Goal: Task Accomplishment & Management: Manage account settings

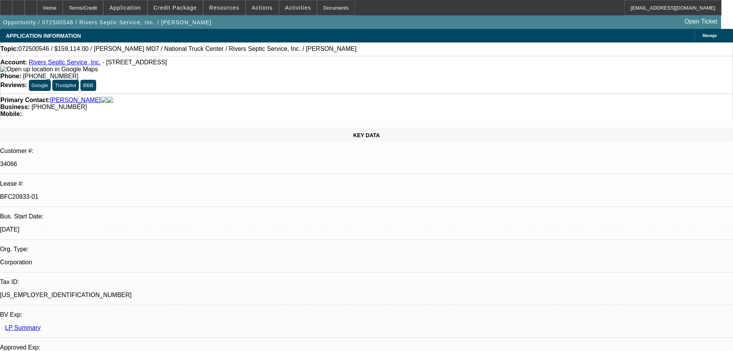
select select "0"
select select "6"
select select "0"
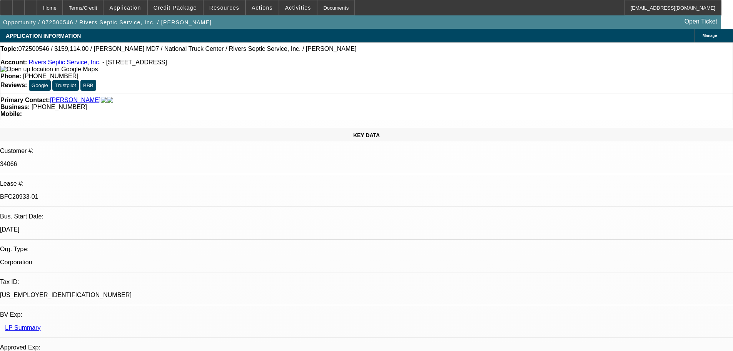
select select "0"
select select "6"
select select "0"
select select "2"
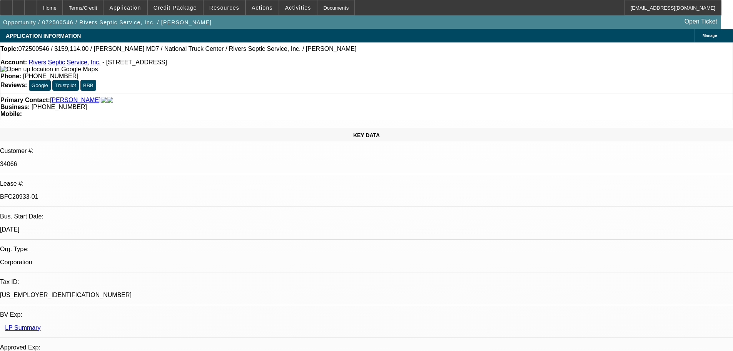
select select "2"
select select "0"
select select "6"
select select "0"
select select "2"
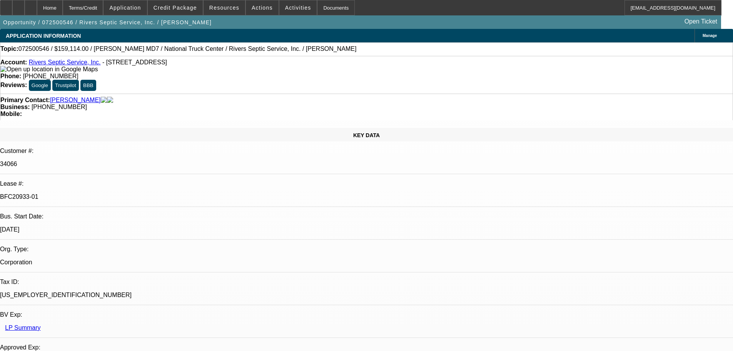
select select "2"
select select "0"
select select "6"
click at [6, 5] on icon at bounding box center [6, 5] width 0 height 0
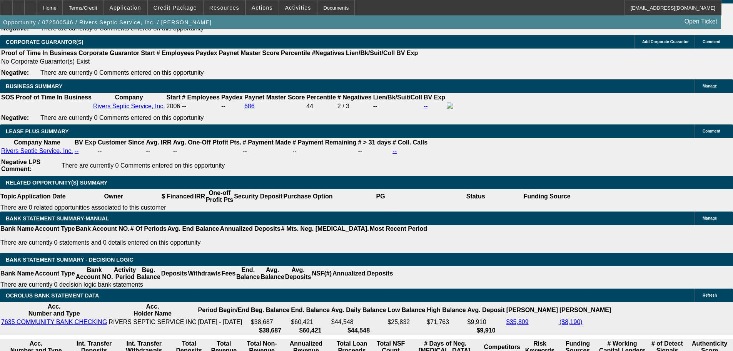
scroll to position [1270, 0]
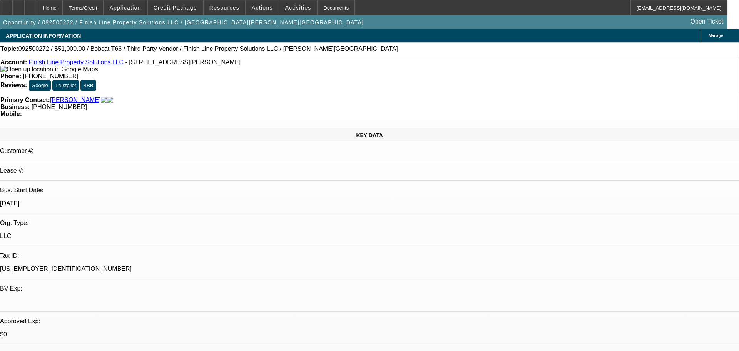
select select "0"
select select "6"
select select "0"
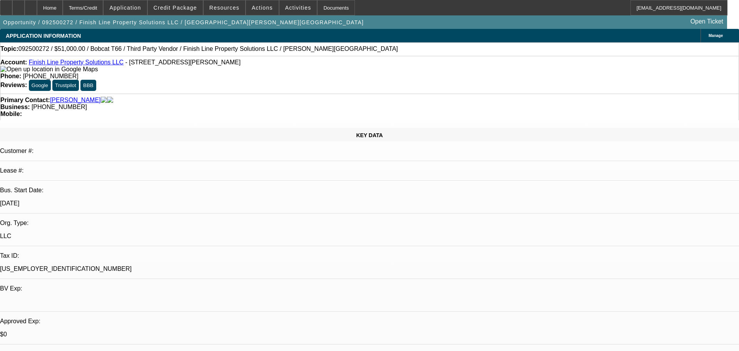
select select "0"
select select "6"
select select "0"
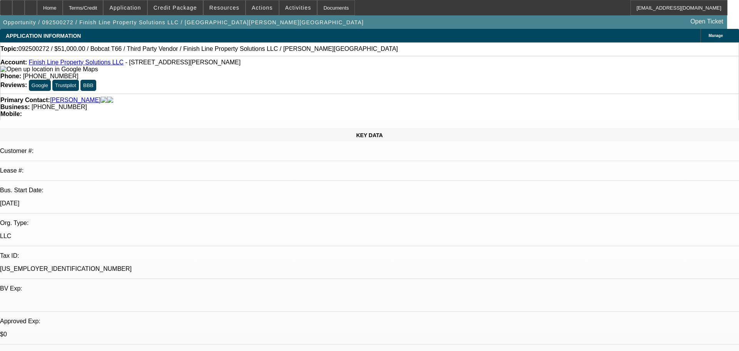
select select "0"
select select "6"
select select "0"
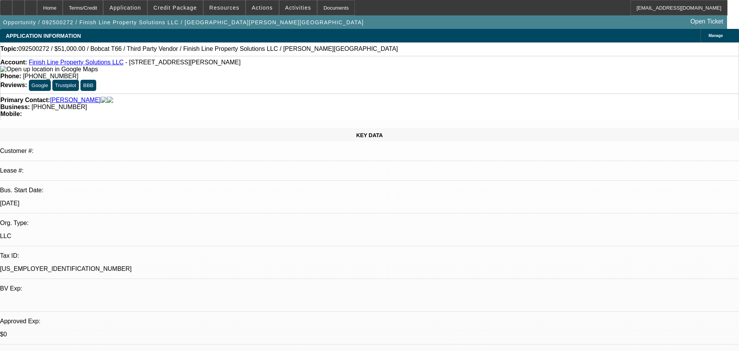
select select "6"
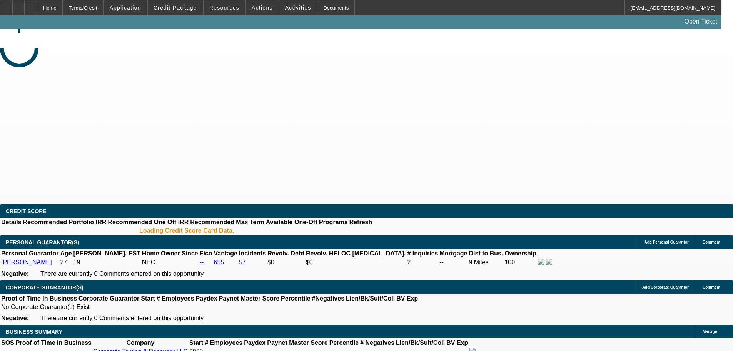
select select "0"
select select "2"
select select "0.1"
select select "4"
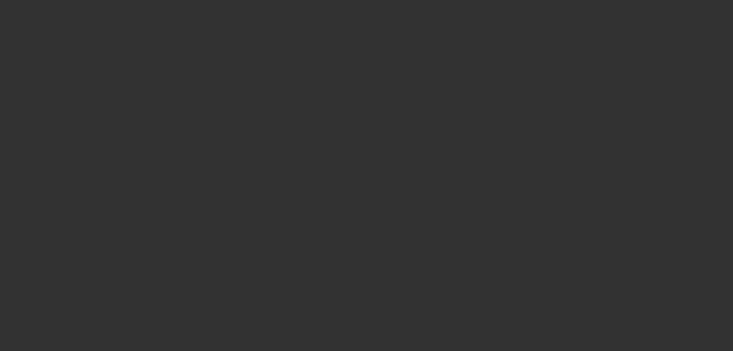
select select "0"
select select "2"
select select "0.1"
select select "4"
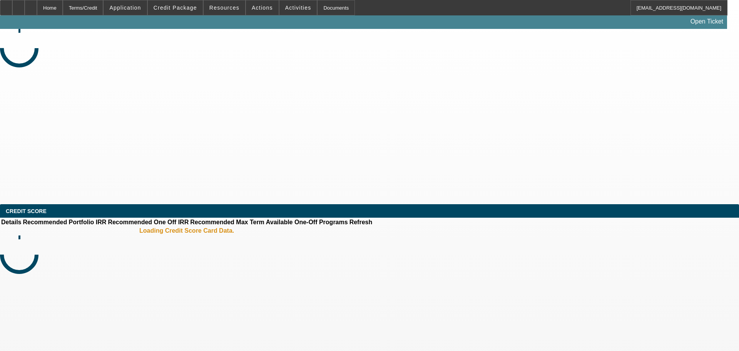
select select "0"
select select "2"
select select "0.1"
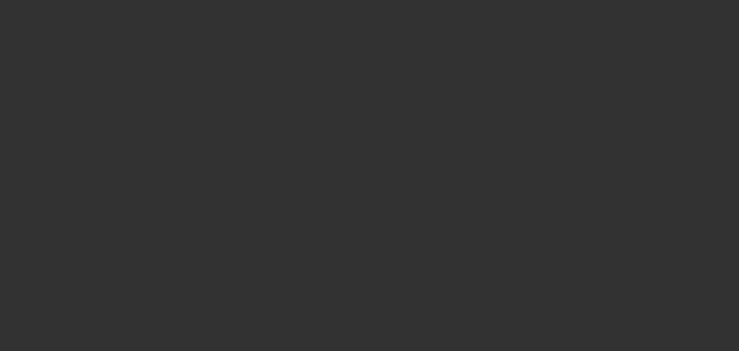
select select "1"
select select "2"
select select "4"
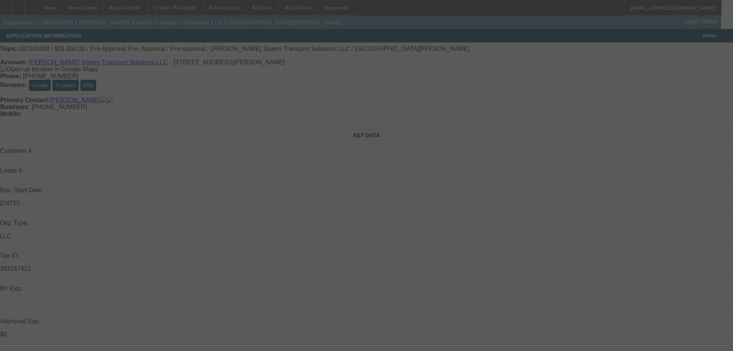
select select "0"
select select "0.1"
select select "4"
select select "0"
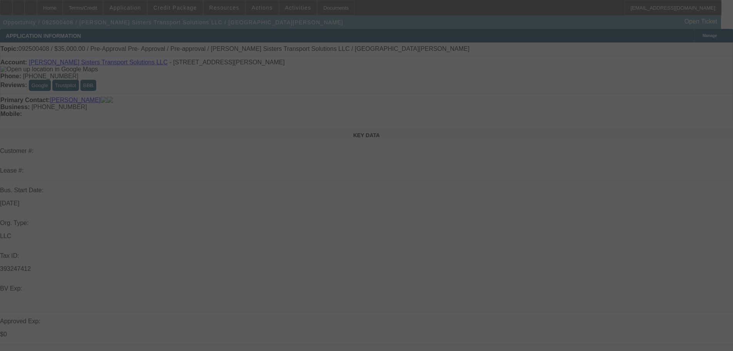
select select "0"
select select "0.1"
select select "4"
select select "0"
select select "2"
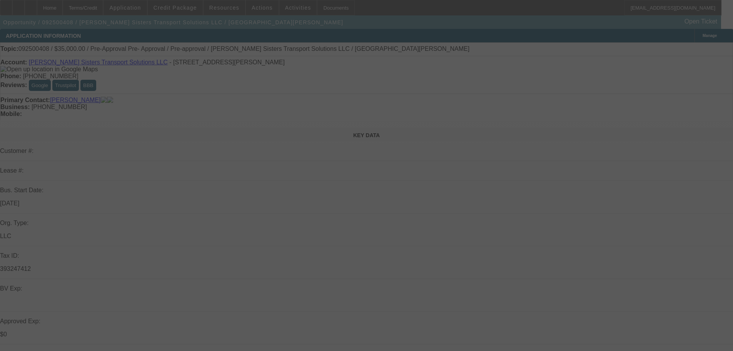
select select "2"
select select "0.1"
select select "4"
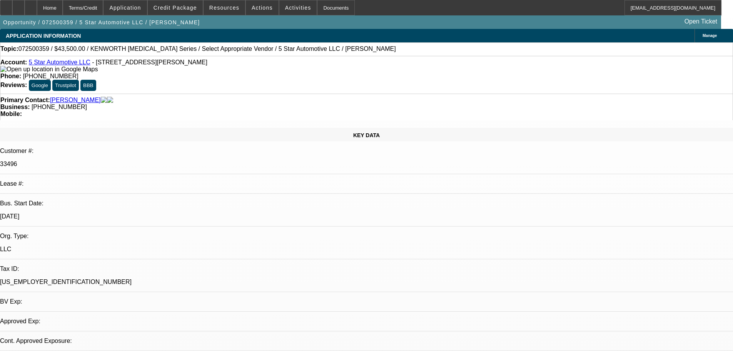
select select "0"
select select "2"
select select "0.1"
select select "1"
select select "2"
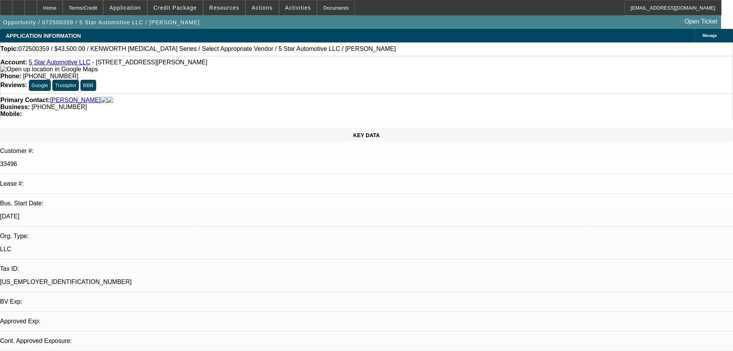
select select "4"
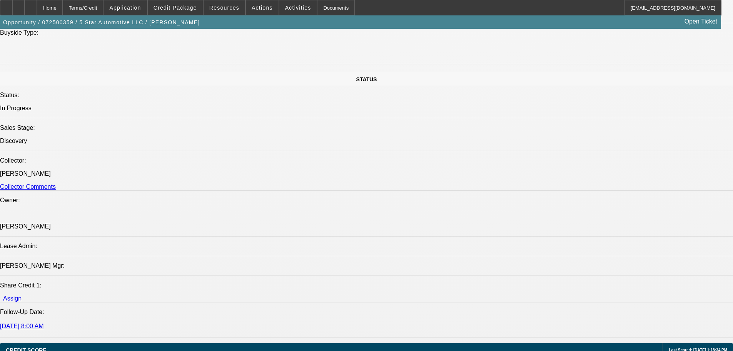
scroll to position [731, 0]
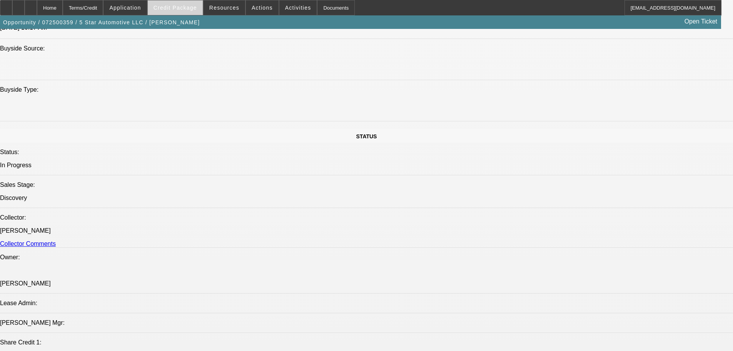
click at [195, 7] on span "Credit Package" at bounding box center [175, 8] width 43 height 6
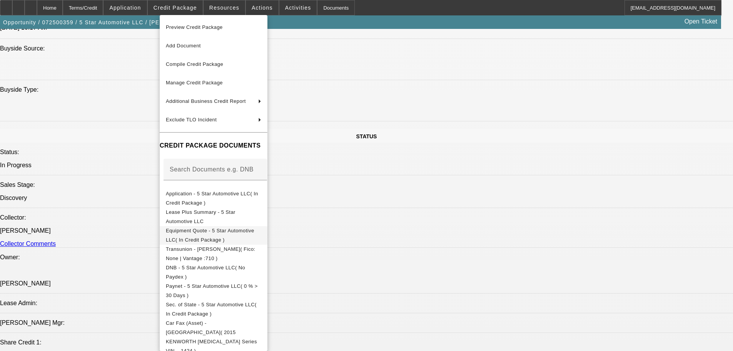
click at [254, 235] on span "Equipment Quote - 5 Star Automotive LLC( In Credit Package )" at bounding box center [213, 235] width 95 height 18
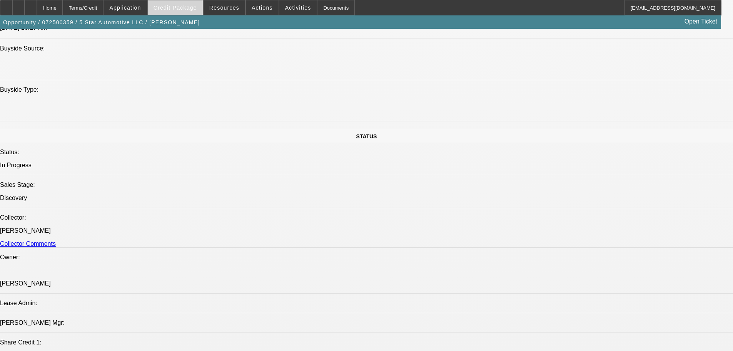
click at [178, 10] on span "Credit Package" at bounding box center [175, 8] width 43 height 6
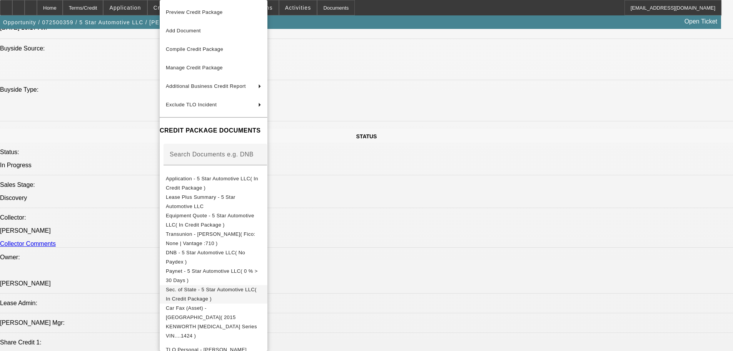
click at [268, 285] on button "Sec. of State - 5 Star Automotive LLC( In Credit Package )" at bounding box center [214, 294] width 108 height 18
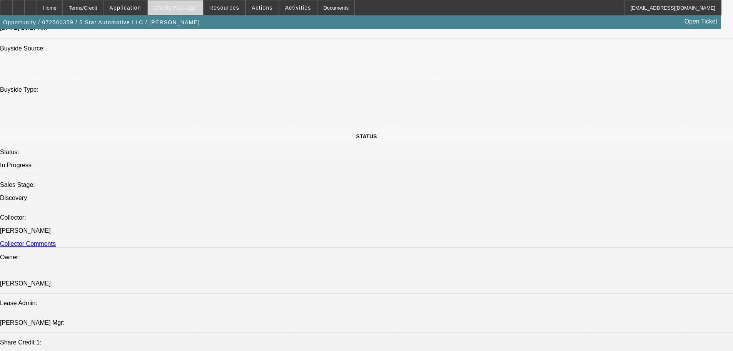
click at [180, 10] on span "Credit Package" at bounding box center [175, 8] width 43 height 6
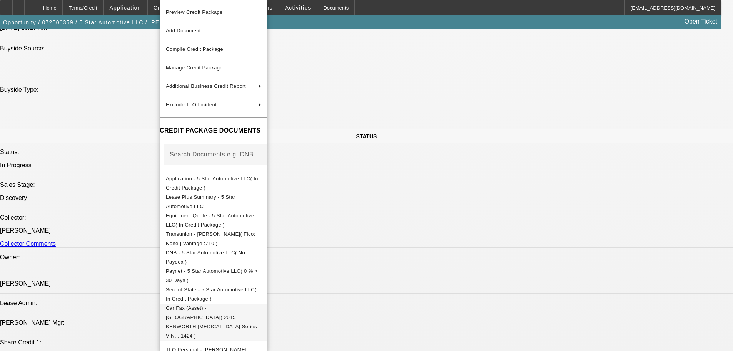
click at [257, 308] on span "Car Fax (Asset) - KENWORTH( 2015 KENWORTH T3 Series VIN....1424 )" at bounding box center [211, 321] width 91 height 33
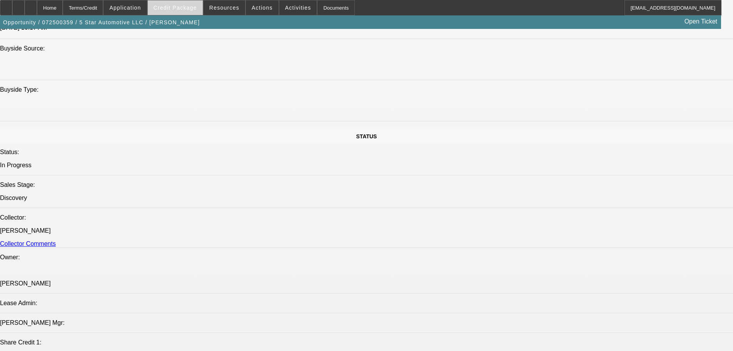
click at [193, 8] on span "Credit Package" at bounding box center [175, 8] width 43 height 6
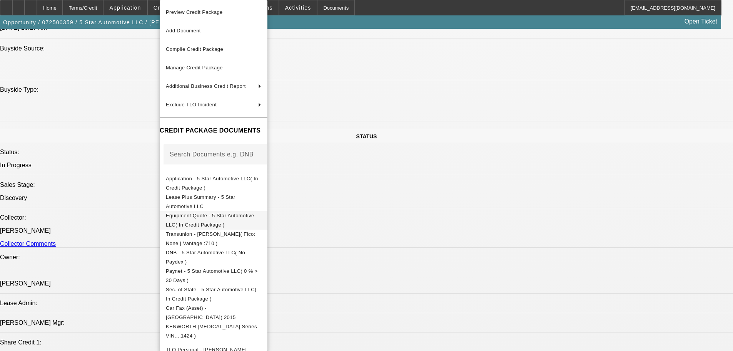
click at [237, 216] on span "Equipment Quote - 5 Star Automotive LLC( In Credit Package )" at bounding box center [210, 219] width 89 height 15
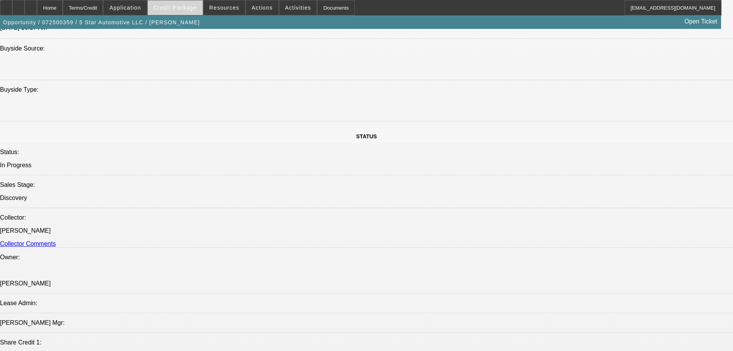
click at [185, 9] on span "Credit Package" at bounding box center [175, 8] width 43 height 6
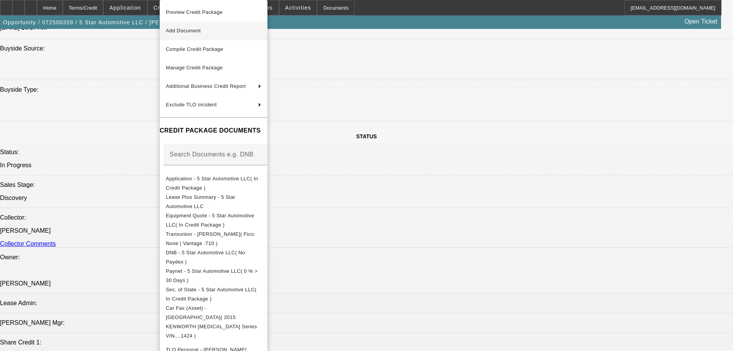
click at [212, 28] on span "Add Document" at bounding box center [213, 30] width 95 height 9
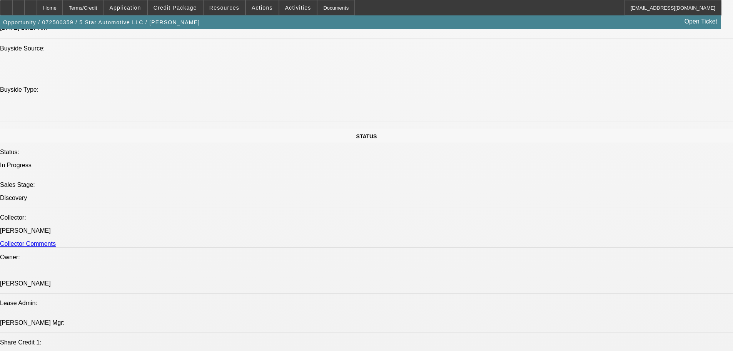
radio input "true"
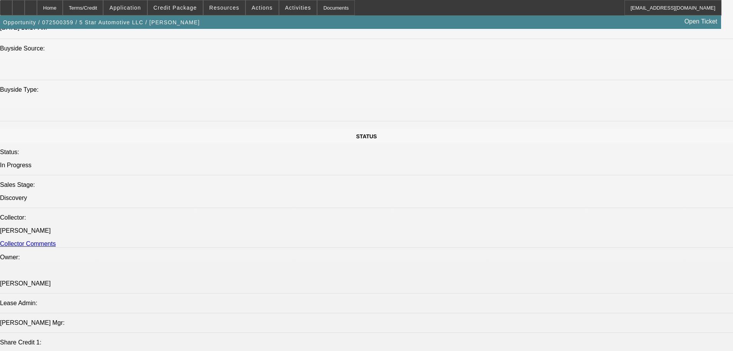
type textarea "Got payoff, got title, sent PP invoice w/ bank payoff for seller to sign."
radio input "true"
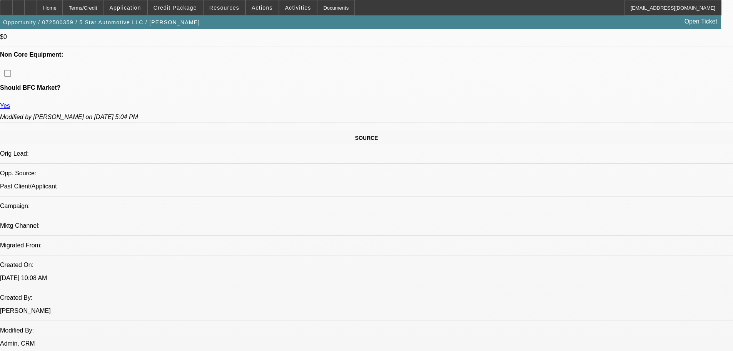
scroll to position [385, 0]
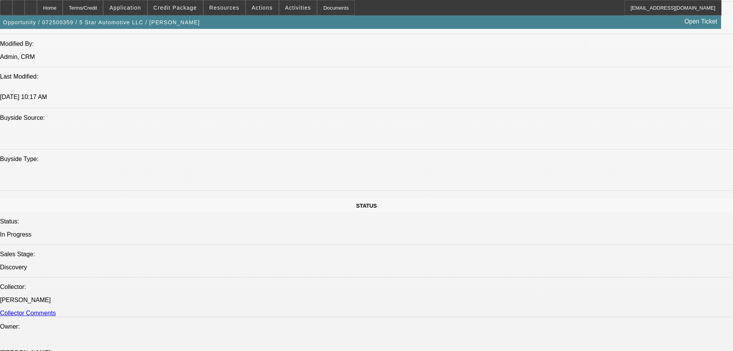
scroll to position [731, 0]
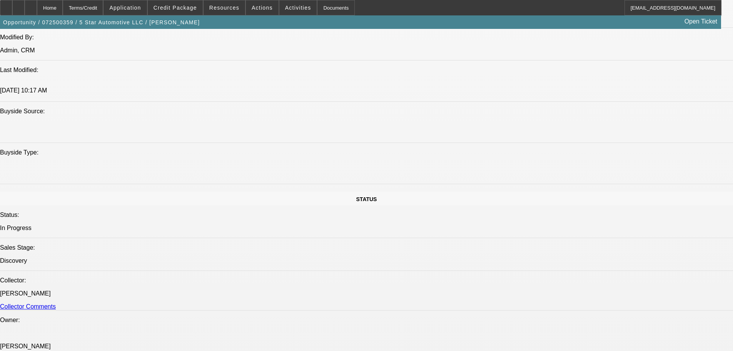
scroll to position [462, 0]
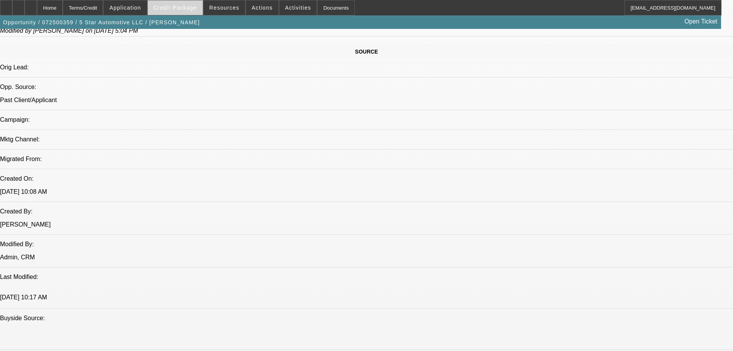
click at [183, 5] on span "Credit Package" at bounding box center [175, 8] width 43 height 6
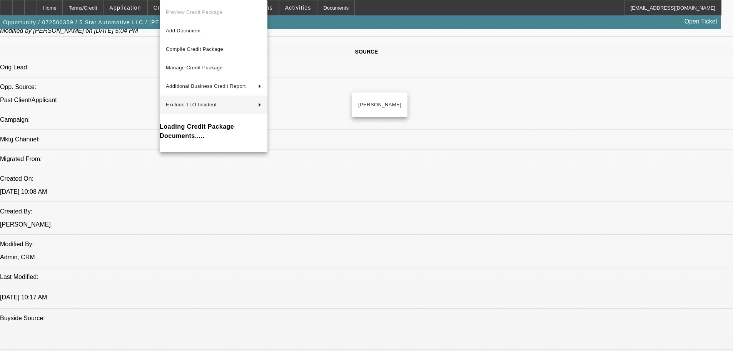
click at [516, 244] on div at bounding box center [366, 175] width 733 height 351
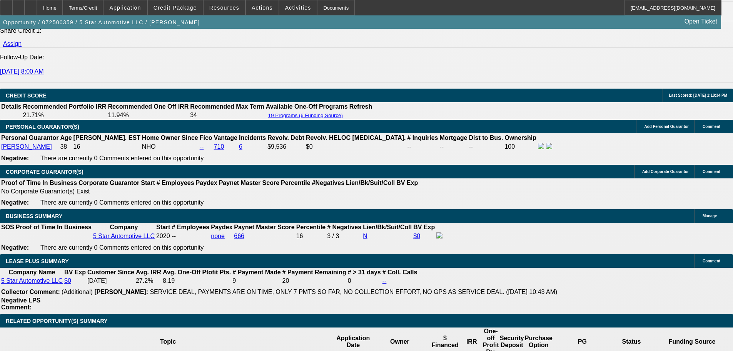
scroll to position [1078, 0]
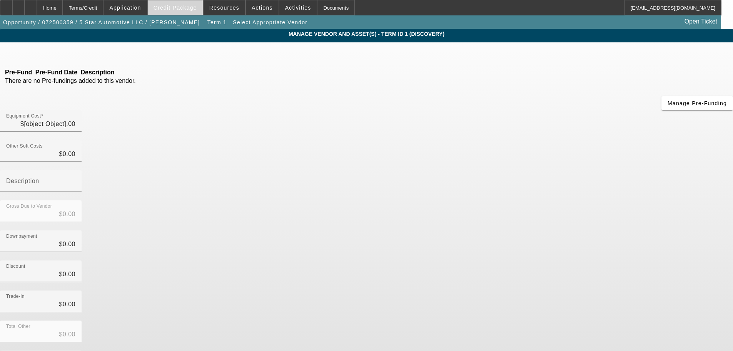
click at [186, 10] on span "Credit Package" at bounding box center [175, 8] width 43 height 6
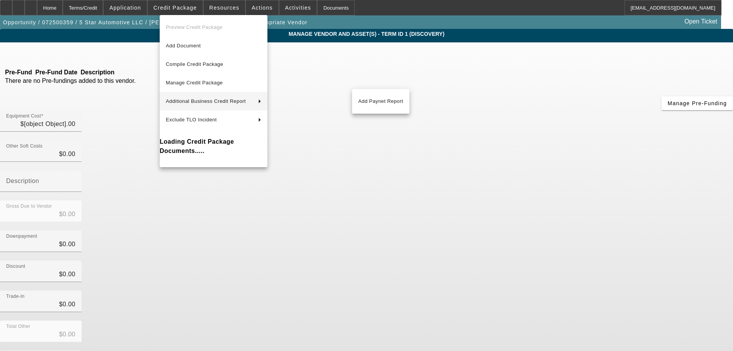
click at [183, 8] on div at bounding box center [366, 175] width 733 height 351
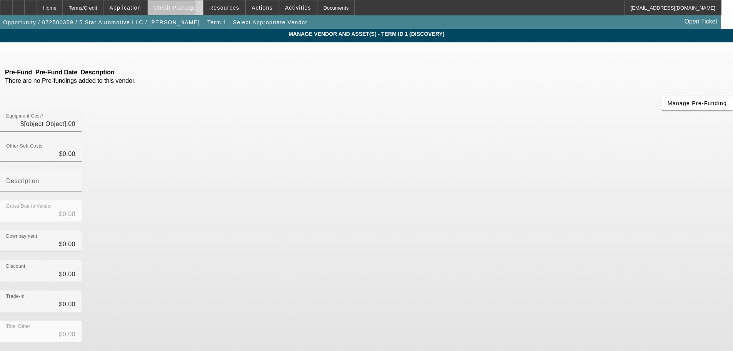
click at [184, 10] on span "Credit Package" at bounding box center [175, 8] width 43 height 6
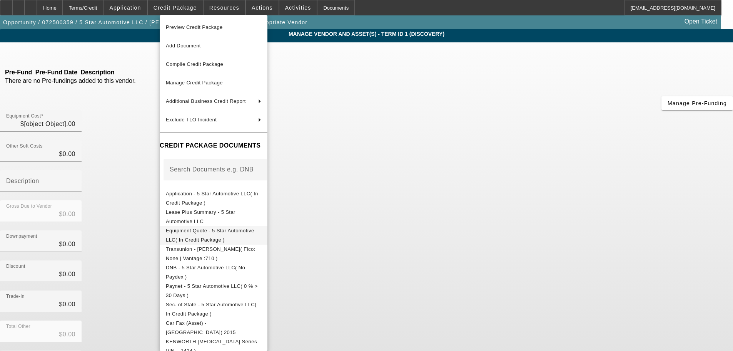
click at [228, 230] on span "Equipment Quote - 5 Star Automotive LLC( In Credit Package )" at bounding box center [210, 234] width 89 height 15
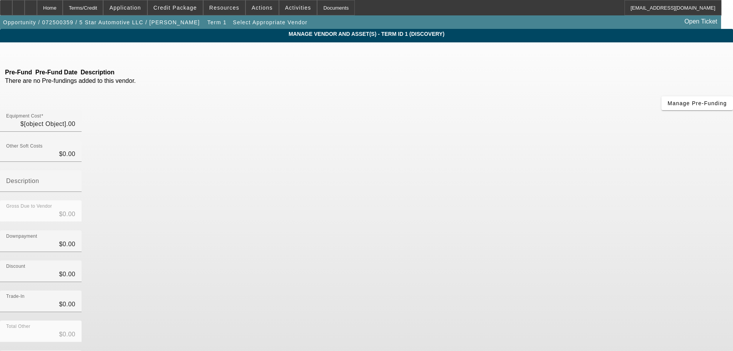
type input "$43,500.00"
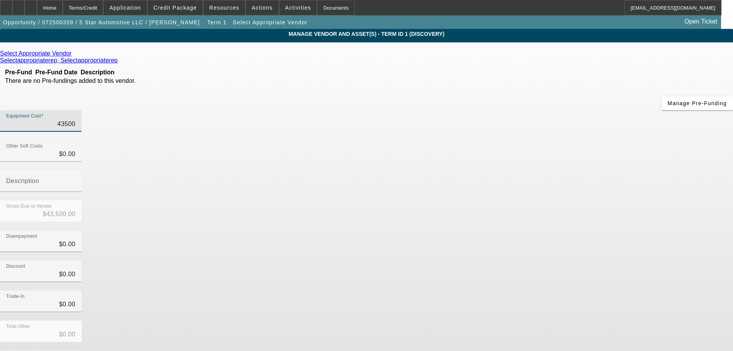
drag, startPoint x: 438, startPoint y: 63, endPoint x: 645, endPoint y: 63, distance: 207.5
click at [645, 63] on app-vendor-asset-manage "MANAGE VENDOR AND ASSET(S) - Term ID 1 (Discovery) Remove Vendor Select Appropr…" at bounding box center [366, 235] width 733 height 413
type input "2"
type input "$2.00"
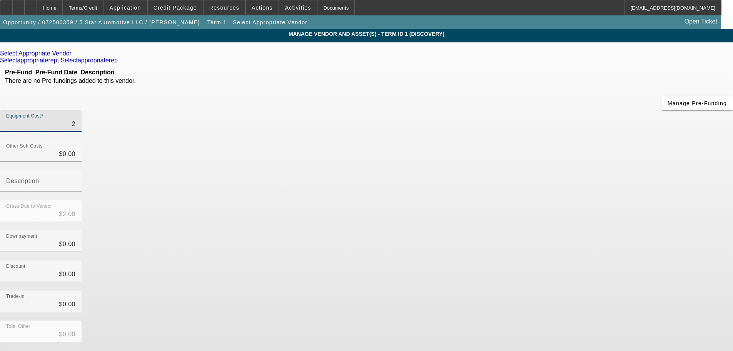
type input "26"
type input "$26.00"
type input "262"
type input "$262.00"
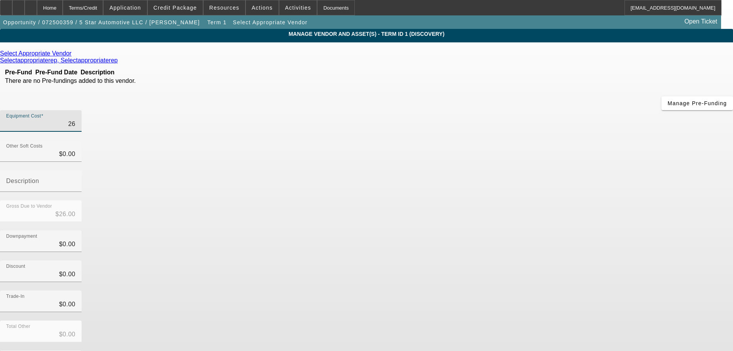
type input "$262.00"
type input "2625"
type input "$2,625.00"
type input "26253"
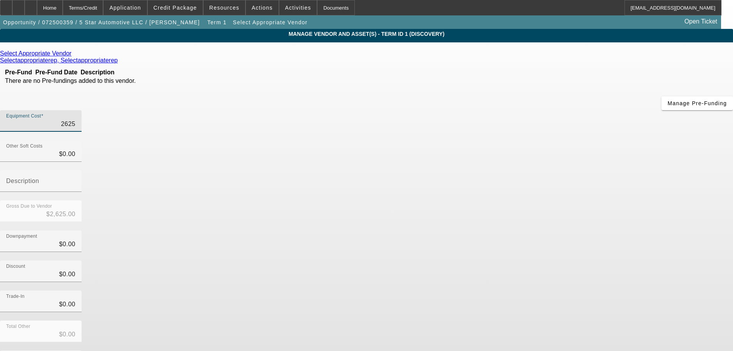
type input "$26,253.00"
type input "26253.2"
type input "$26,253.20"
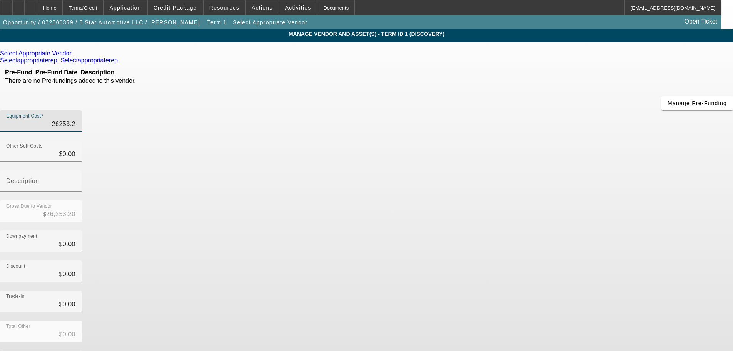
type input "26253.29"
type input "$26,253.29"
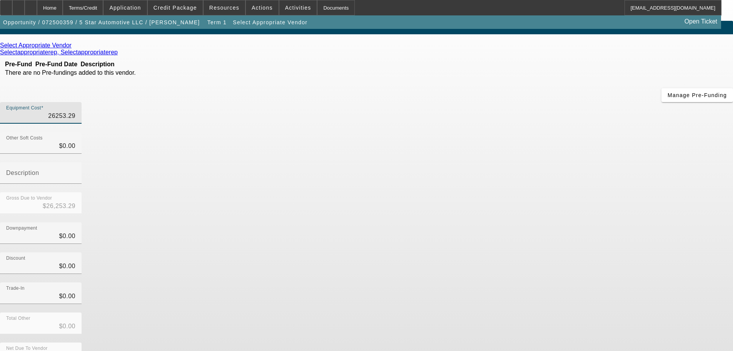
scroll to position [10, 0]
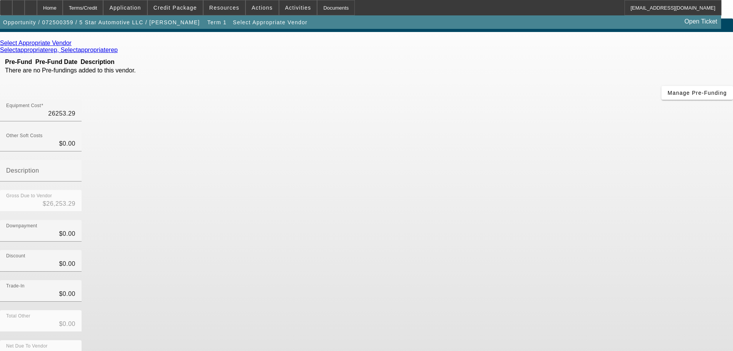
type input "$26,253.29"
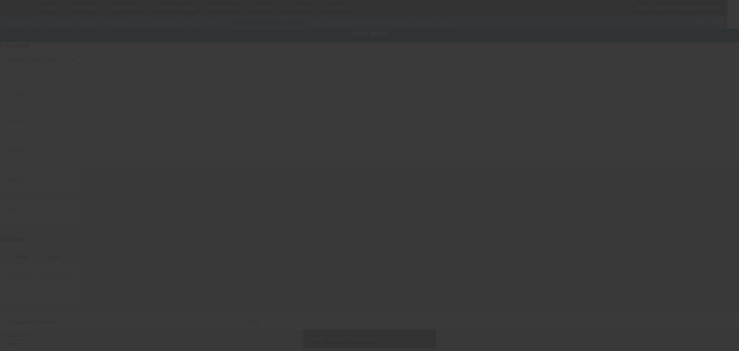
type input "2NKHHM6X7FM461424"
type input "KENWORTH"
type input "T3 Series"
radio input "true"
type input "5235 Rorer St"
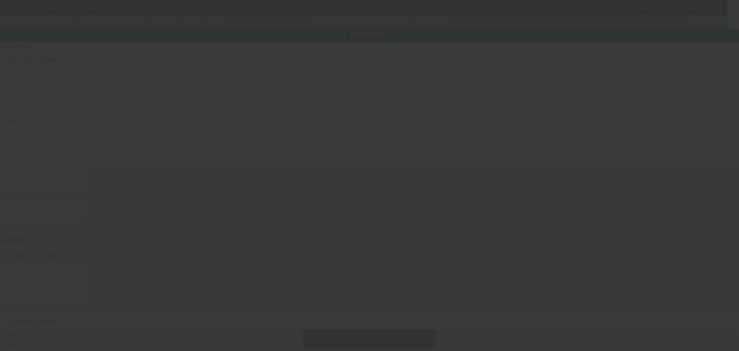
type input "Philadelphia"
type input "19120"
type input "Philadelphia"
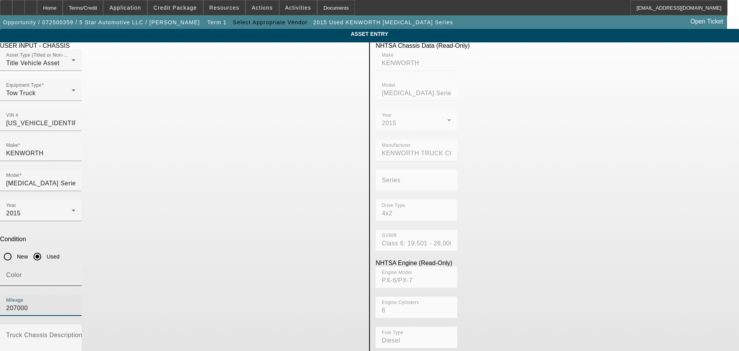
drag, startPoint x: 304, startPoint y: 202, endPoint x: 195, endPoint y: 197, distance: 109.0
click at [195, 264] on div "Color Mileage 207000" at bounding box center [181, 294] width 363 height 60
type input "232784"
click at [179, 331] on label "Truck Chassis Description (Describe the truck chassis only)" at bounding box center [92, 334] width 173 height 7
click at [75, 333] on textarea "Truck Chassis Description (Describe the truck chassis only)" at bounding box center [40, 347] width 69 height 28
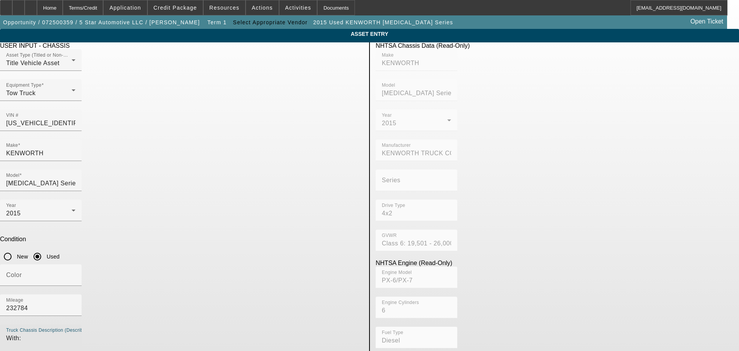
type textarea "With:"
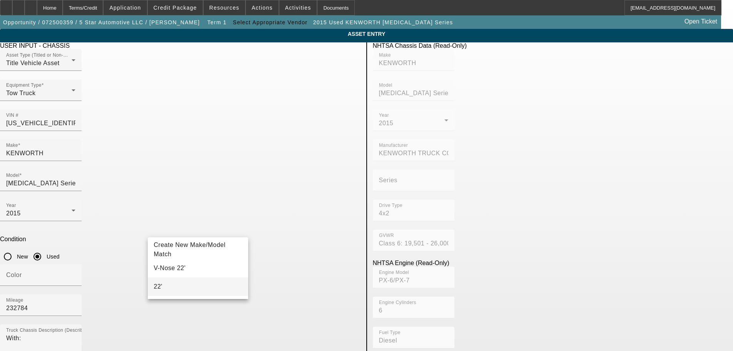
type input "22'"
click at [195, 286] on mat-option "22'" at bounding box center [198, 286] width 101 height 18
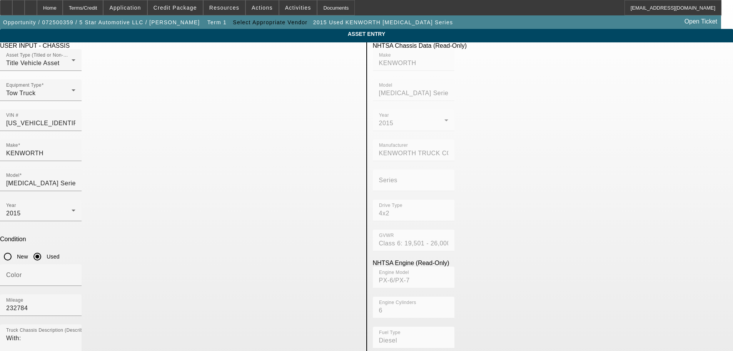
type input "Rol"
click at [294, 265] on span "Create New Make/Model Match" at bounding box center [302, 268] width 72 height 16
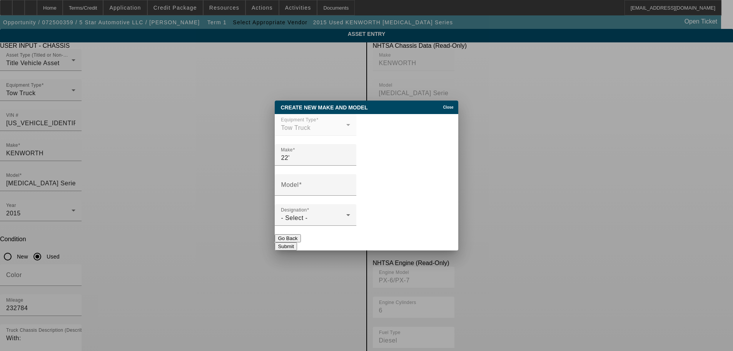
click at [444, 105] on span "Close" at bounding box center [448, 107] width 10 height 4
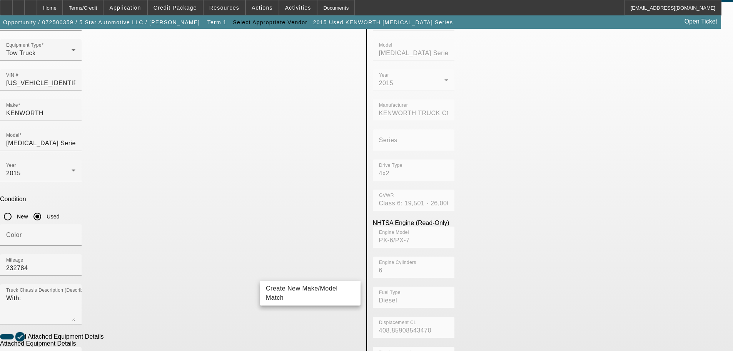
scroll to position [77, 0]
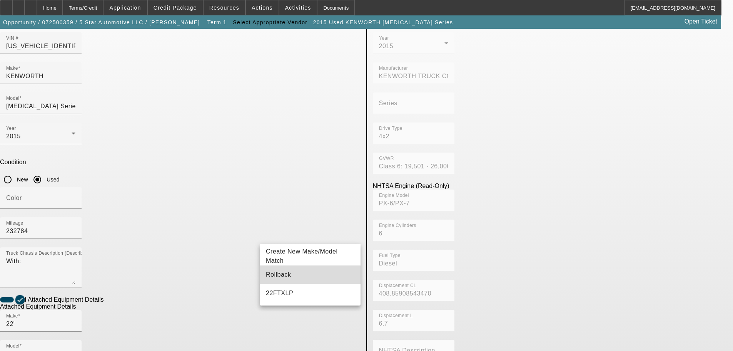
click at [291, 276] on mat-option "Rollback" at bounding box center [310, 274] width 101 height 18
type input "Rollback"
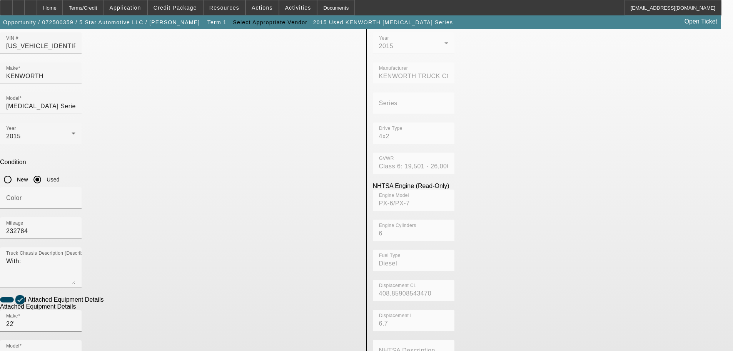
radio input "true"
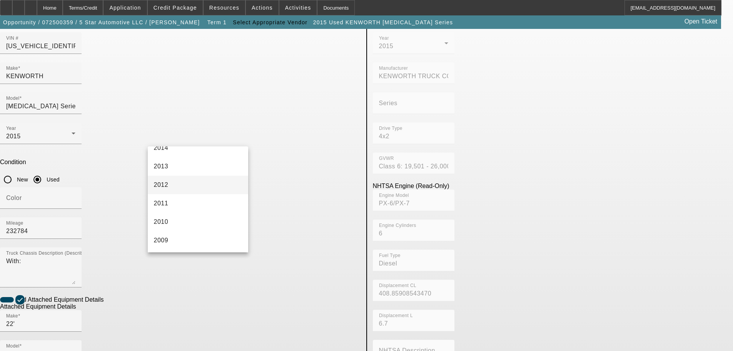
scroll to position [192, 0]
click at [185, 208] on mat-option "2015" at bounding box center [198, 206] width 101 height 18
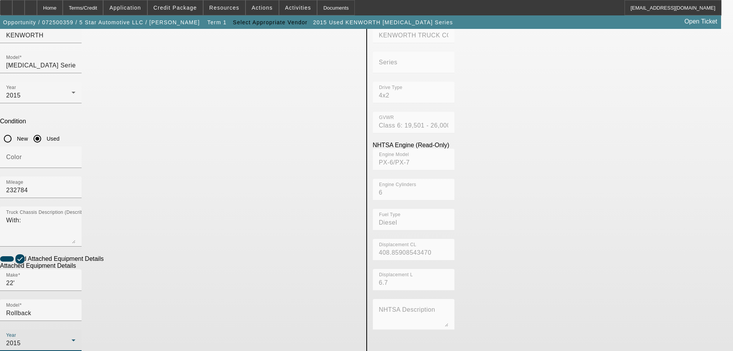
scroll to position [145, 0]
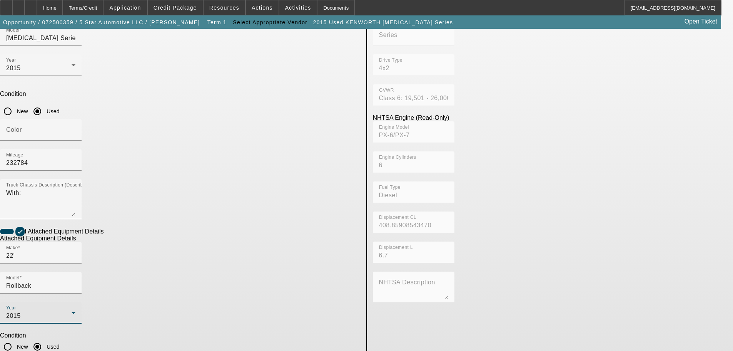
type textarea "Medium Duty Rollback"
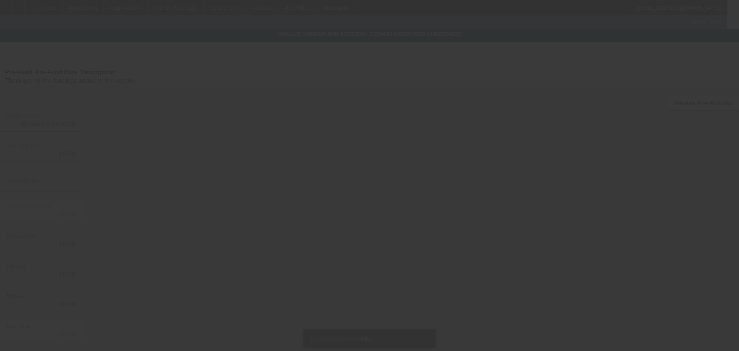
type input "$26,253.29"
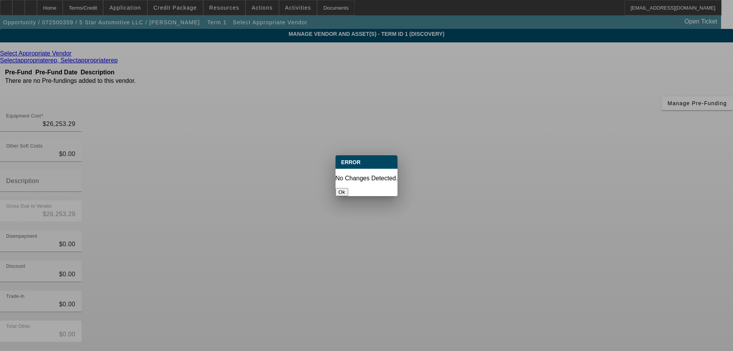
click at [348, 188] on button "Ok" at bounding box center [342, 192] width 13 height 8
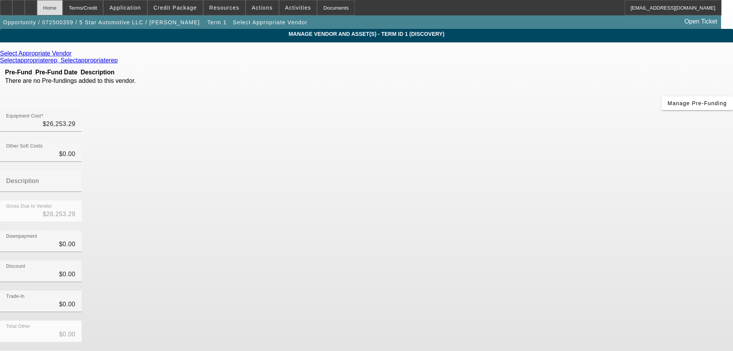
click at [63, 9] on div "Home" at bounding box center [50, 7] width 26 height 15
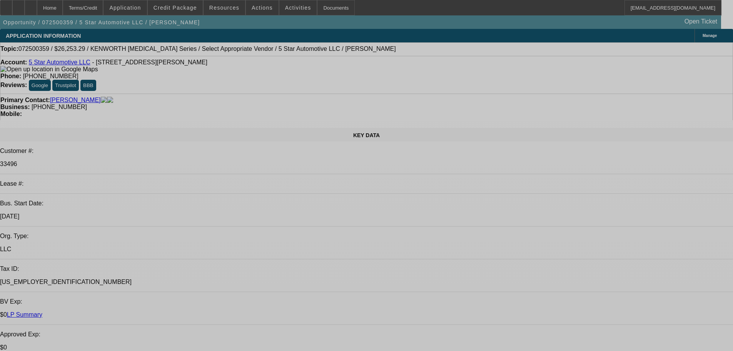
select select "0"
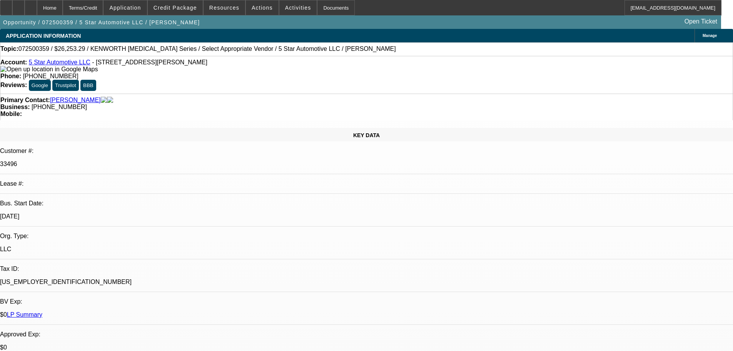
select select "2"
select select "0.1"
select select "4"
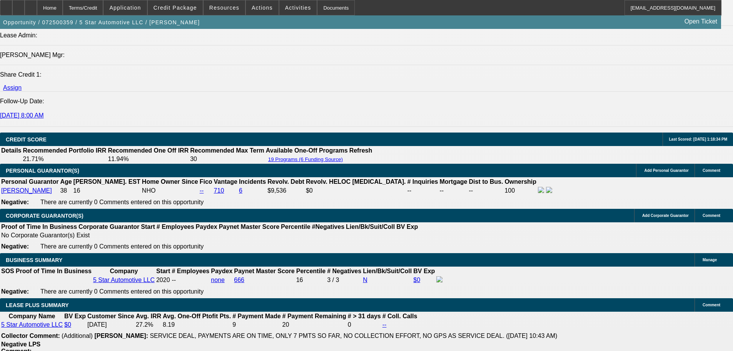
scroll to position [1078, 0]
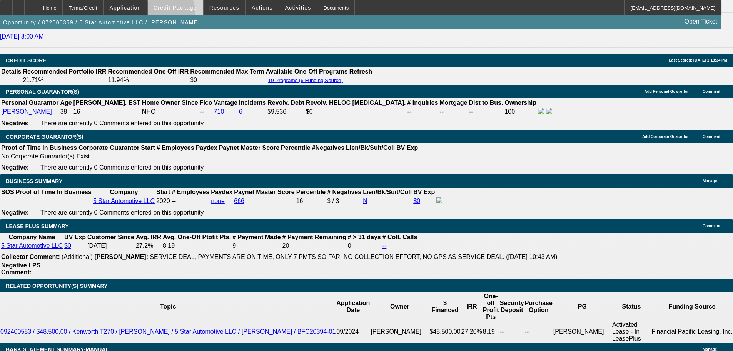
click at [178, 13] on span at bounding box center [175, 7] width 55 height 18
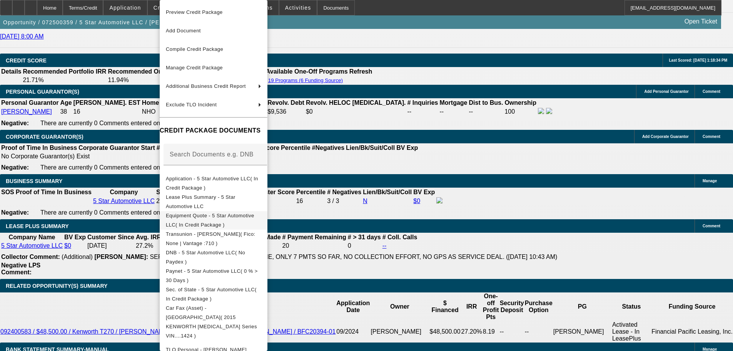
click at [254, 217] on span "Equipment Quote - 5 Star Automotive LLC( In Credit Package )" at bounding box center [210, 219] width 89 height 15
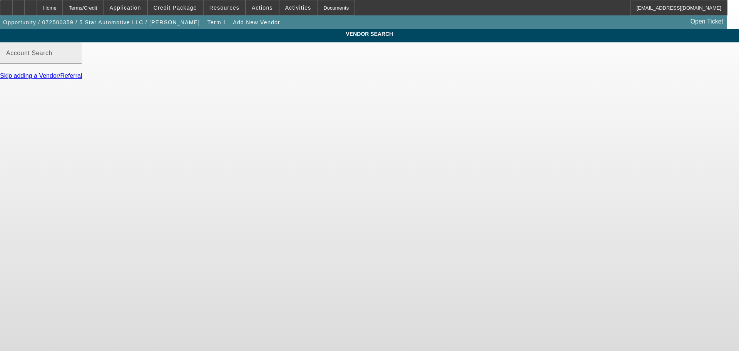
click at [75, 61] on input "Account Search" at bounding box center [40, 56] width 69 height 9
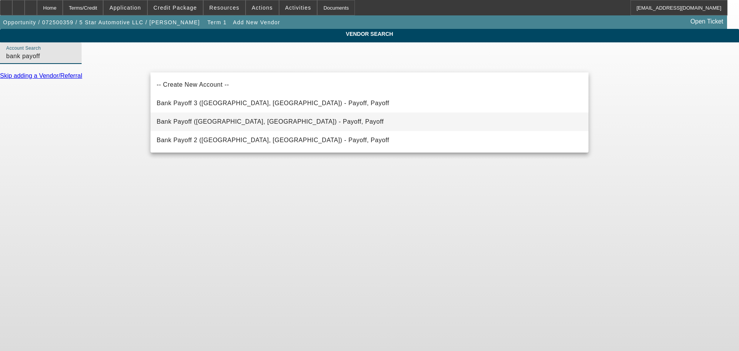
click at [290, 123] on mat-option "Bank Payoff (Northbrook, IL) - Payoff, Payoff" at bounding box center [370, 121] width 438 height 18
type input "Bank Payoff (Northbrook, IL) - Payoff, Payoff"
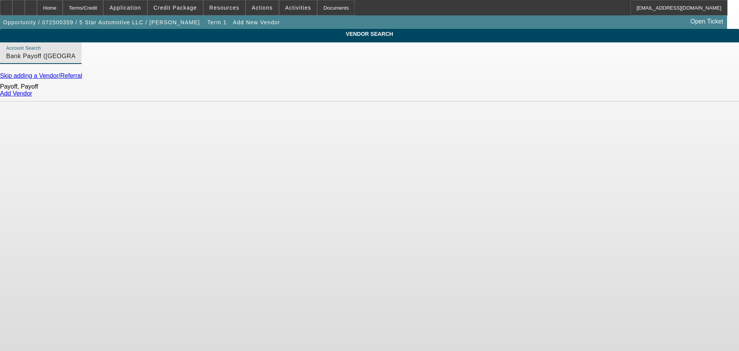
click at [574, 95] on div "Add Vendor" at bounding box center [369, 93] width 739 height 7
click at [32, 97] on link "Add Vendor" at bounding box center [16, 93] width 32 height 7
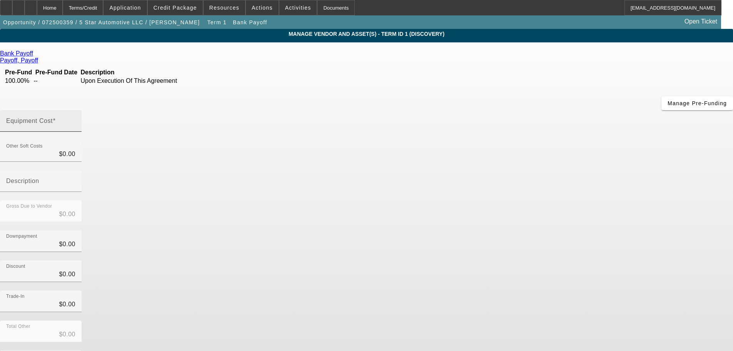
click at [75, 119] on input "Equipment Cost" at bounding box center [40, 123] width 69 height 9
type input "1"
type input "$1.00"
type input "16"
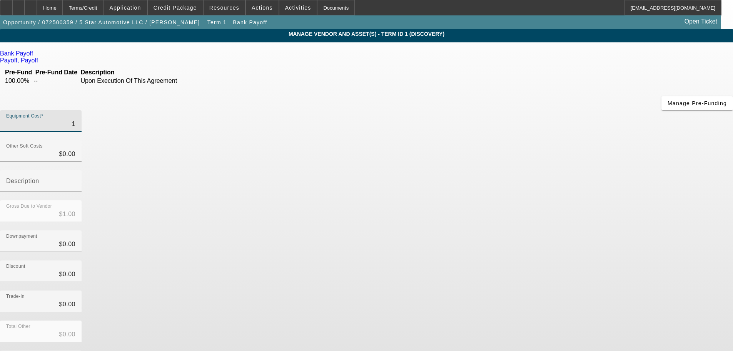
type input "$16.00"
type input "167"
type input "$167.00"
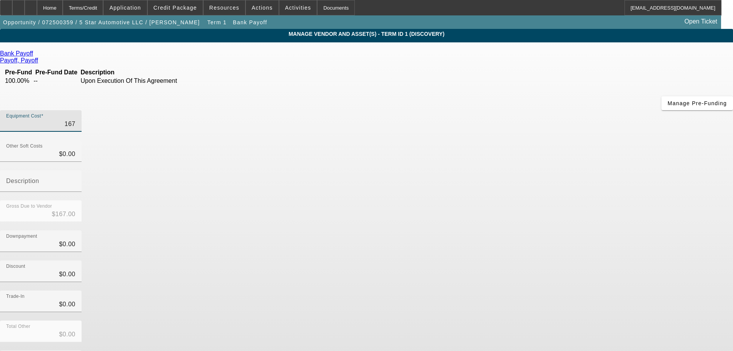
type input "1674"
type input "$1,674.00"
type input "16746"
type input "$16,746.00"
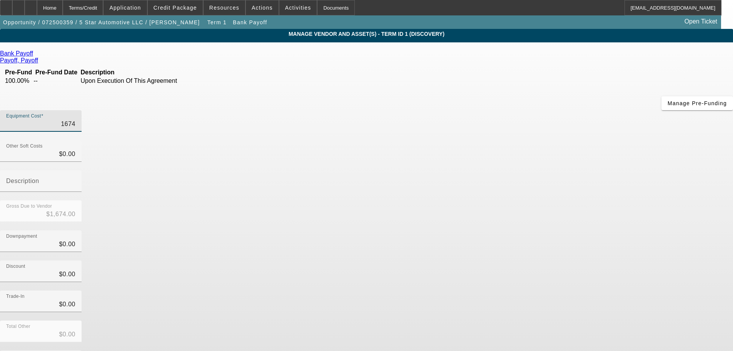
type input "$16,746.00"
type input "16746.7"
type input "$16,746.70"
type input "16746.71"
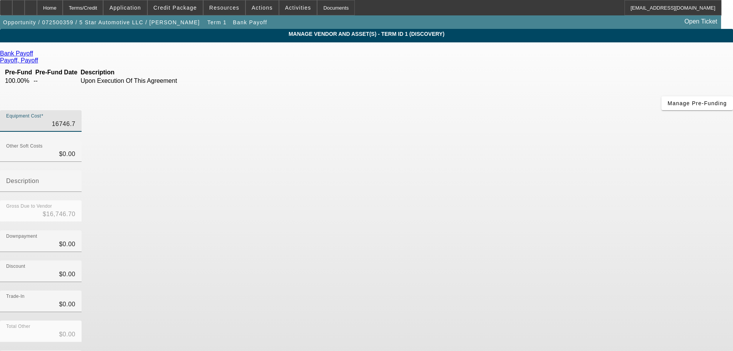
type input "$16,746.71"
click at [533, 230] on div "Downpayment $0.00" at bounding box center [366, 245] width 733 height 30
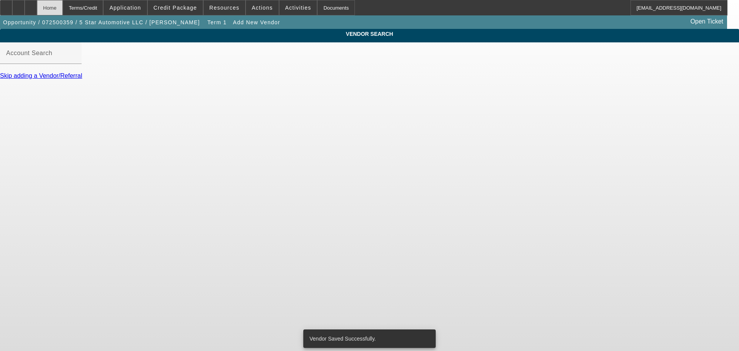
click at [63, 6] on div "Home" at bounding box center [50, 7] width 26 height 15
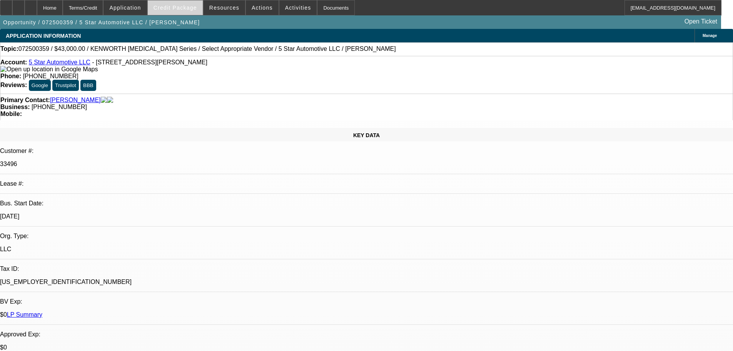
select select "0"
select select "2"
select select "0.1"
select select "4"
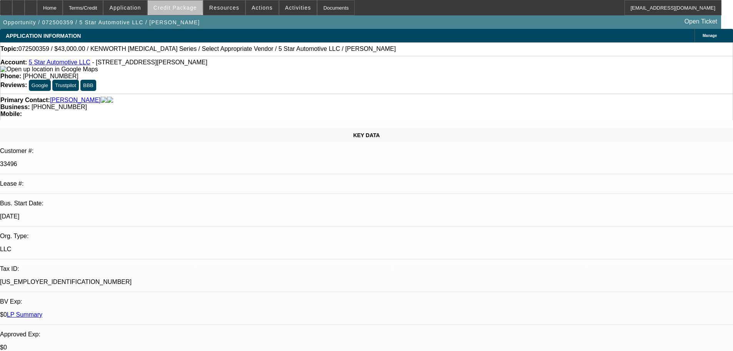
click at [187, 8] on span "Credit Package" at bounding box center [175, 8] width 43 height 6
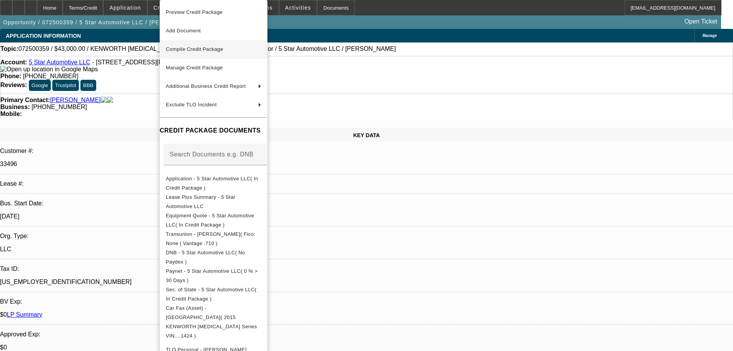
click at [216, 49] on span "Compile Credit Package" at bounding box center [194, 49] width 57 height 6
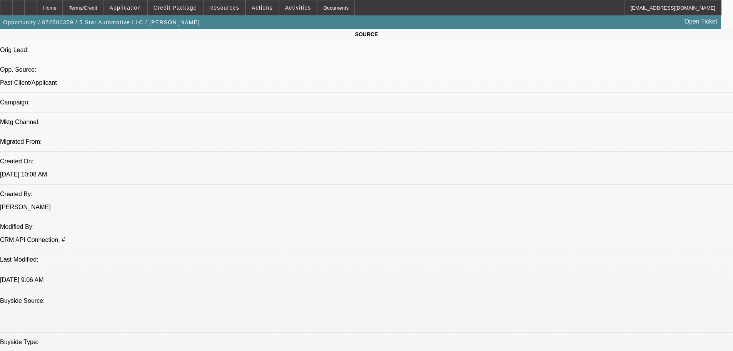
select select "0"
select select "2"
select select "0.1"
select select "4"
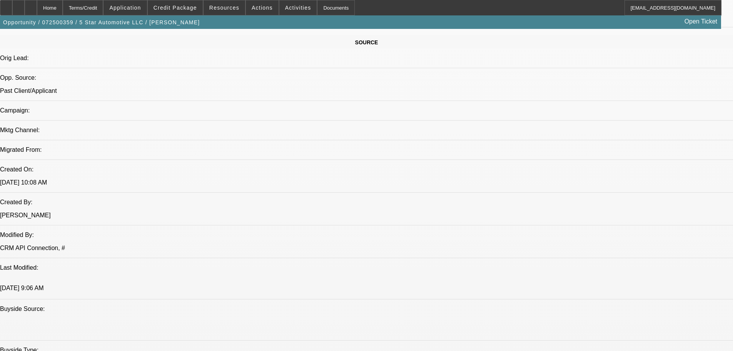
scroll to position [438, 0]
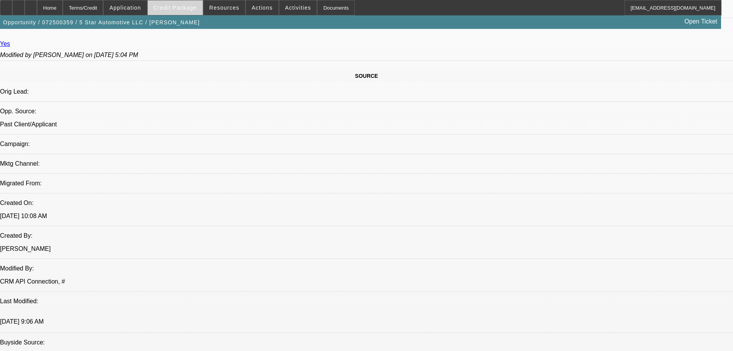
click at [184, 4] on span at bounding box center [175, 7] width 55 height 18
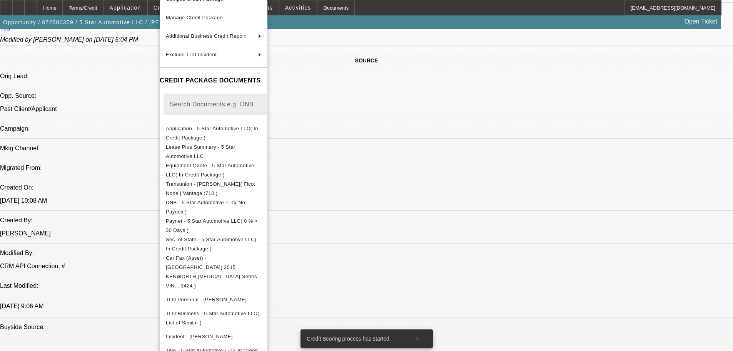
scroll to position [50, 0]
click at [250, 242] on span "Sec. of State - 5 Star Automotive LLC( In Credit Package )" at bounding box center [211, 244] width 91 height 15
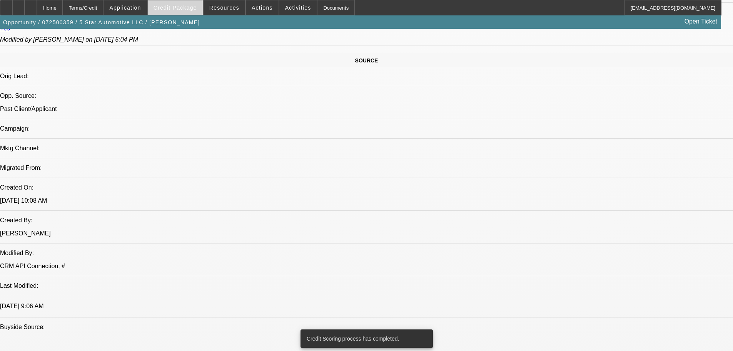
click at [172, 9] on span "Credit Package" at bounding box center [175, 8] width 43 height 6
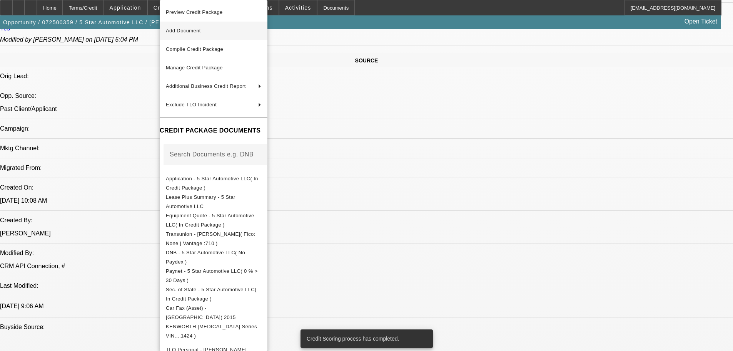
click at [210, 30] on span "Add Document" at bounding box center [213, 30] width 95 height 9
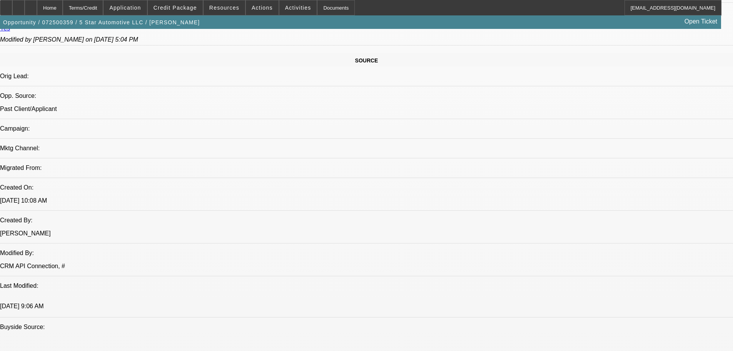
scroll to position [450, 0]
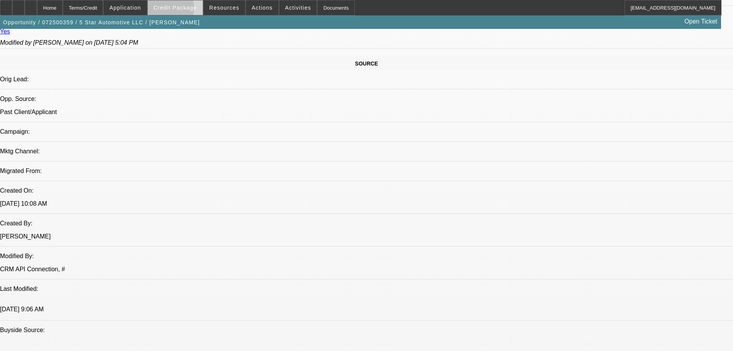
click at [170, 9] on span "Credit Package" at bounding box center [175, 8] width 43 height 6
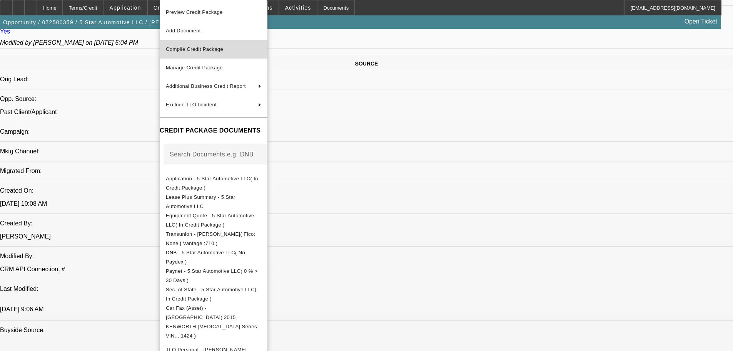
click at [205, 51] on span "Compile Credit Package" at bounding box center [194, 49] width 57 height 6
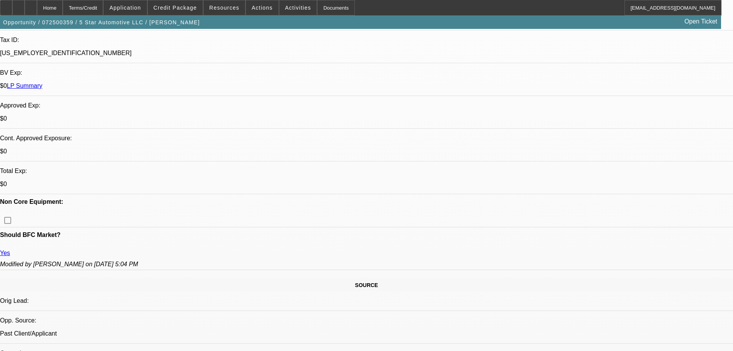
select select "0"
select select "2"
select select "0.1"
select select "4"
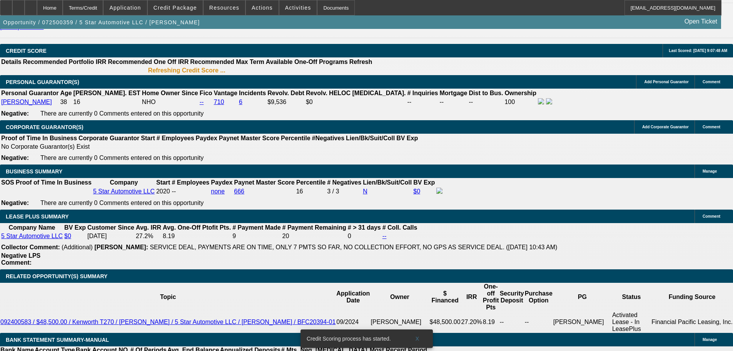
scroll to position [1131, 0]
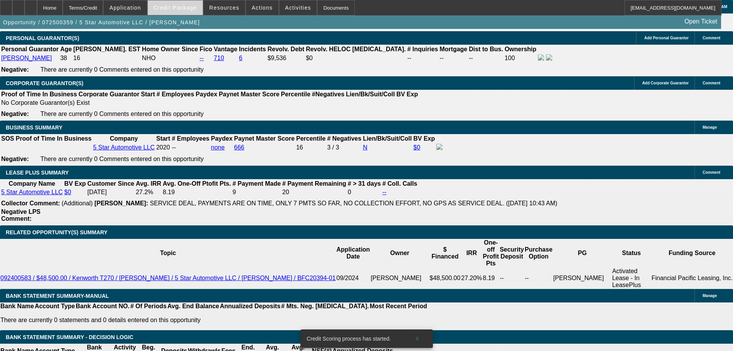
click at [184, 12] on span at bounding box center [175, 7] width 55 height 18
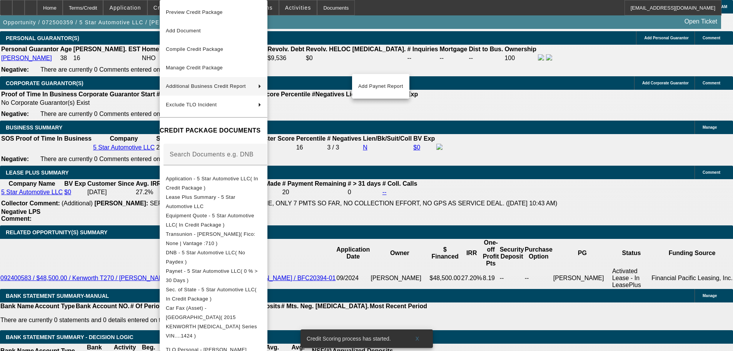
click at [154, 104] on div at bounding box center [366, 175] width 733 height 351
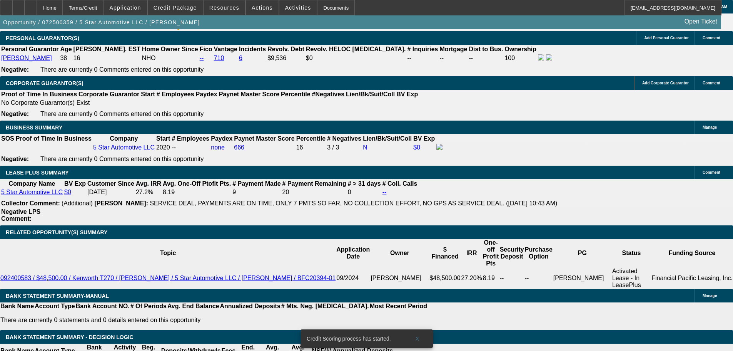
scroll to position [1194, 0]
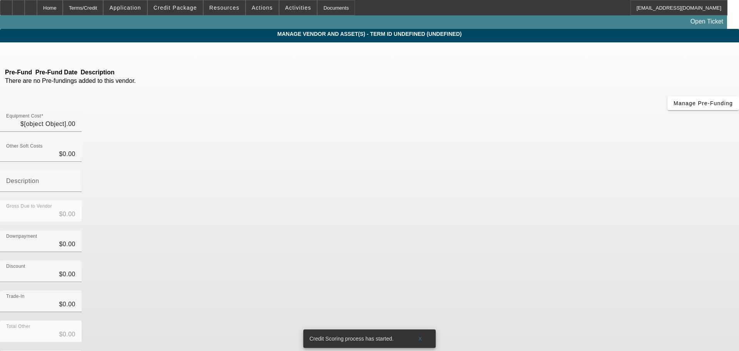
type input "$26,253.29"
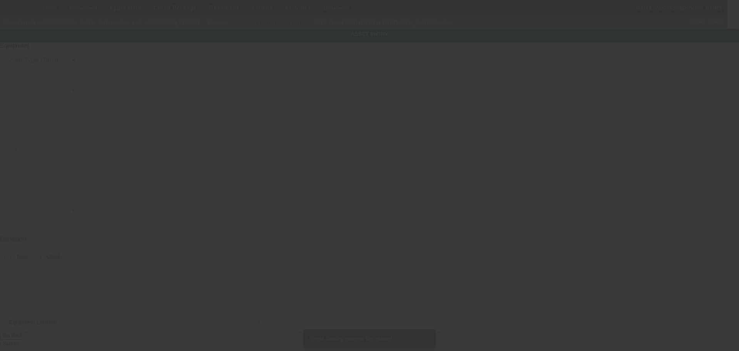
type input "2NKHHM6X7FM461424"
type input "KENWORTH"
type input "T3 Series"
radio input "true"
type textarea "With:"
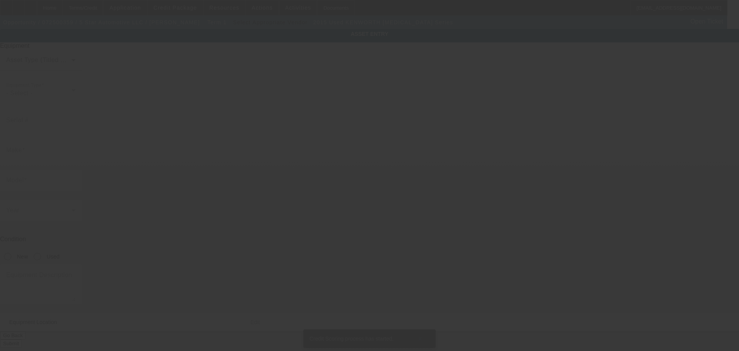
type input "5235 Rorer St"
type input "Philadelphia"
type input "19120"
type input "Philadelphia"
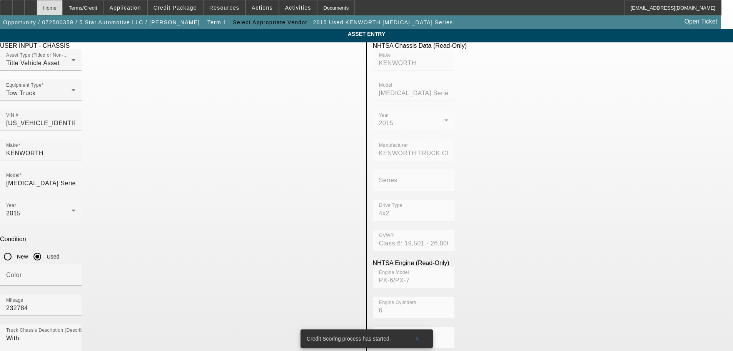
click at [63, 6] on div "Home" at bounding box center [50, 7] width 26 height 15
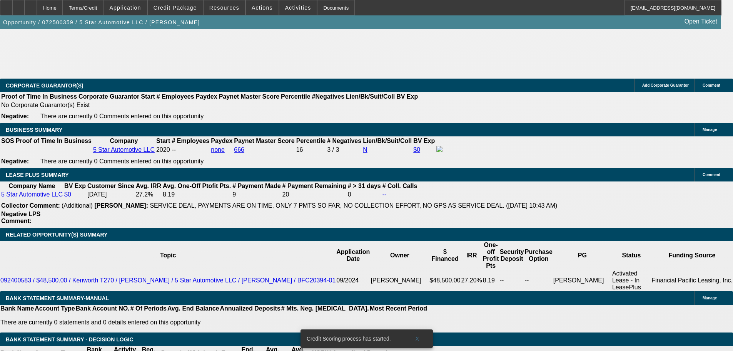
select select "0"
select select "2"
select select "0.1"
select select "4"
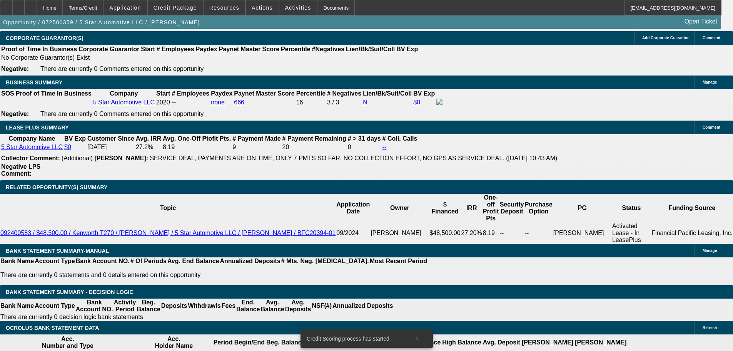
scroll to position [1172, 0]
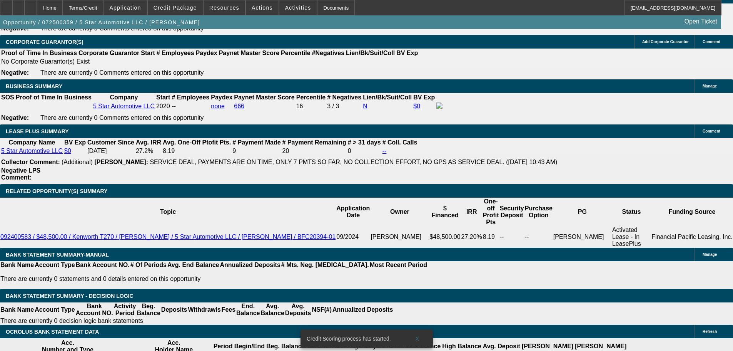
type input "$0.00"
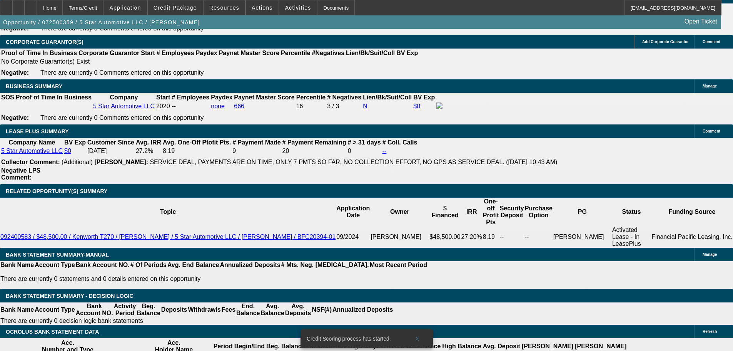
type input "2"
type input "$2,463.26"
type input "$1,231.63"
type input "20"
type input "$3,196.06"
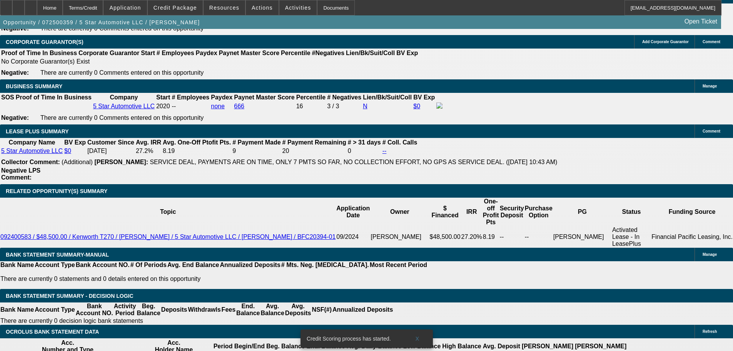
type input "$1,598.03"
type input "20"
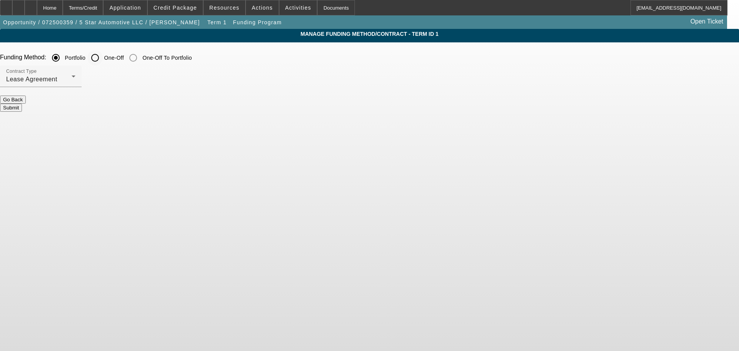
click at [103, 60] on input "One-Off" at bounding box center [94, 57] width 15 height 15
radio input "true"
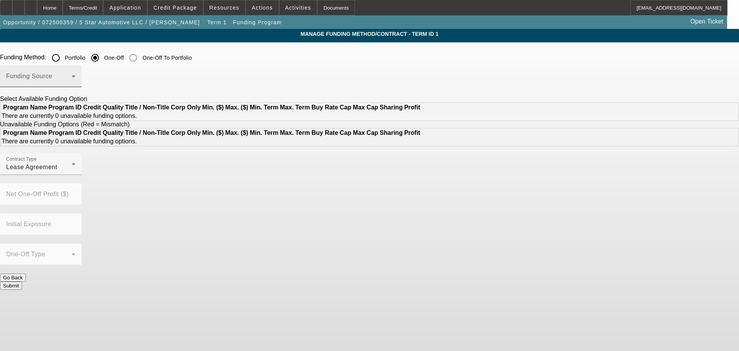
click at [72, 80] on span at bounding box center [38, 79] width 65 height 9
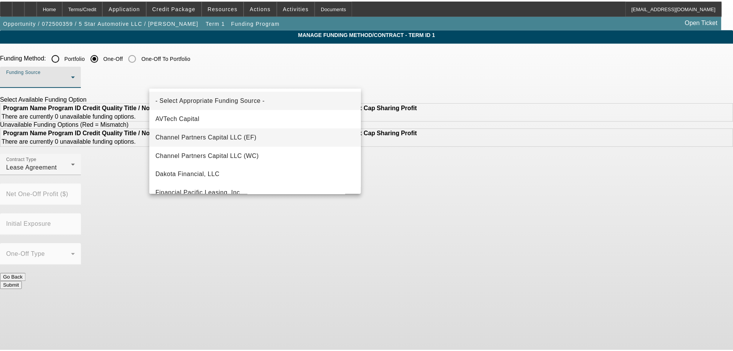
scroll to position [77, 0]
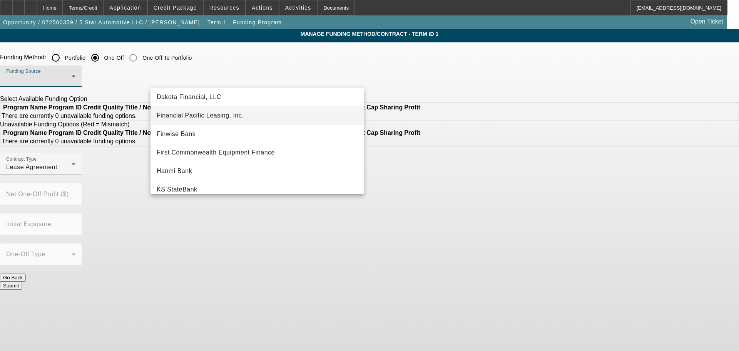
click at [205, 115] on span "Financial Pacific Leasing, Inc." at bounding box center [200, 115] width 87 height 9
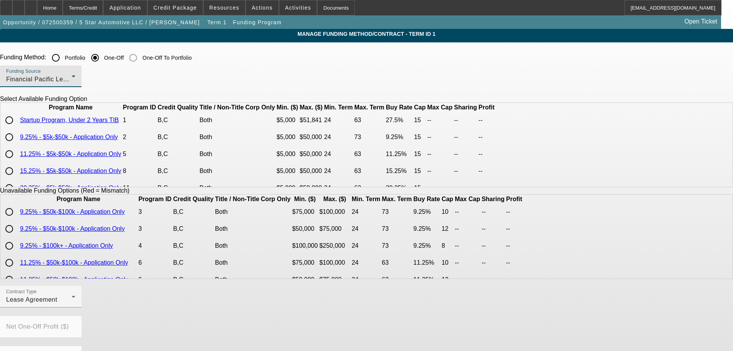
scroll to position [38, 0]
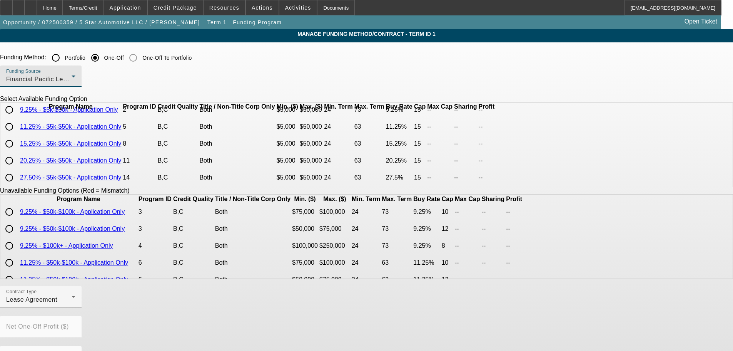
click at [17, 151] on input "radio" at bounding box center [9, 143] width 15 height 15
radio input "true"
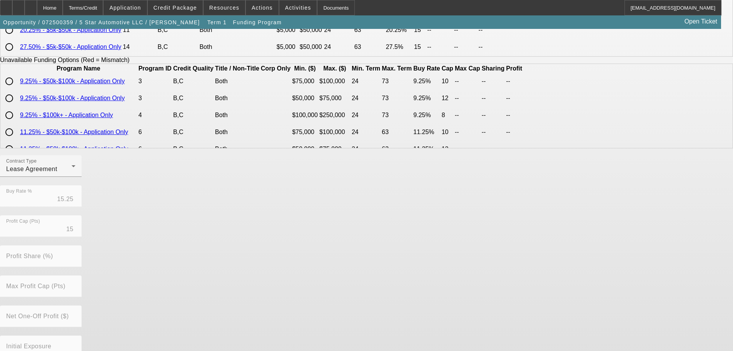
scroll to position [175, 0]
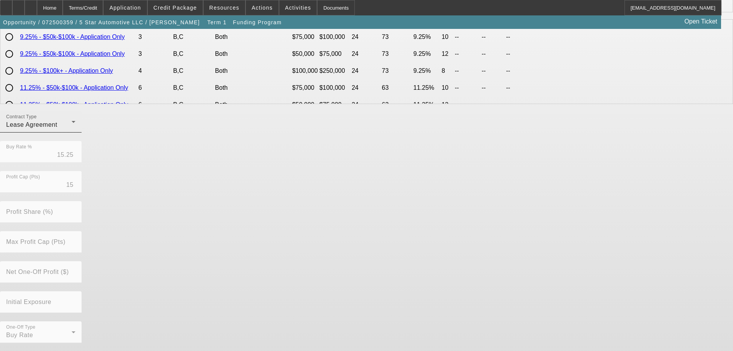
click at [75, 132] on div "Contract Type Lease Agreement" at bounding box center [40, 122] width 69 height 22
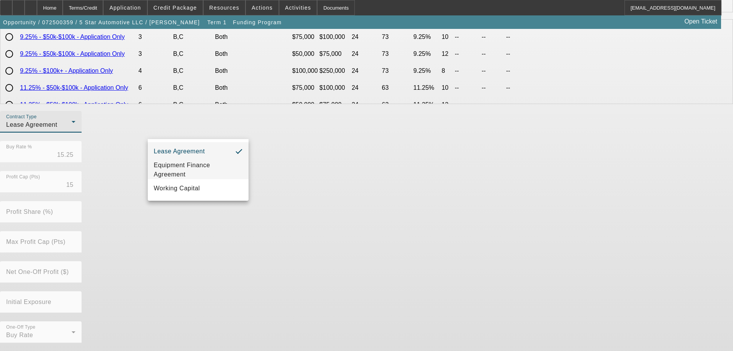
click at [191, 171] on span "Equipment Finance Agreement" at bounding box center [198, 170] width 89 height 18
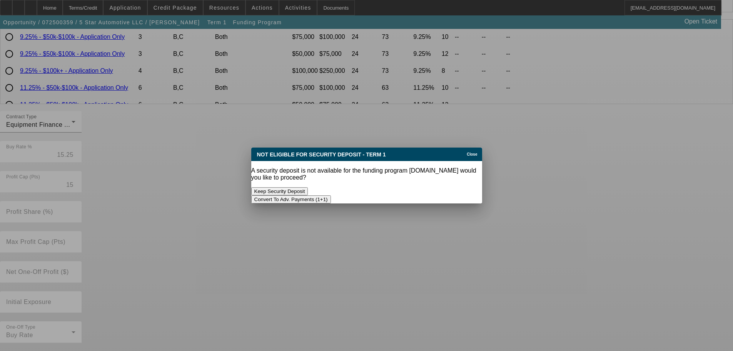
click at [331, 195] on button "Convert To Adv. Payments (1+1)" at bounding box center [291, 199] width 80 height 8
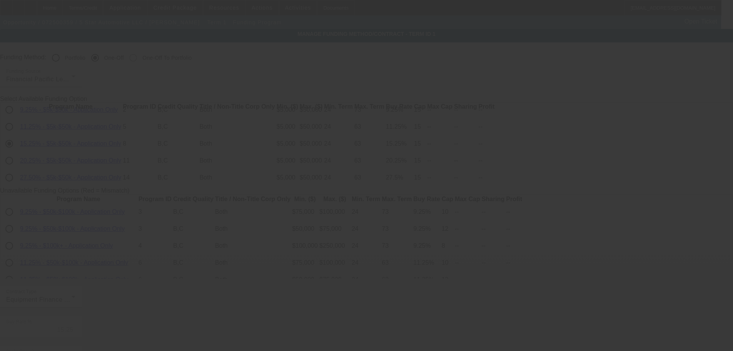
scroll to position [175, 0]
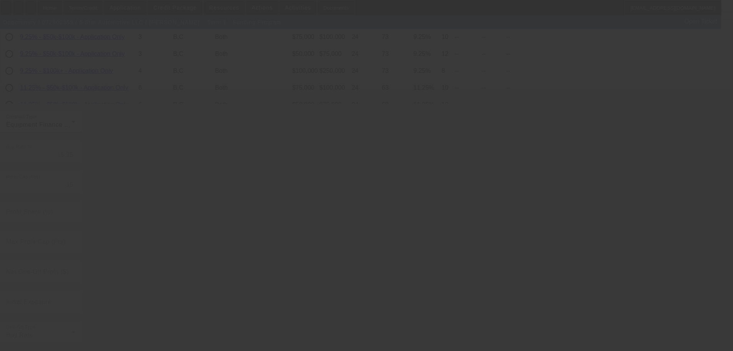
radio input "true"
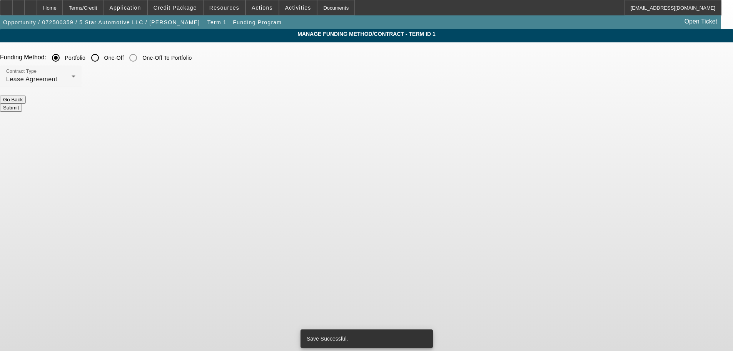
scroll to position [0, 0]
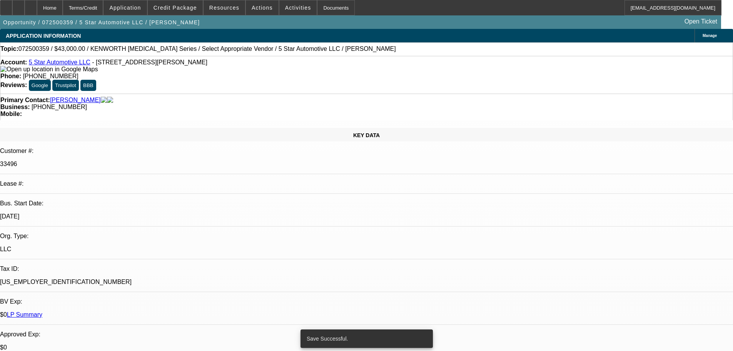
select select "0"
select select "6"
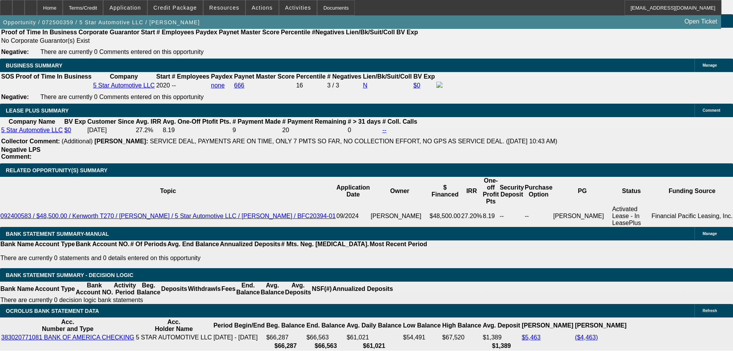
scroll to position [1116, 0]
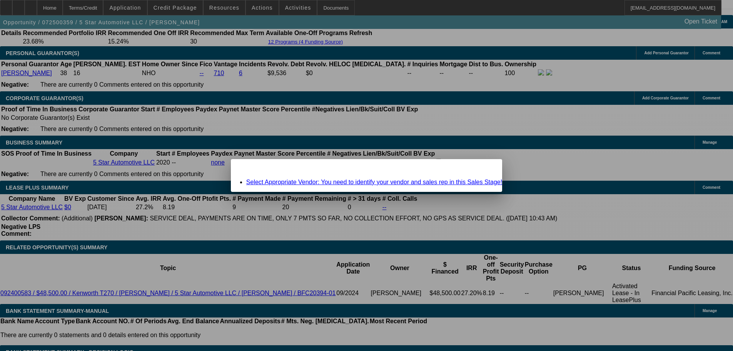
click at [342, 182] on link "Select Appropriate Vendor: You need to identify your vendor and sales rep in th…" at bounding box center [374, 182] width 256 height 7
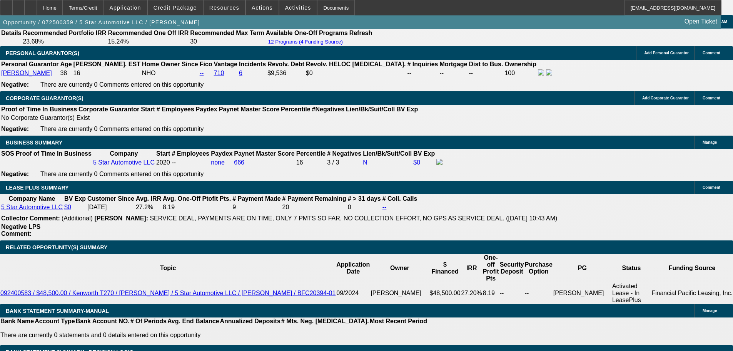
scroll to position [1116, 0]
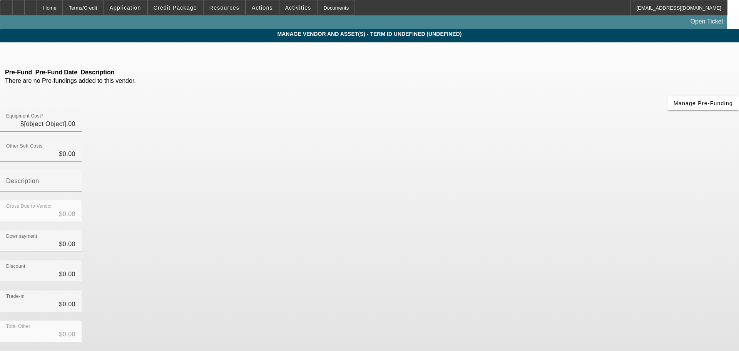
type input "$26,253.29"
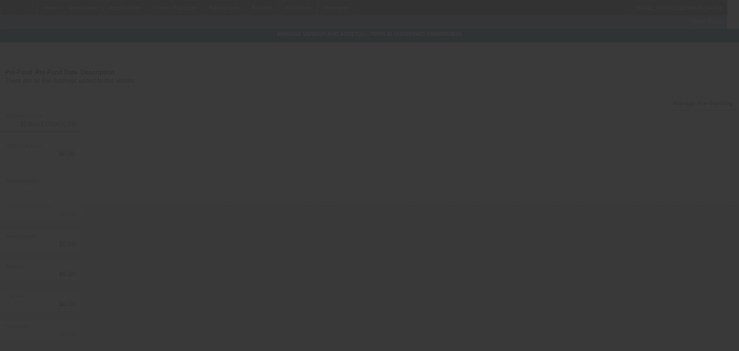
type input "$26,253.29"
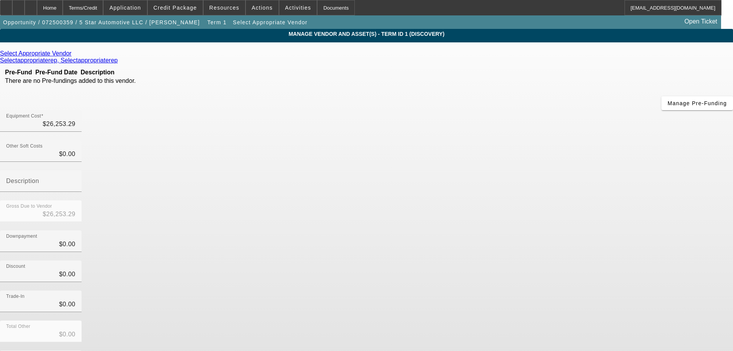
click at [212, 56] on div "Select Appropriate Vendor" at bounding box center [366, 53] width 733 height 7
click at [74, 56] on icon at bounding box center [74, 53] width 0 height 7
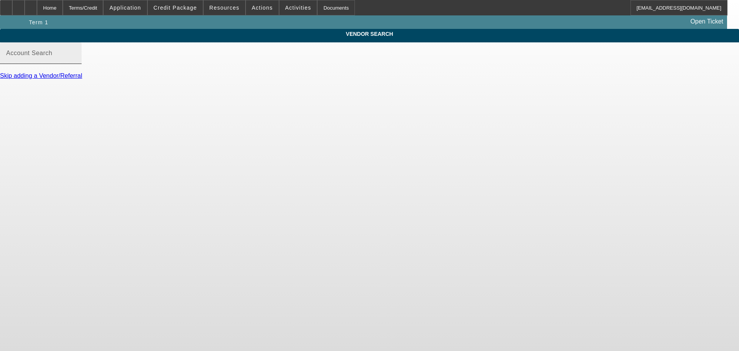
click at [52, 56] on mat-label "Account Search" at bounding box center [29, 53] width 46 height 7
click at [75, 61] on input "Account Search" at bounding box center [40, 56] width 69 height 9
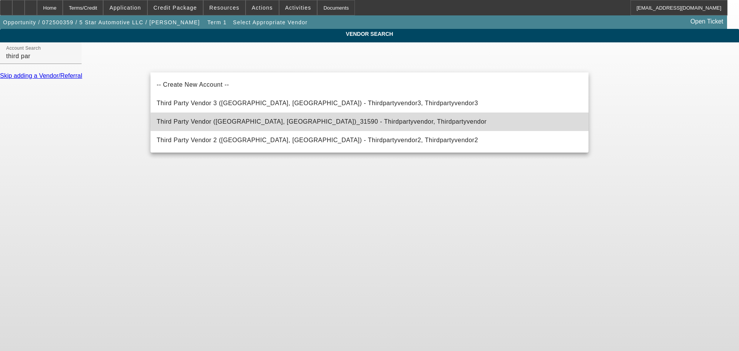
click at [434, 121] on mat-option "Third Party Vendor (Northbrook, IL)_31590 - Thirdpartyvendor, Thirdpartyvendor" at bounding box center [370, 121] width 438 height 18
type input "Third Party Vendor (Northbrook, IL)_31590 - Thirdpartyvendor, Thirdpartyvendor"
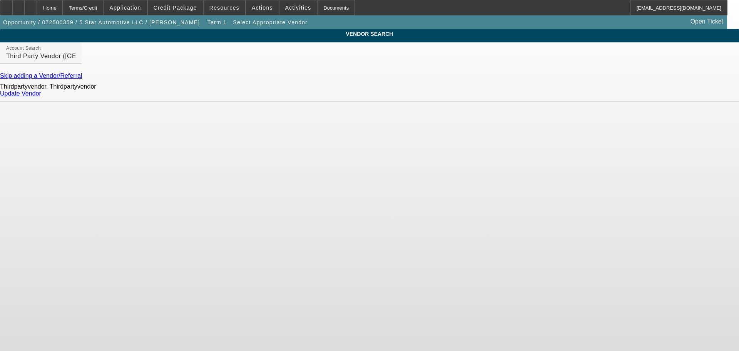
click at [41, 97] on link "Update Vendor" at bounding box center [20, 93] width 41 height 7
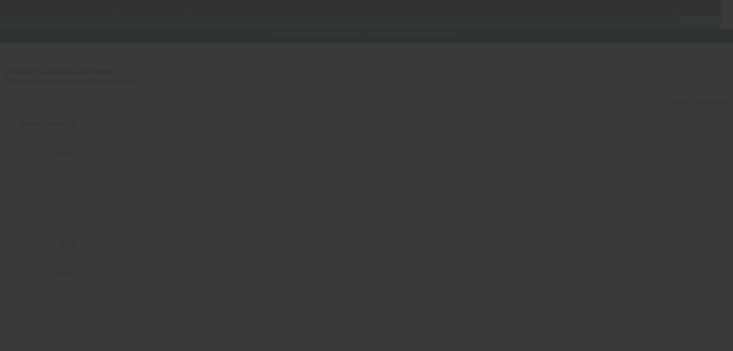
type input "$26,253.29"
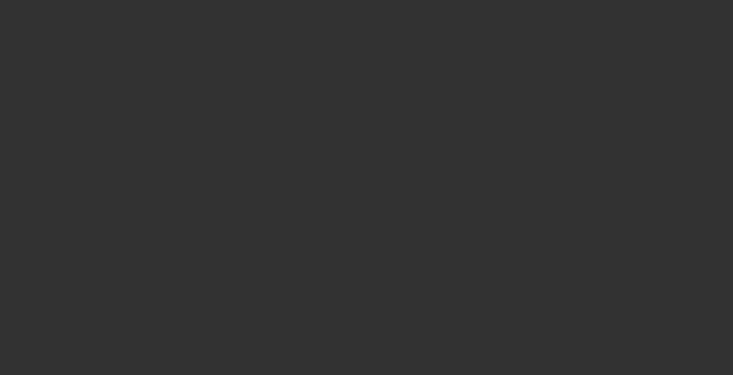
scroll to position [616, 0]
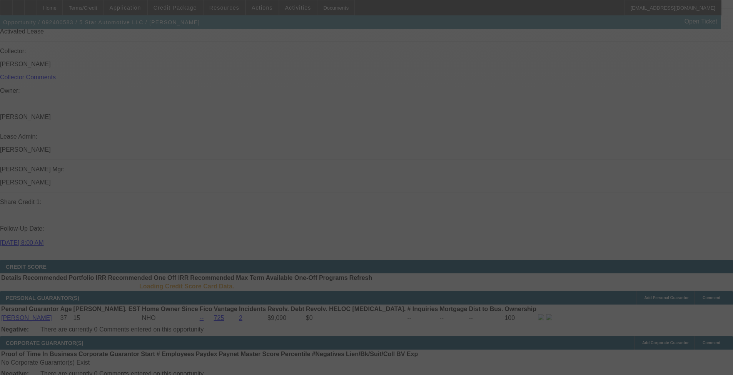
scroll to position [921, 0]
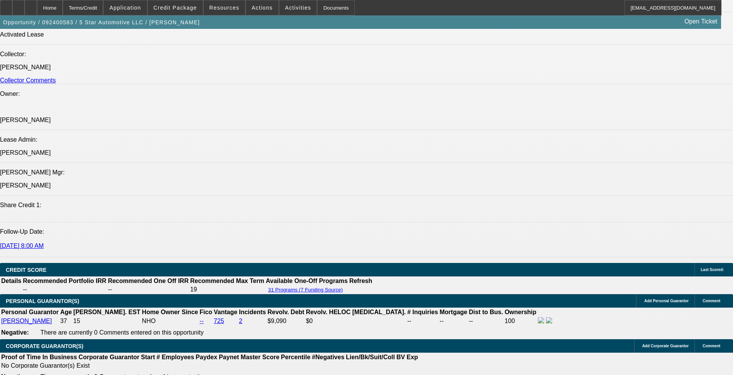
select select "0"
select select "6"
select select "0"
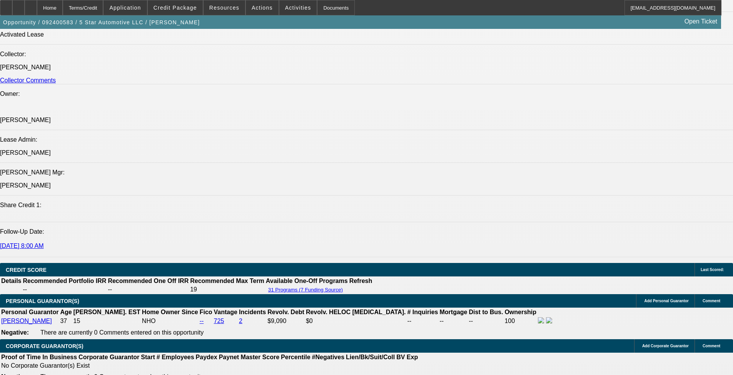
select select "0"
select select "6"
select select "0"
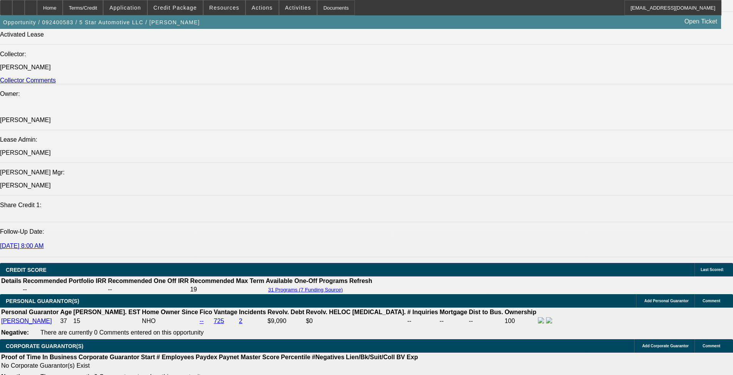
select select "0"
select select "6"
select select "0"
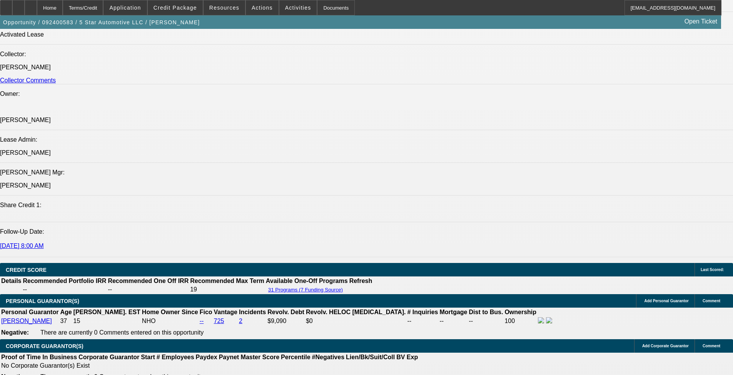
select select "6"
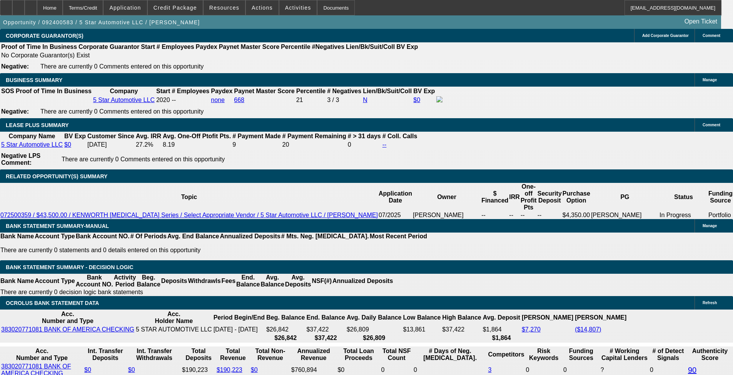
scroll to position [1234, 0]
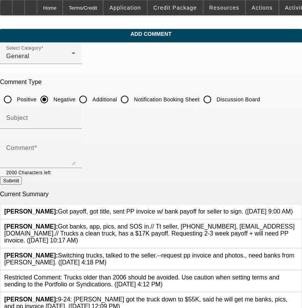
click at [91, 101] on input "Additional" at bounding box center [82, 99] width 15 height 15
radio input "true"
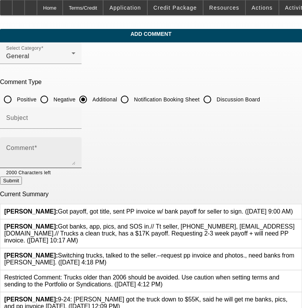
click at [75, 139] on div "Comment" at bounding box center [40, 152] width 69 height 31
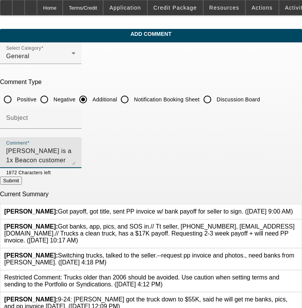
drag, startPoint x: 127, startPoint y: 159, endPoint x: 270, endPoint y: 134, distance: 145.0
click at [270, 134] on form "Select Category General Comment Type Positive Negative Additional Notification …" at bounding box center [151, 283] width 302 height 482
type textarea "[PERSON_NAME] is a 1x Beacon customer that has owned and operated 5 Star Automo…"
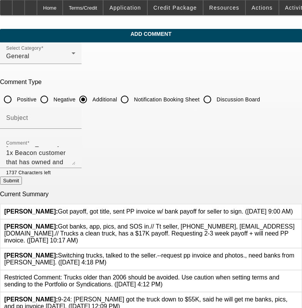
click at [22, 184] on button "Submit" at bounding box center [11, 180] width 22 height 8
radio input "true"
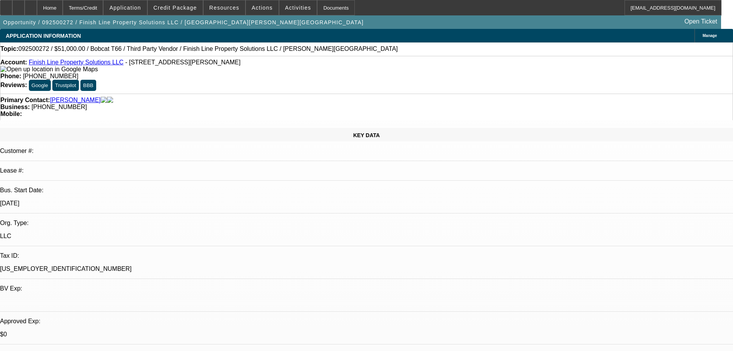
select select "0"
select select "6"
select select "0"
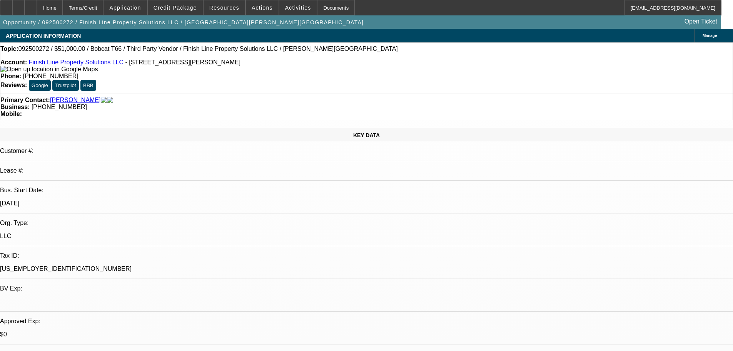
select select "0"
select select "6"
select select "0"
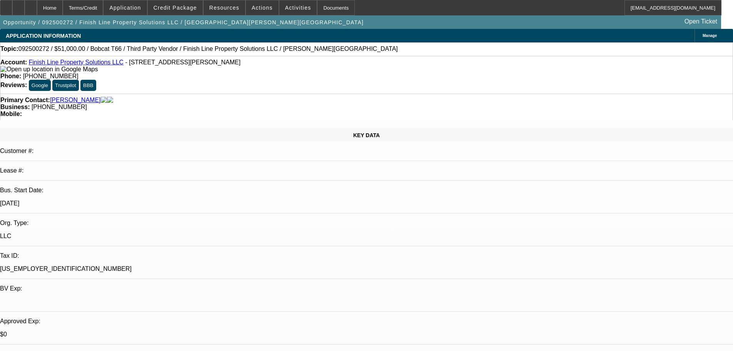
select select "0"
select select "6"
select select "0"
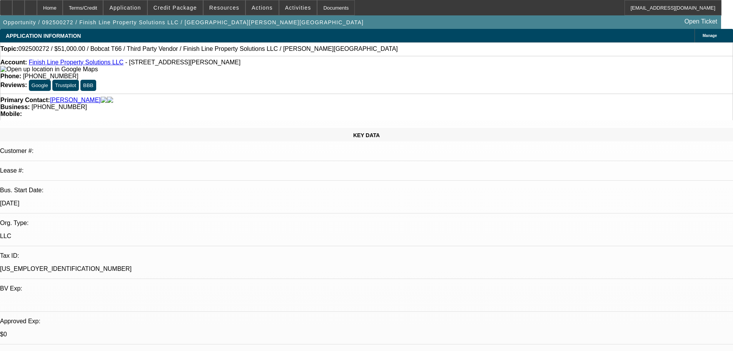
select select "6"
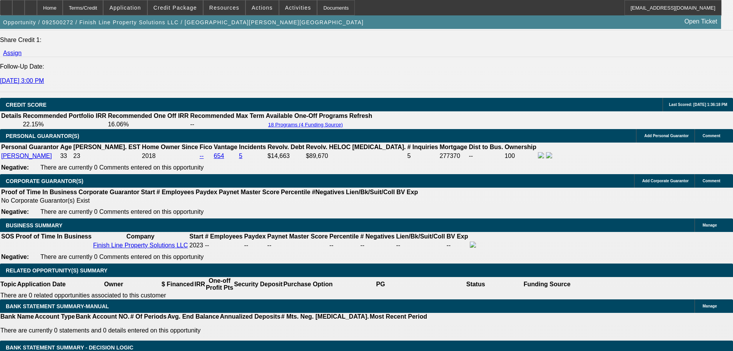
scroll to position [1078, 0]
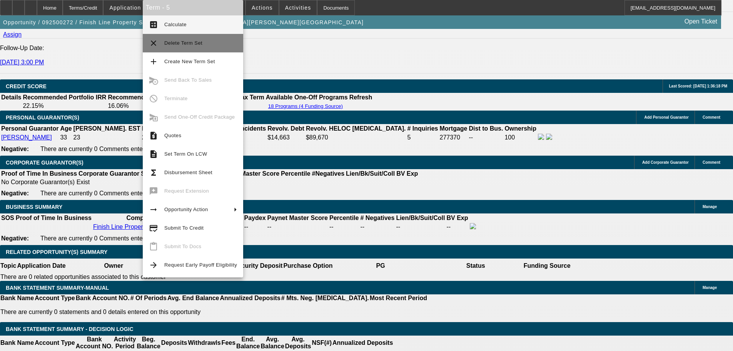
click at [191, 46] on span "Delete Term Set" at bounding box center [200, 42] width 73 height 9
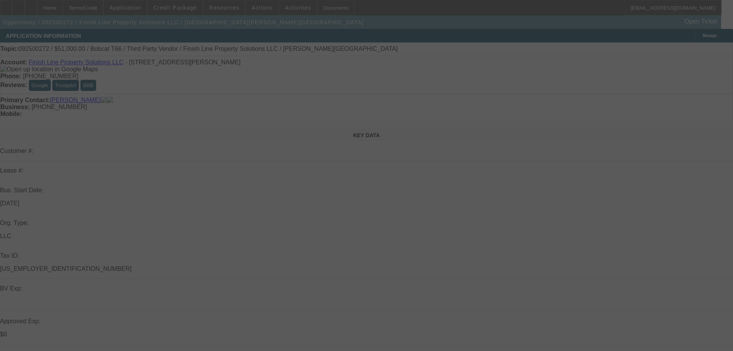
select select "0"
select select "6"
select select "0"
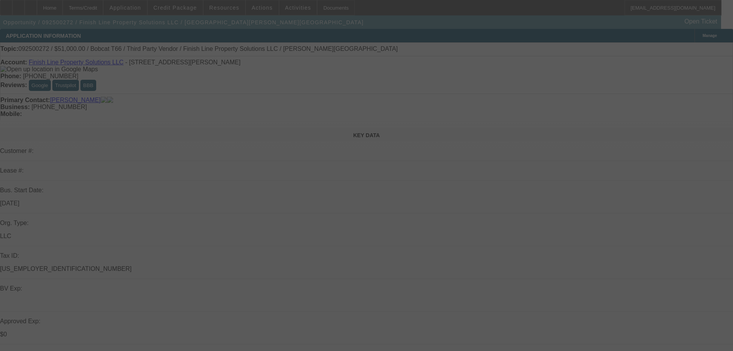
select select "0"
select select "6"
select select "0"
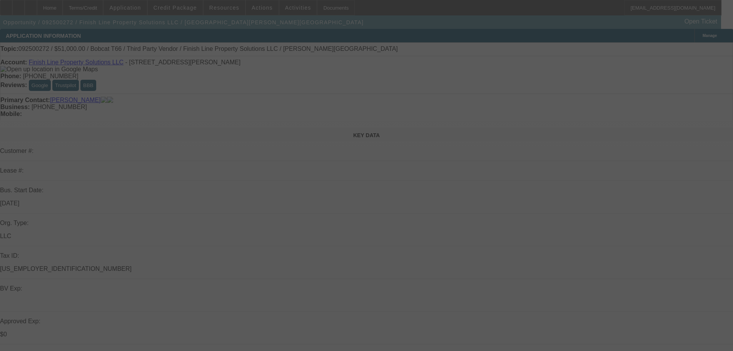
select select "0"
select select "6"
select select "0"
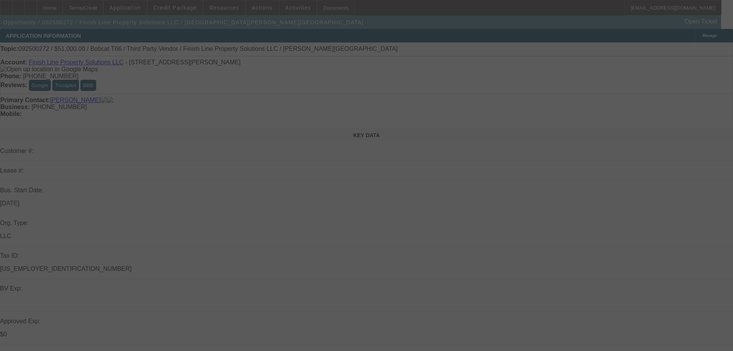
select select "6"
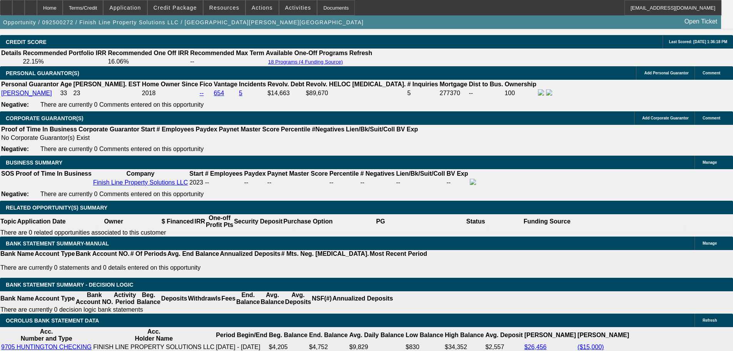
scroll to position [1116, 0]
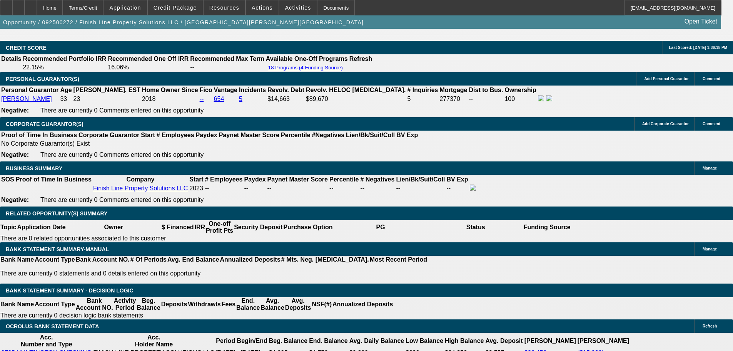
scroll to position [1155, 0]
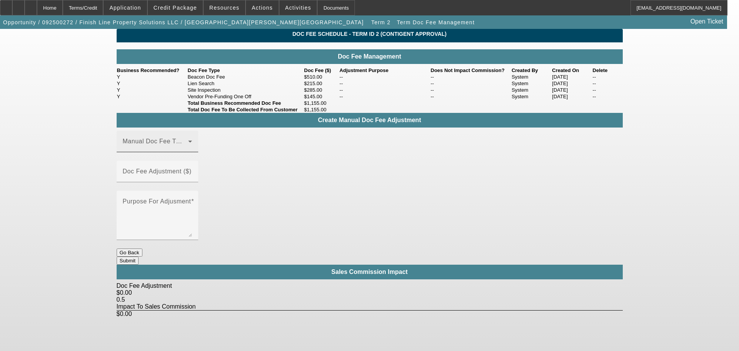
click at [191, 152] on div "Manual Doc Fee Type" at bounding box center [157, 141] width 69 height 22
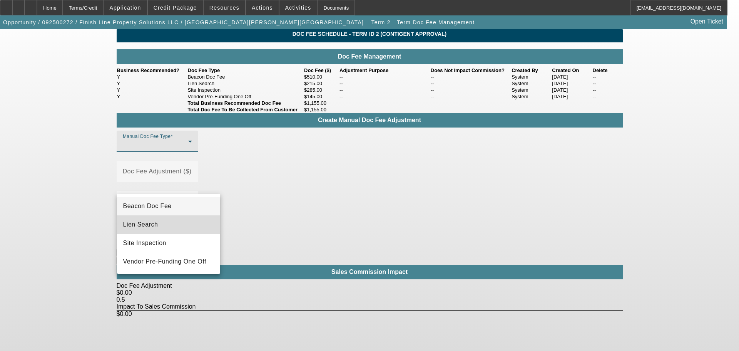
click at [170, 222] on mat-option "Lien Search" at bounding box center [168, 224] width 103 height 18
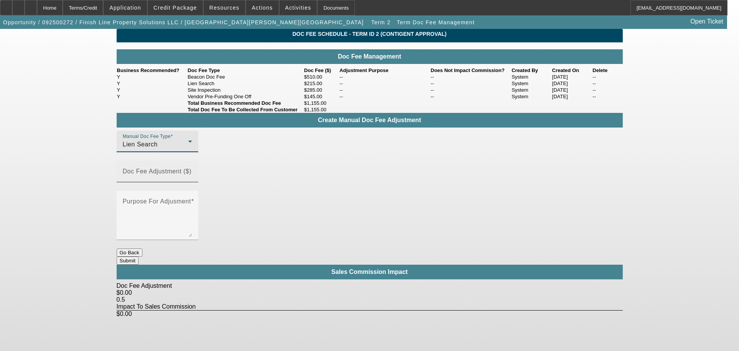
click at [192, 179] on input "Doc Fee Adjustment ($)" at bounding box center [157, 174] width 69 height 9
click at [192, 179] on input "215" at bounding box center [157, 174] width 69 height 9
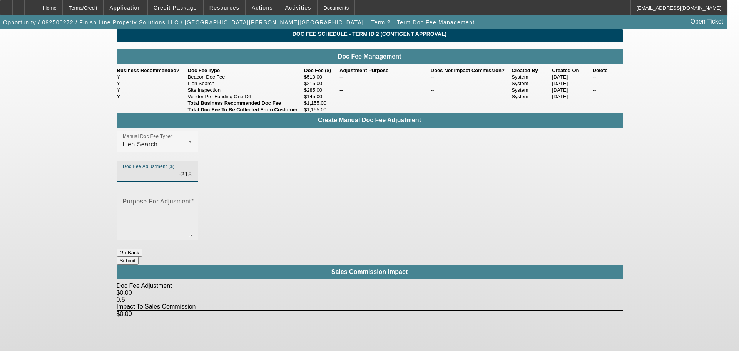
click at [192, 200] on textarea "Purpose For Adjusment" at bounding box center [157, 218] width 69 height 37
type input "($215.00)"
type textarea "C"
click at [192, 200] on textarea "Experiment--customer" at bounding box center [157, 218] width 69 height 37
drag, startPoint x: 411, startPoint y: 187, endPoint x: 378, endPoint y: 184, distance: 33.6
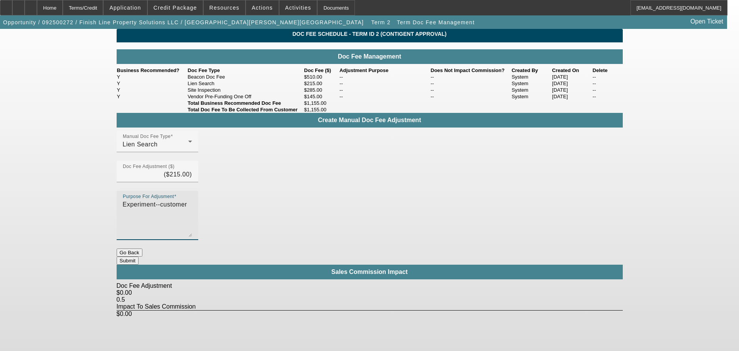
click at [192, 200] on textarea "Experiment--customer" at bounding box center [157, 218] width 69 height 37
type textarea "Experiment."
click at [139, 256] on button "Submit" at bounding box center [128, 260] width 22 height 8
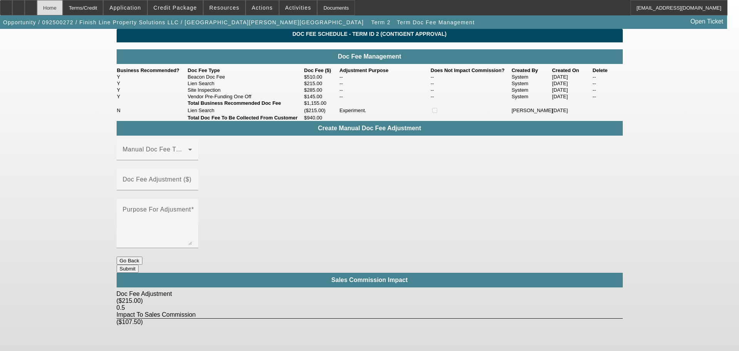
click at [63, 13] on div "Home" at bounding box center [50, 7] width 26 height 15
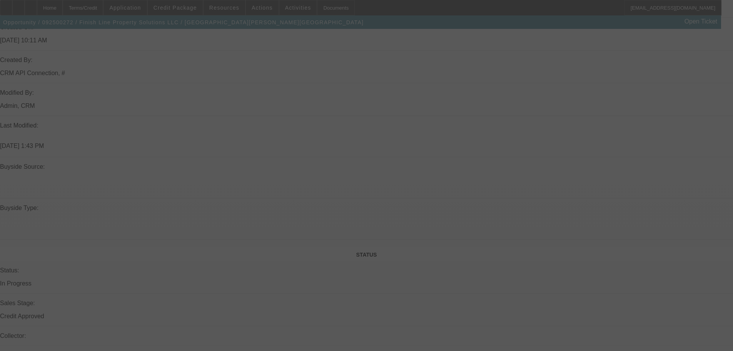
scroll to position [654, 0]
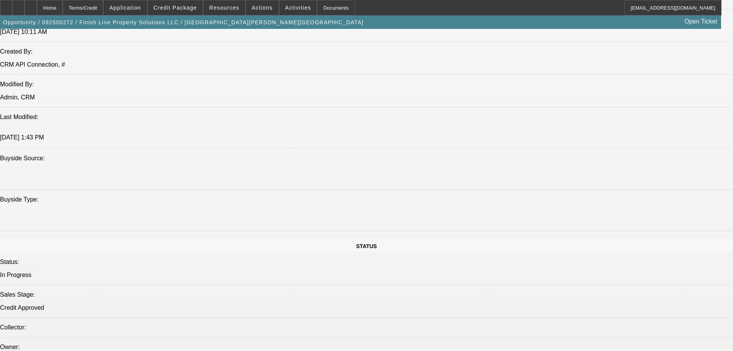
select select "0"
select select "6"
select select "0"
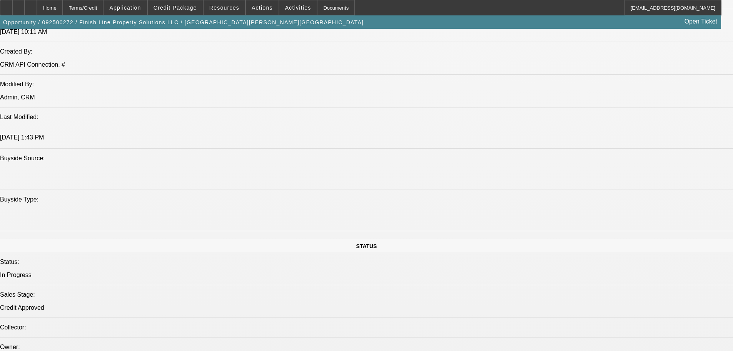
select select "0"
select select "6"
select select "0"
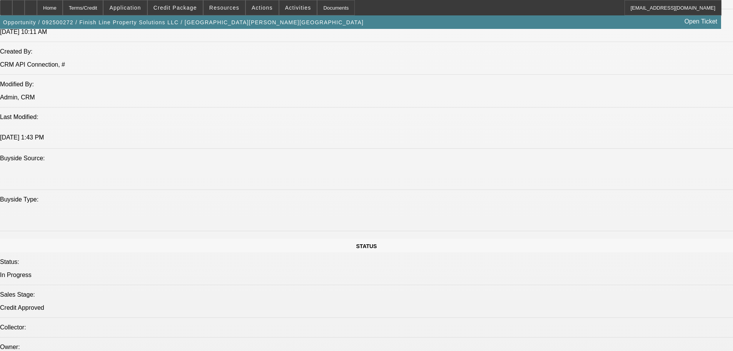
select select "0"
select select "6"
select select "0"
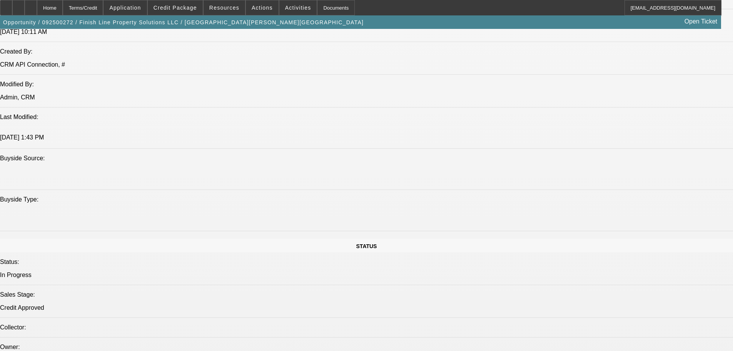
select select "6"
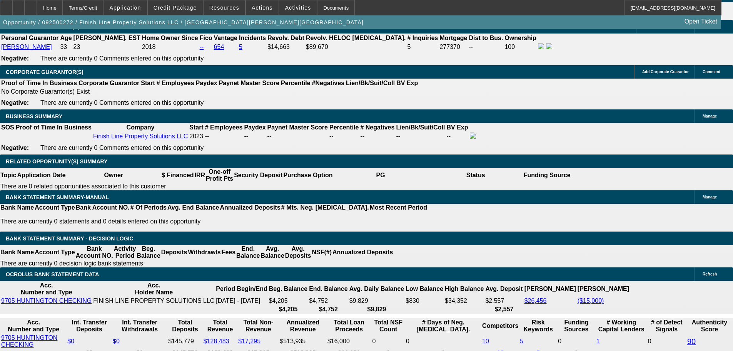
scroll to position [1155, 0]
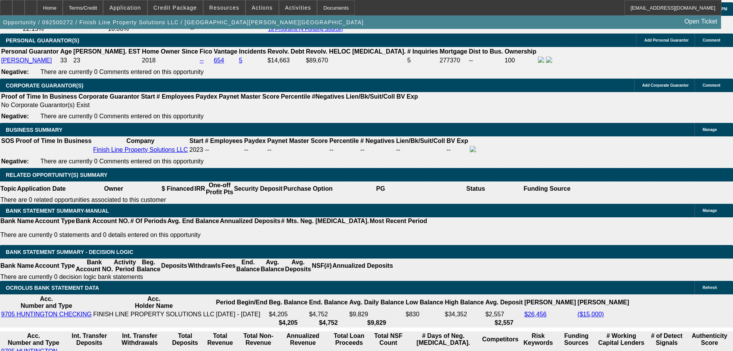
drag, startPoint x: 304, startPoint y: 209, endPoint x: 365, endPoint y: 209, distance: 60.8
type input "1"
type input "UNKNOWN"
type input "1225"
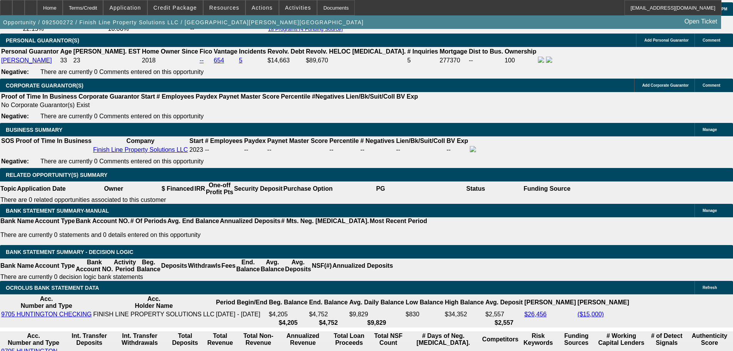
type input "15.4"
type input "$1,225.00"
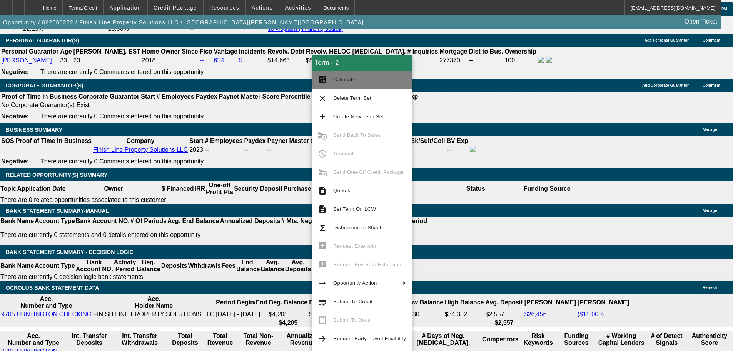
click at [370, 84] on button "calculate Calculate" at bounding box center [362, 79] width 100 height 18
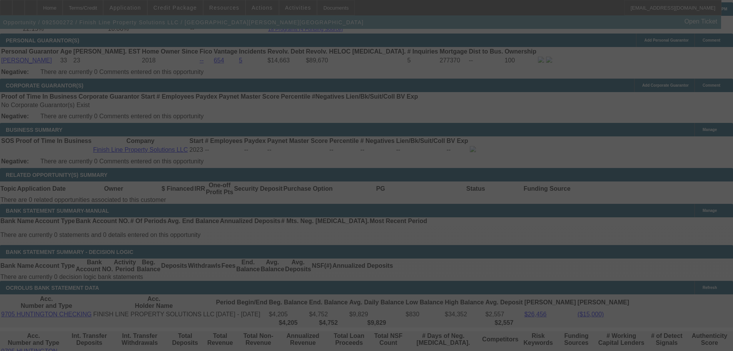
select select "0"
select select "6"
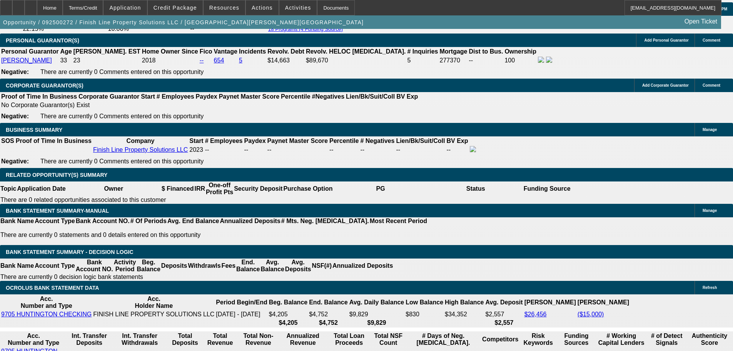
drag, startPoint x: 210, startPoint y: 210, endPoint x: 216, endPoint y: 211, distance: 6.6
type input "$1,150.00"
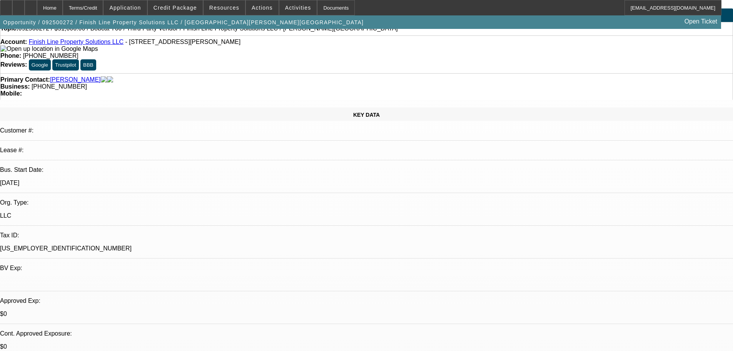
scroll to position [0, 0]
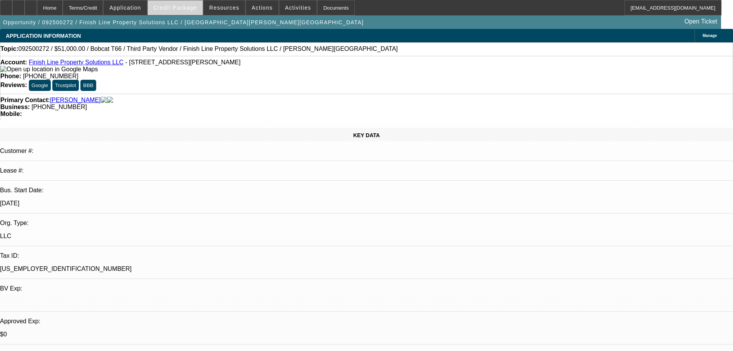
click at [182, 9] on span "Credit Package" at bounding box center [175, 8] width 43 height 6
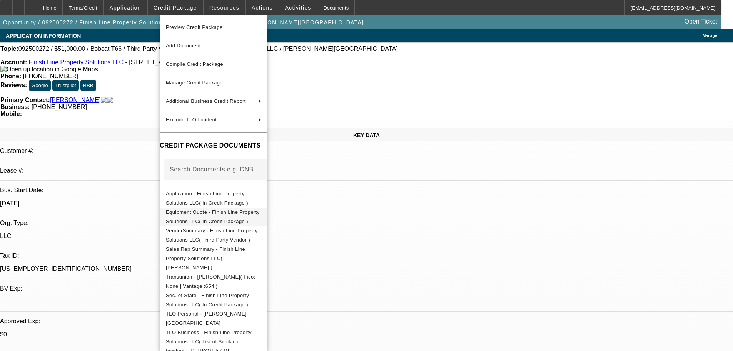
click at [245, 211] on span "Equipment Quote - Finish Line Property Solutions LLC( In Credit Package )" at bounding box center [213, 216] width 94 height 15
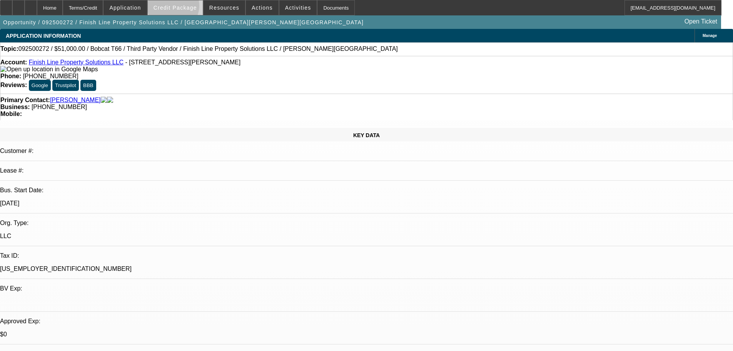
click at [186, 8] on span "Credit Package" at bounding box center [175, 8] width 43 height 6
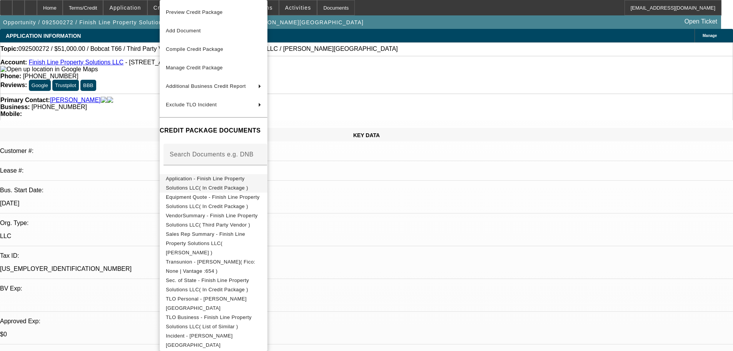
click at [240, 181] on span "Application - Finish Line Property Solutions LLC( In Credit Package )" at bounding box center [207, 183] width 82 height 15
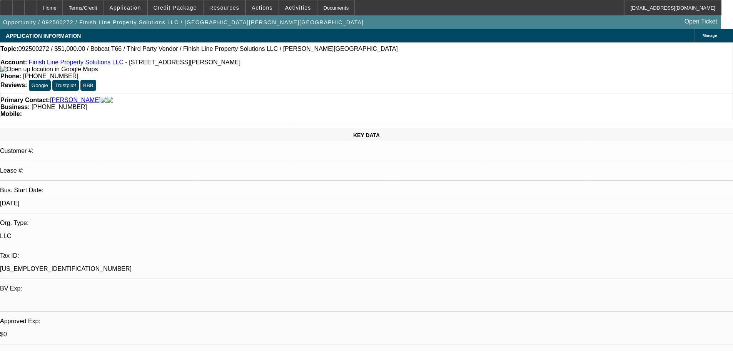
drag, startPoint x: 381, startPoint y: 215, endPoint x: 366, endPoint y: 216, distance: 15.0
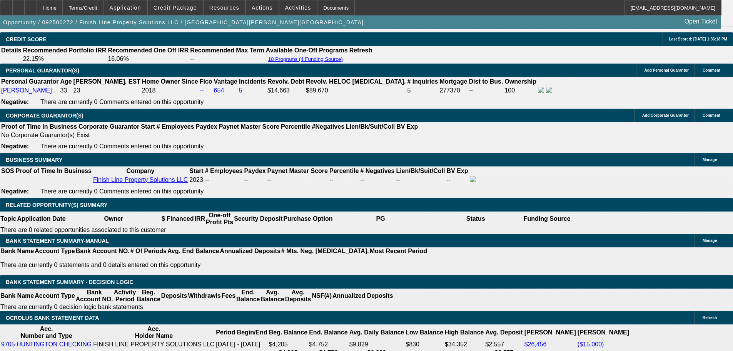
scroll to position [1116, 0]
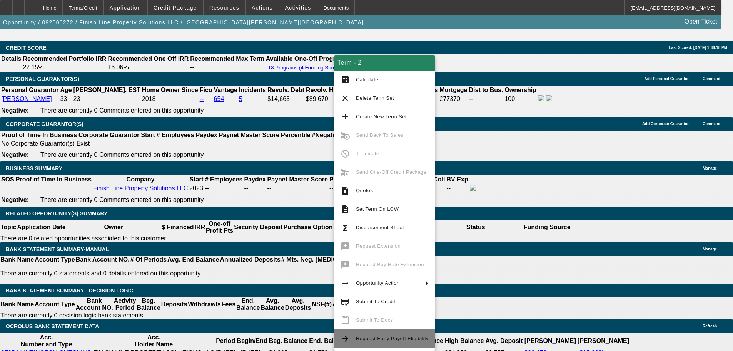
click at [405, 338] on span "Request Early Payoff Eligibility" at bounding box center [392, 338] width 73 height 6
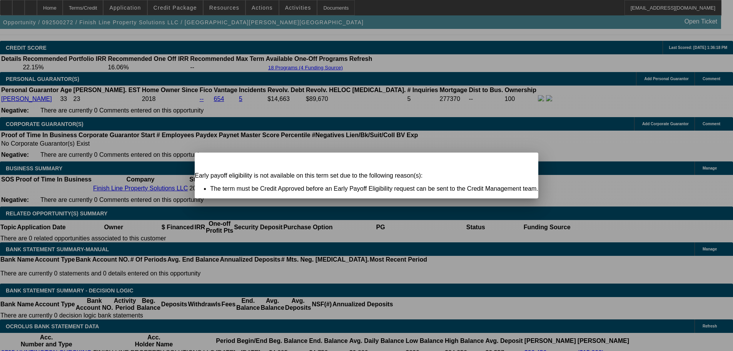
scroll to position [0, 0]
drag, startPoint x: 499, startPoint y: 164, endPoint x: 733, endPoint y: 181, distance: 235.1
click at [522, 161] on div "Close" at bounding box center [530, 156] width 17 height 9
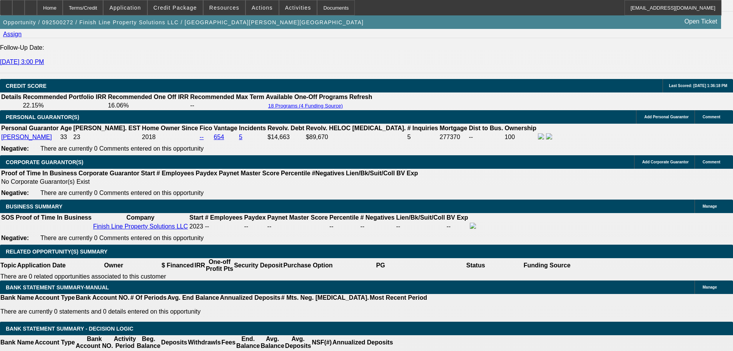
scroll to position [1078, 0]
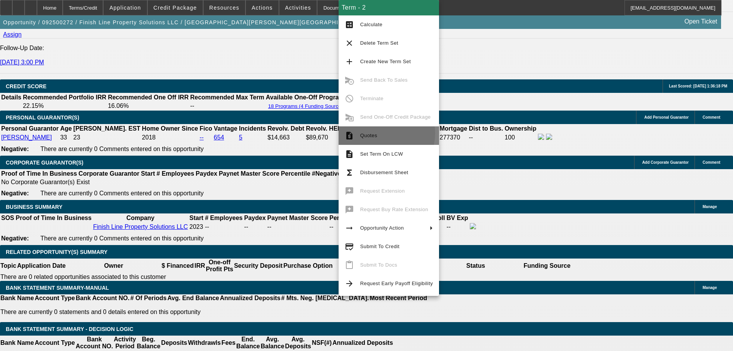
click at [382, 133] on span "Quotes" at bounding box center [396, 135] width 73 height 9
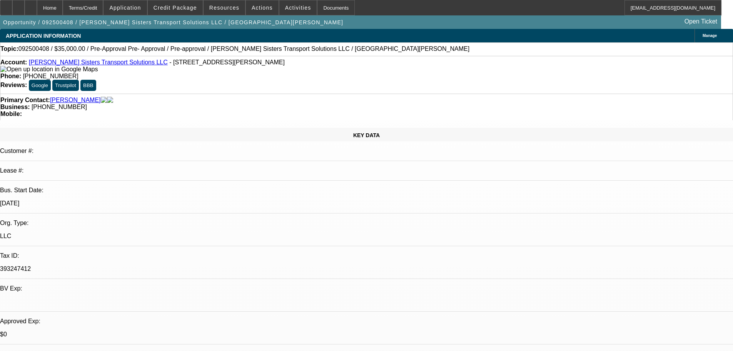
select select "0"
select select "0.1"
select select "4"
select select "0"
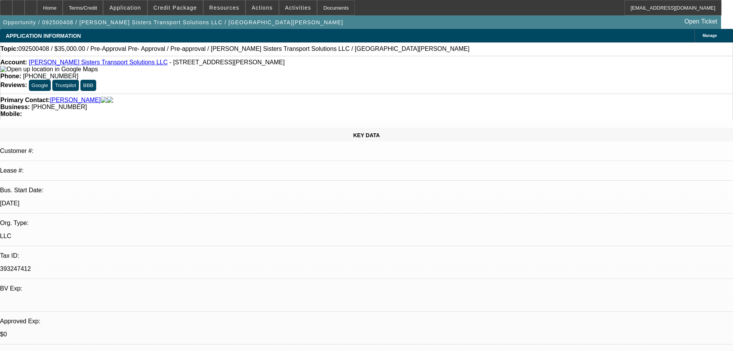
select select "0"
select select "0.1"
select select "4"
select select "0"
select select "2"
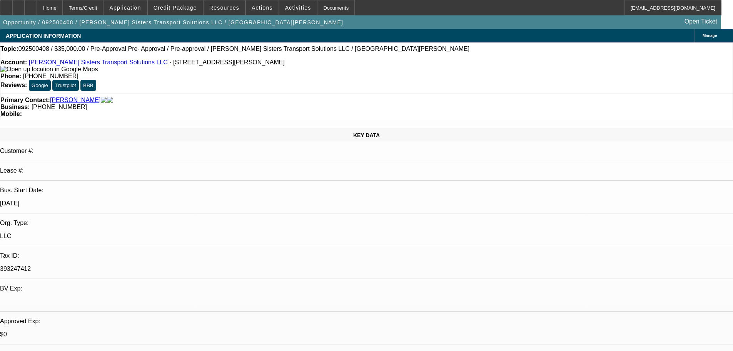
select select "2"
select select "0.1"
select select "4"
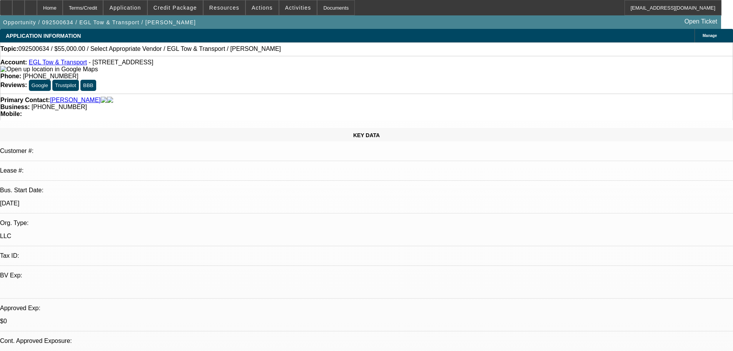
select select "0"
select select "2"
select select "0.1"
select select "4"
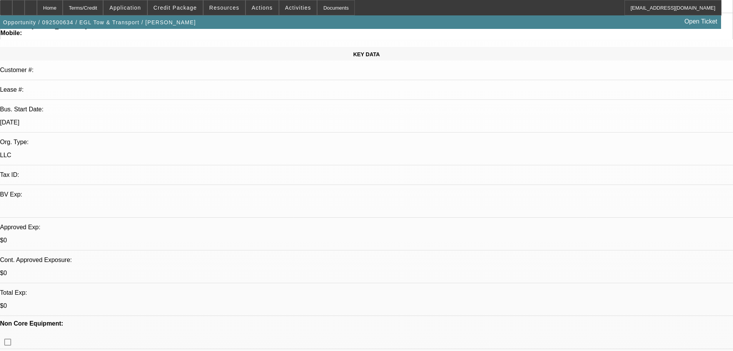
scroll to position [192, 0]
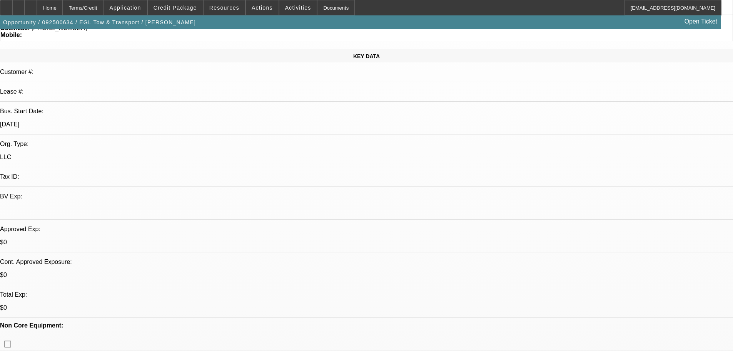
scroll to position [0, 0]
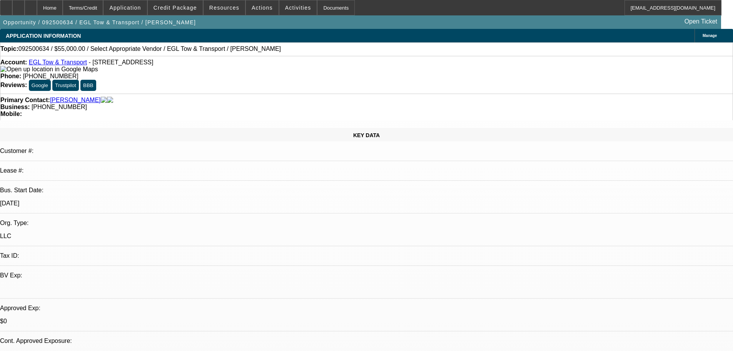
radio input "true"
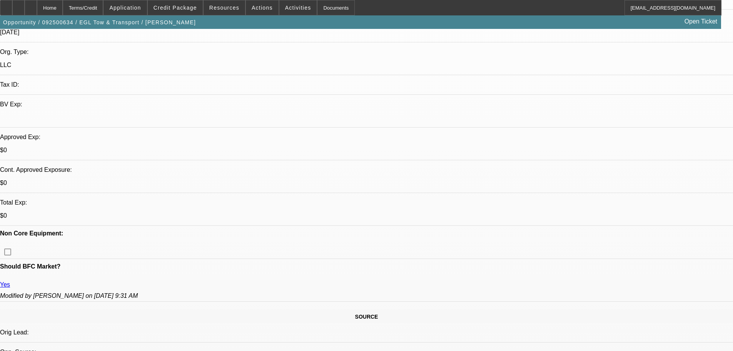
scroll to position [231, 0]
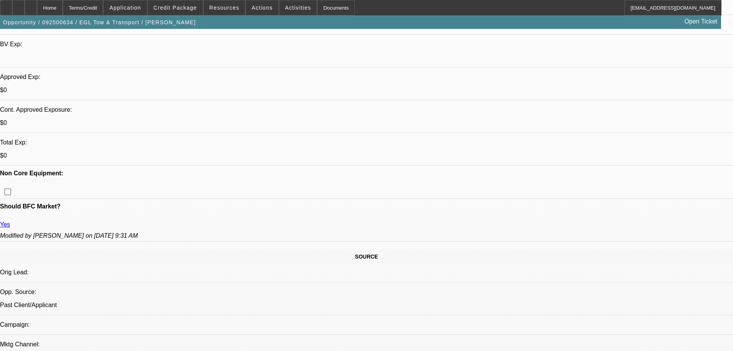
type textarea "9-30: Following up on his DP--checking for cosigner too. Not much changed on cr…"
radio input "true"
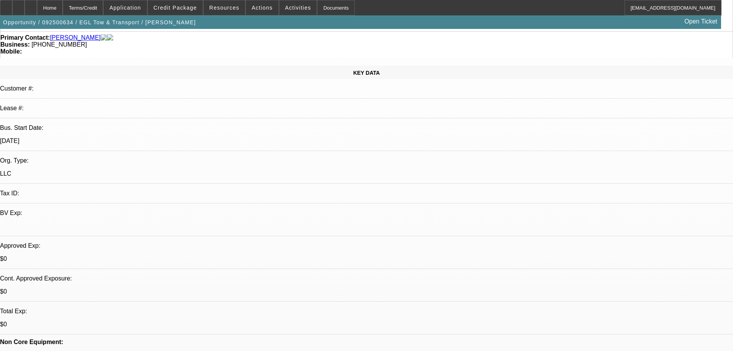
scroll to position [0, 0]
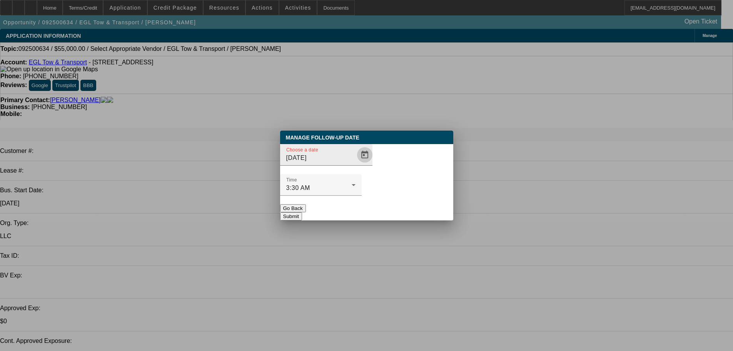
click at [356, 164] on span "Open calendar" at bounding box center [365, 155] width 18 height 18
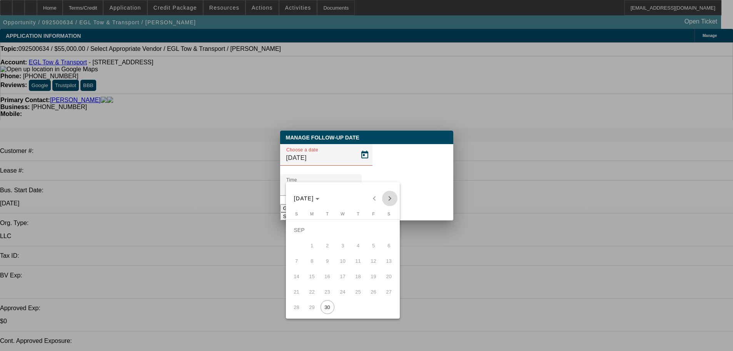
click at [390, 199] on span "Next month" at bounding box center [389, 198] width 15 height 15
click at [340, 248] on span "8" at bounding box center [343, 245] width 14 height 14
type input "10/8/2025"
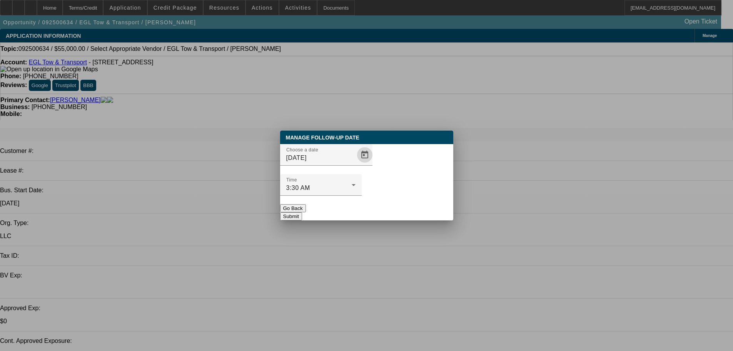
click at [302, 212] on button "Submit" at bounding box center [291, 216] width 22 height 8
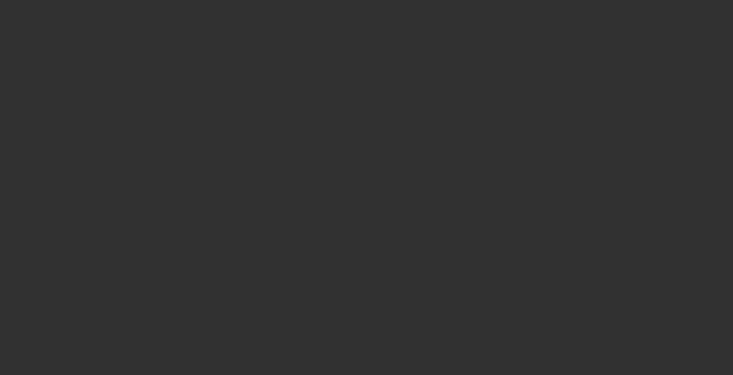
select select "0"
select select "2"
select select "0.1"
select select "4"
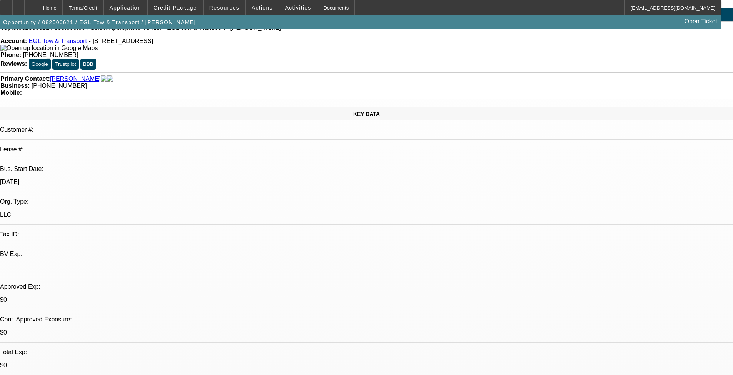
scroll to position [38, 0]
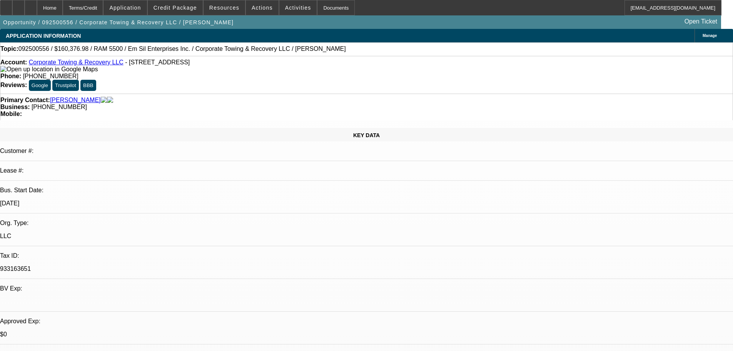
select select "0"
select select "2"
select select "0.1"
select select "4"
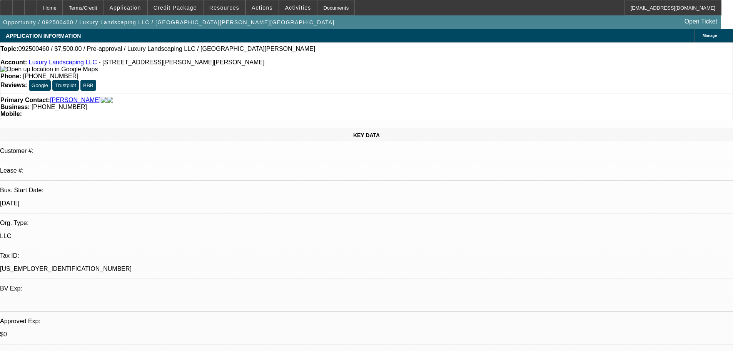
select select "0"
select select "2"
select select "0.1"
select select "4"
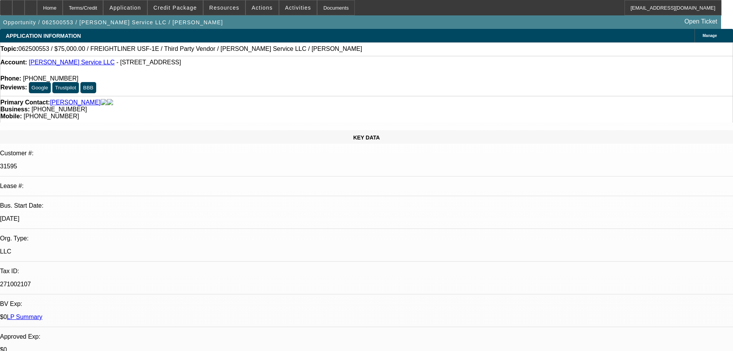
select select "0"
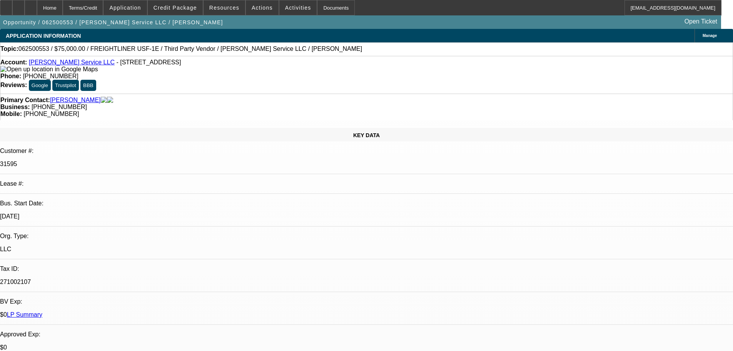
select select "0"
select select "3"
select select "0"
select select "6"
select select "0"
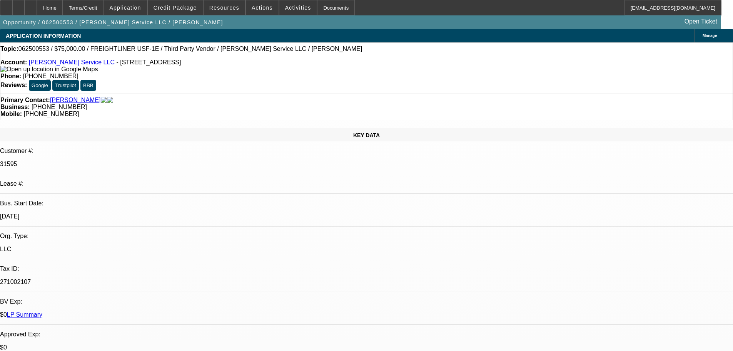
select select "0"
select select "6"
select select "0"
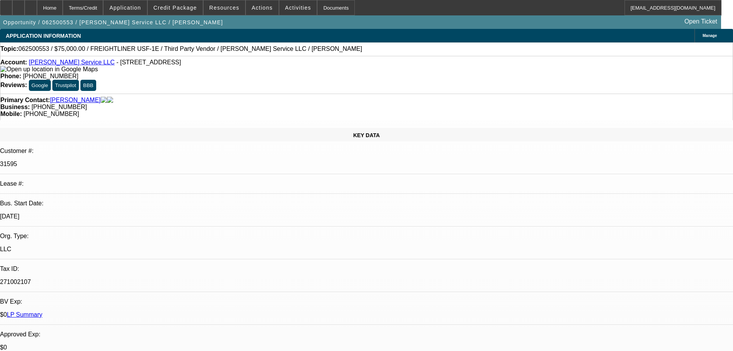
select select "3"
select select "0"
select select "6"
select select "0"
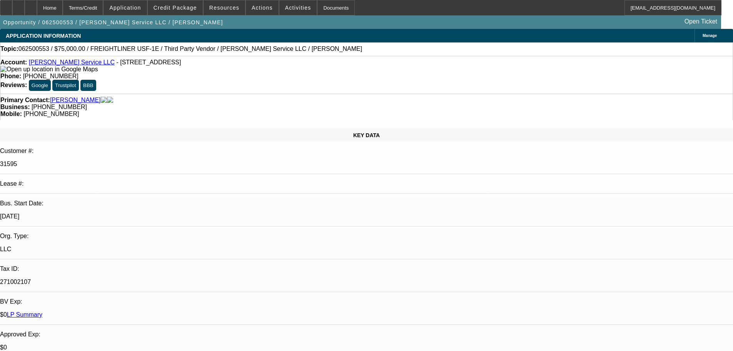
select select "3"
select select "0"
select select "6"
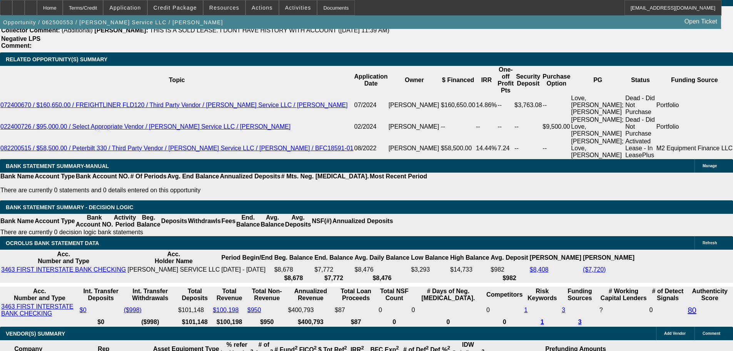
scroll to position [1309, 0]
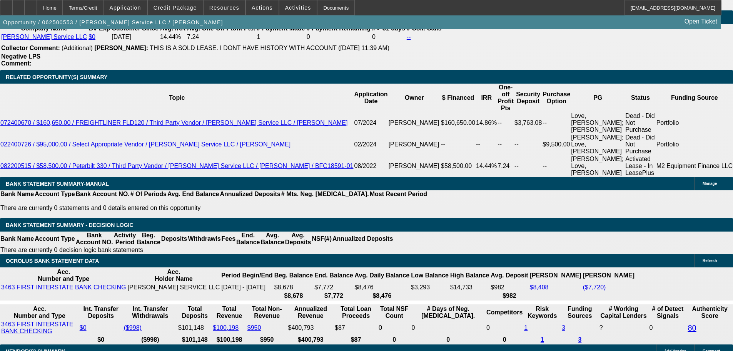
radio input "true"
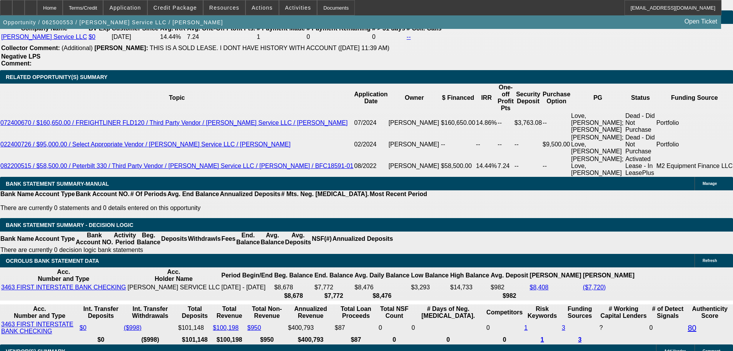
type textarea "9-30: Dan laughed that of course fixing one problem stirs another. He did payof…"
radio input "true"
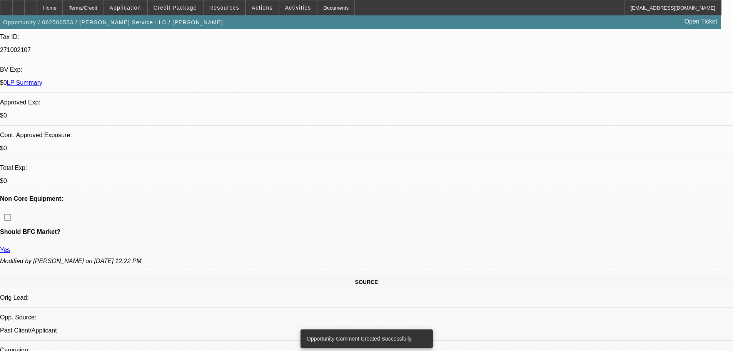
scroll to position [0, 0]
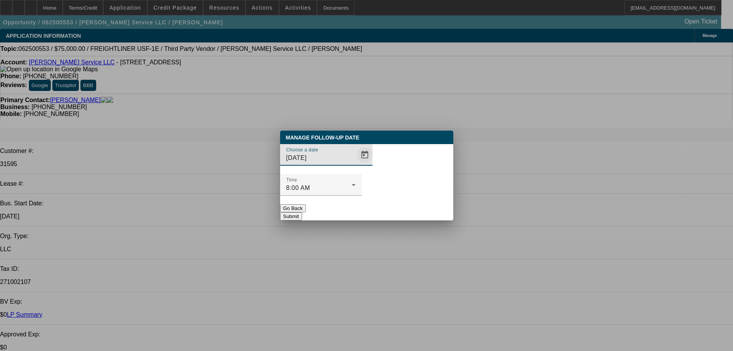
click at [356, 164] on span "Open calendar" at bounding box center [365, 155] width 18 height 18
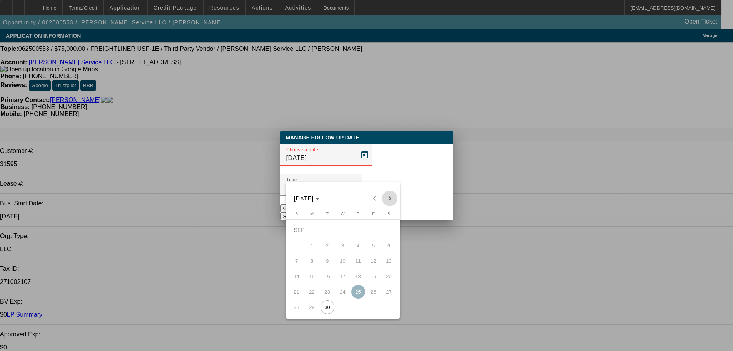
click at [389, 196] on span "Next month" at bounding box center [389, 198] width 15 height 15
click at [324, 248] on span "7" at bounding box center [328, 245] width 14 height 14
type input "10/7/2025"
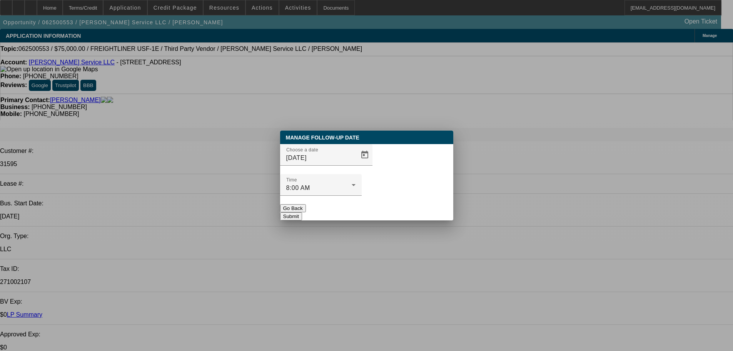
click at [302, 212] on button "Submit" at bounding box center [291, 216] width 22 height 8
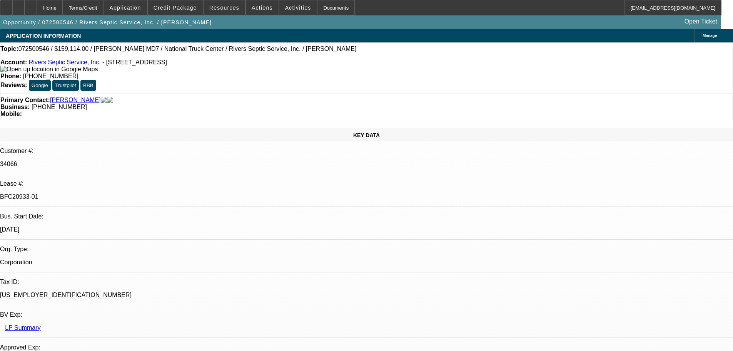
select select "0"
select select "6"
select select "0"
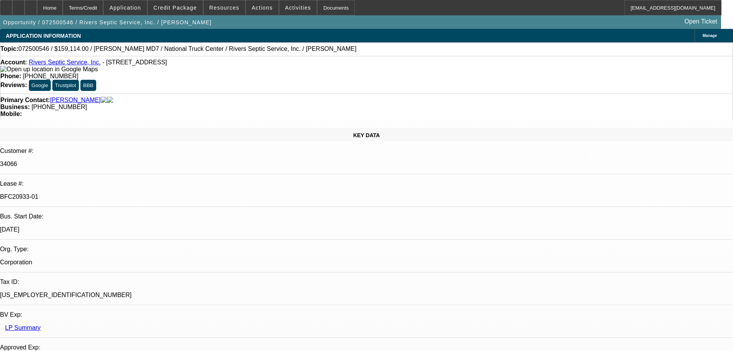
select select "0"
select select "6"
select select "0"
select select "2"
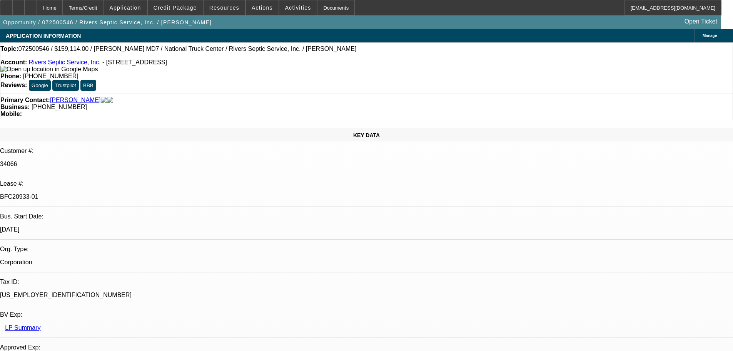
select select "2"
select select "0"
select select "6"
select select "0"
select select "2"
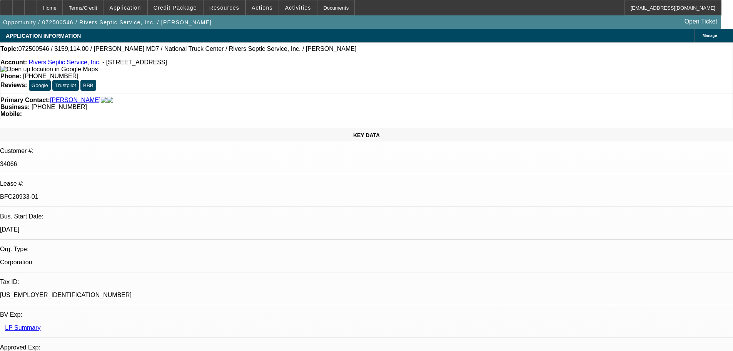
select select "2"
select select "0"
select select "6"
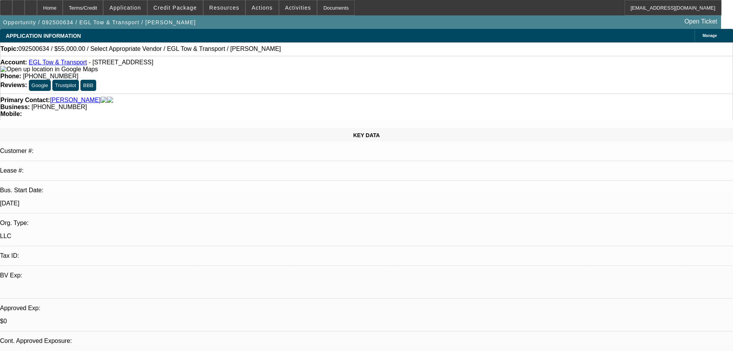
select select "0"
select select "2"
select select "0.1"
select select "4"
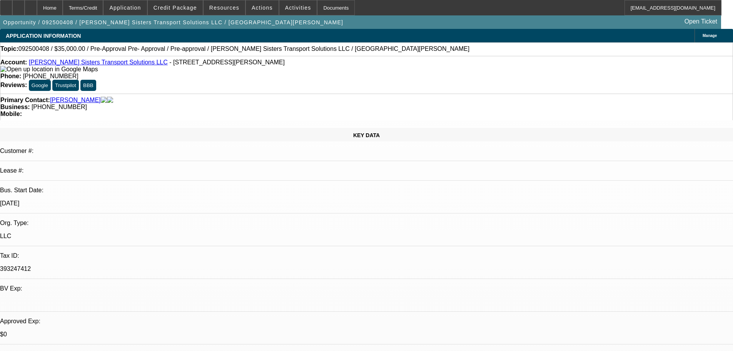
select select "0"
select select "0.1"
select select "4"
select select "0"
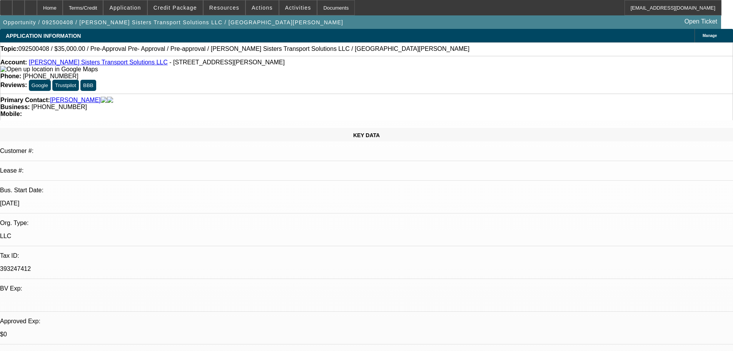
select select "0"
select select "0.1"
select select "4"
select select "0"
select select "2"
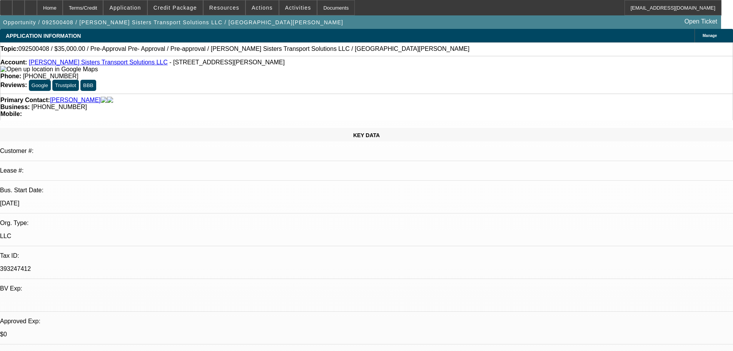
select select "2"
select select "0.1"
select select "4"
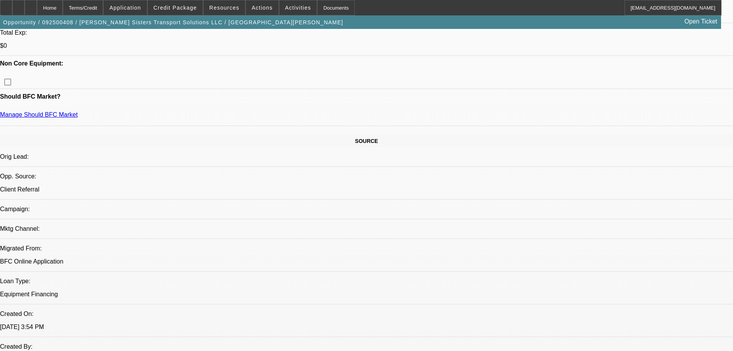
scroll to position [346, 0]
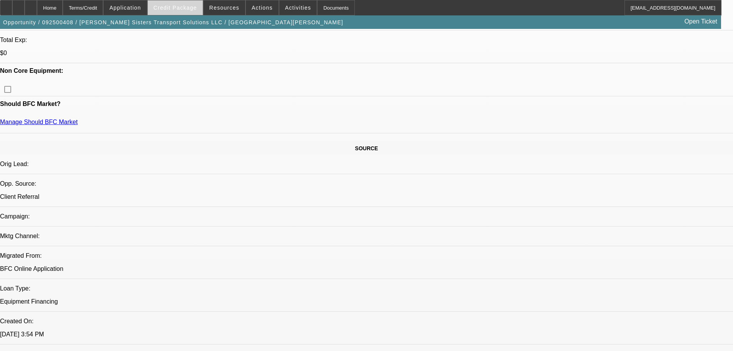
click at [180, 7] on span "Credit Package" at bounding box center [175, 8] width 43 height 6
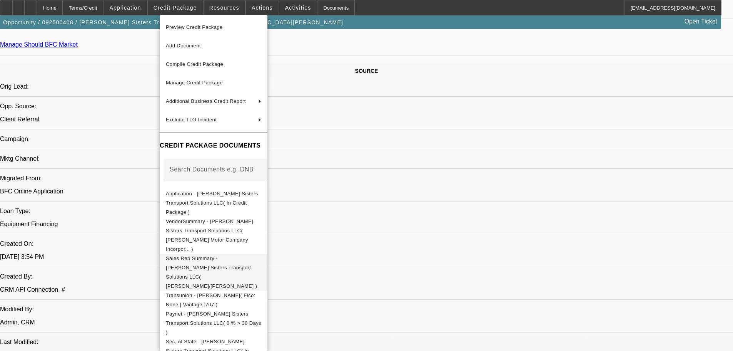
scroll to position [423, 0]
click at [113, 227] on div at bounding box center [366, 175] width 733 height 351
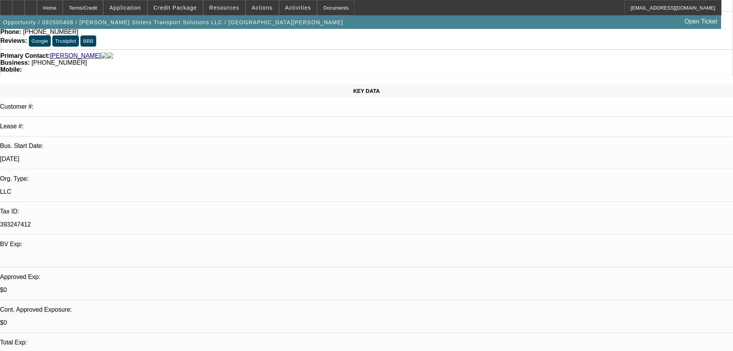
scroll to position [38, 0]
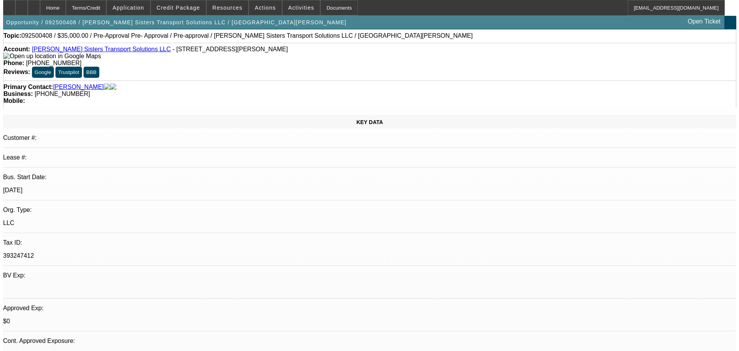
scroll to position [0, 0]
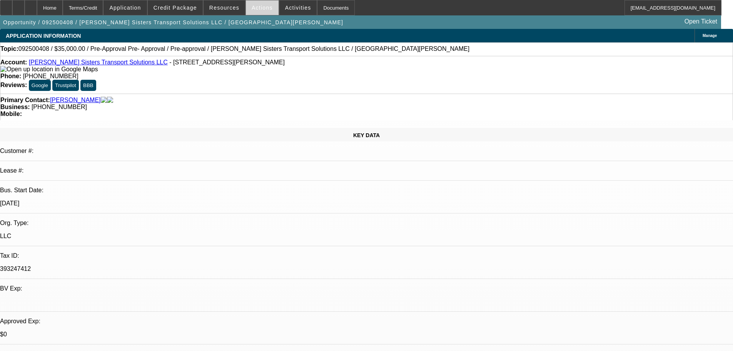
click at [264, 8] on span "Actions" at bounding box center [262, 8] width 21 height 6
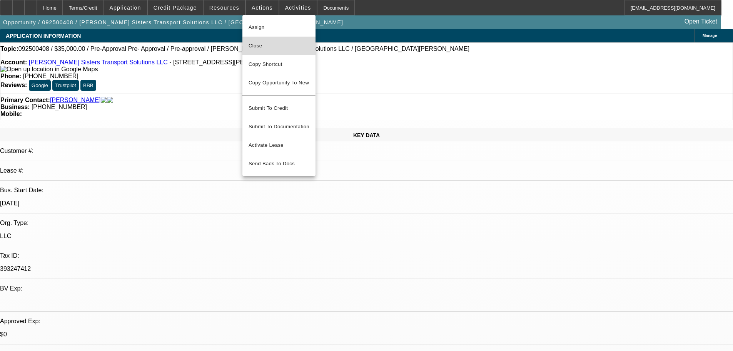
click at [279, 49] on span "Close" at bounding box center [279, 45] width 61 height 9
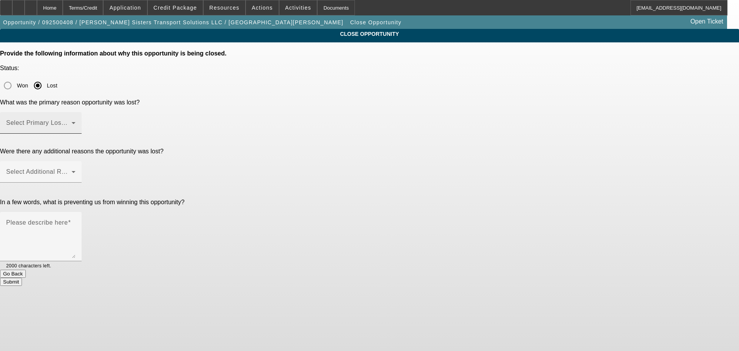
click at [72, 121] on span at bounding box center [38, 125] width 65 height 9
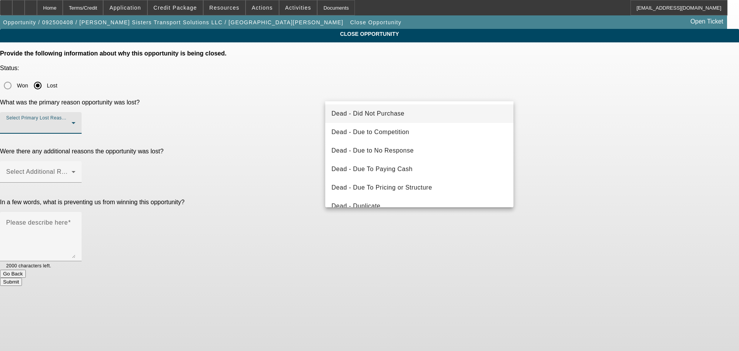
click at [407, 113] on mat-option "Dead - Did Not Purchase" at bounding box center [419, 113] width 188 height 18
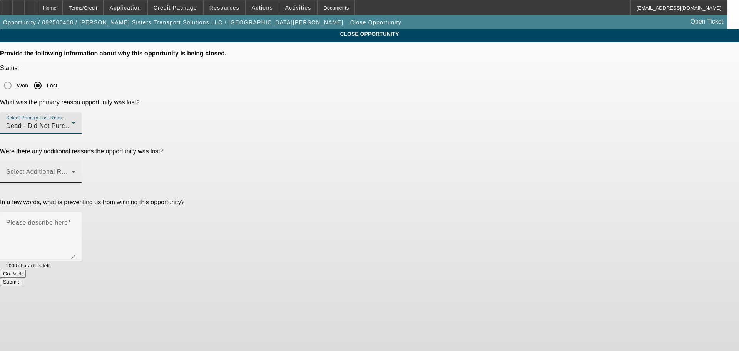
click at [72, 170] on span at bounding box center [38, 174] width 65 height 9
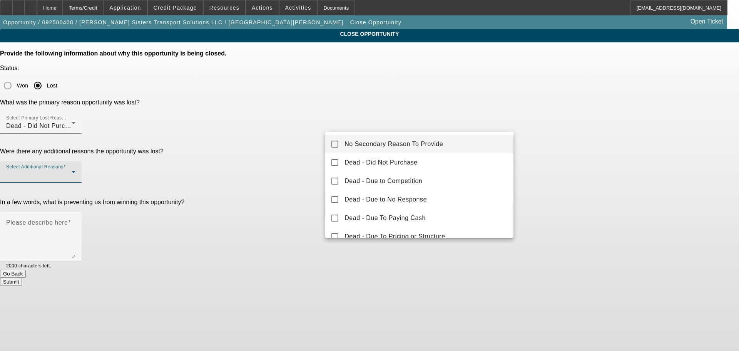
click at [402, 144] on span "No Secondary Reason To Provide" at bounding box center [394, 143] width 99 height 9
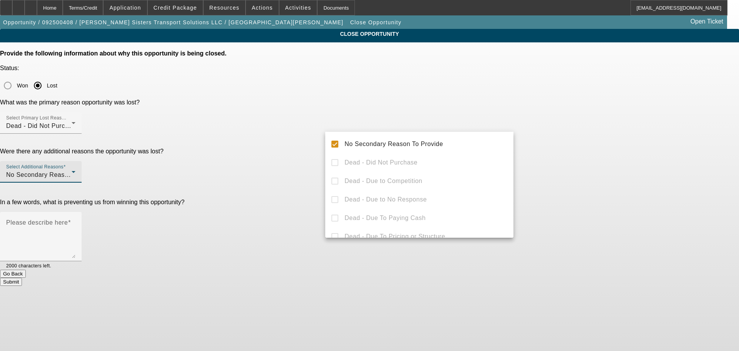
click at [557, 148] on div at bounding box center [369, 175] width 739 height 351
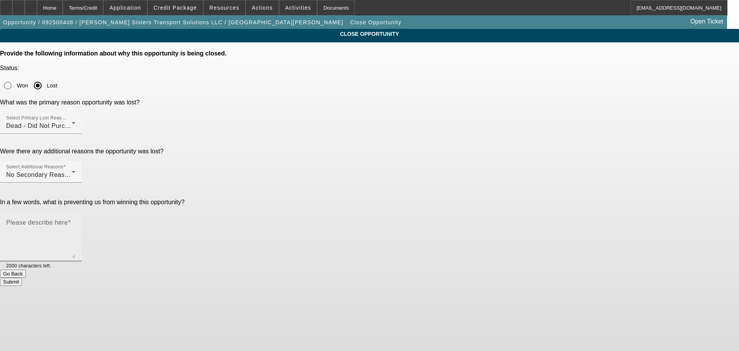
click at [75, 221] on textarea "Please describe here" at bounding box center [40, 239] width 69 height 37
click at [75, 221] on textarea "They created another business for the towing side, with her husband as PG. Swit…" at bounding box center [40, 239] width 69 height 37
click at [75, 221] on textarea "They created another business for the towing side a few months ago, with her hu…" at bounding box center [40, 239] width 69 height 37
click at [75, 221] on textarea "They created another business for the towing side a few months ago with her hus…" at bounding box center [40, 239] width 69 height 37
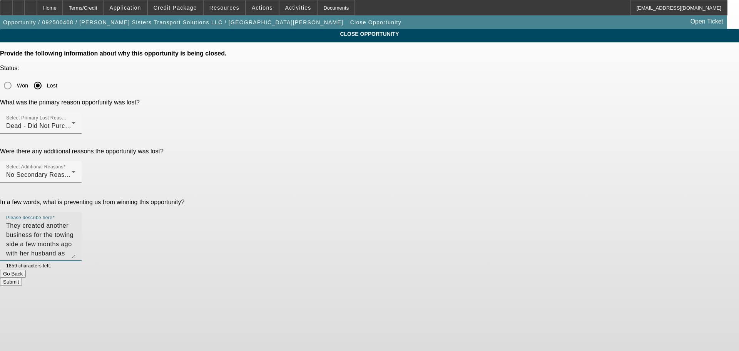
type textarea "They created another business for the towing side a few months ago with her hus…"
click at [22, 278] on button "Submit" at bounding box center [11, 282] width 22 height 8
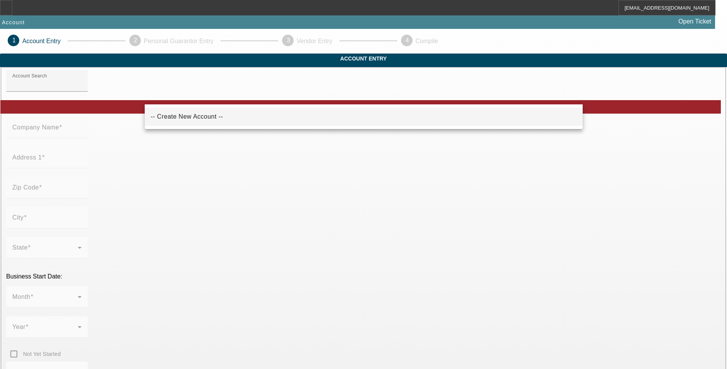
click at [204, 118] on span "-- Create New Account --" at bounding box center [187, 116] width 72 height 7
type input "-- Create New Account --"
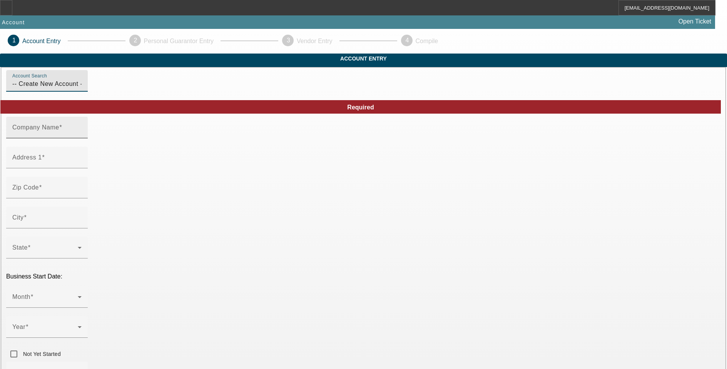
click at [82, 135] on input "Company Name" at bounding box center [46, 130] width 69 height 9
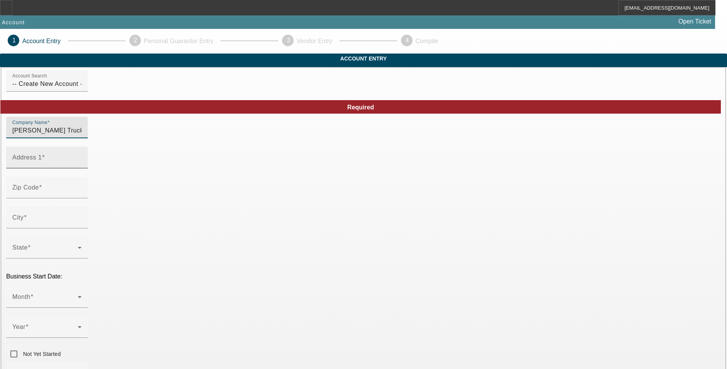
type input "[PERSON_NAME] Trucking 84 LLC"
click at [82, 165] on input "Address 1" at bounding box center [46, 160] width 69 height 9
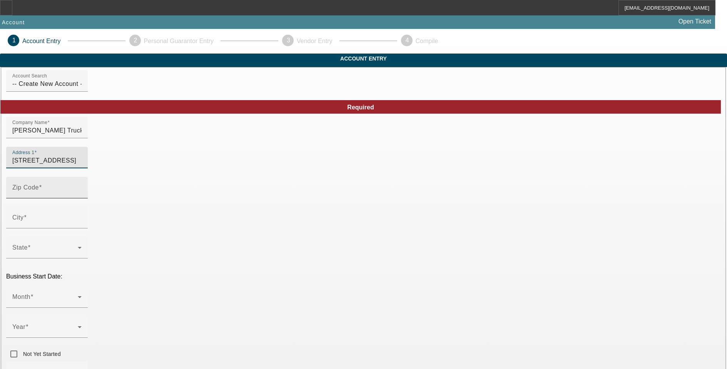
type input "14 Albany Drive"
click at [82, 195] on input "Zip Code" at bounding box center [46, 190] width 69 height 9
type input "23666"
type input "Hampton"
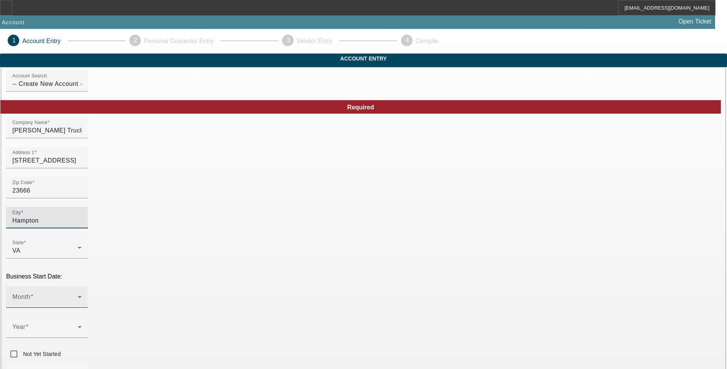
click at [78, 295] on span at bounding box center [44, 299] width 65 height 9
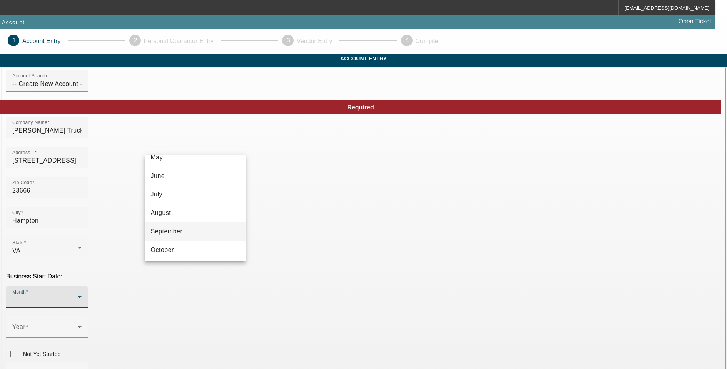
scroll to position [115, 0]
click at [178, 182] on mat-option "July" at bounding box center [195, 181] width 101 height 18
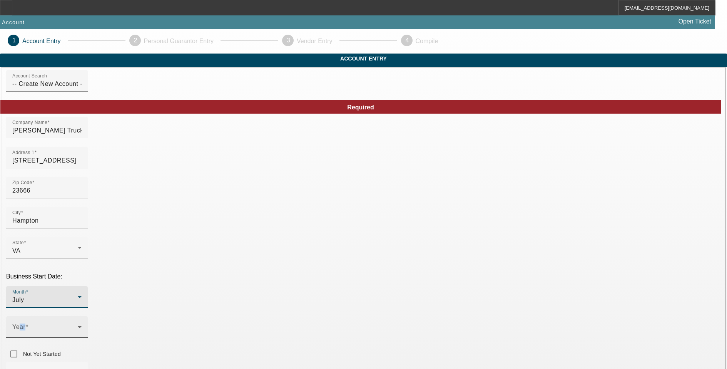
click at [82, 316] on div "Year" at bounding box center [46, 327] width 69 height 22
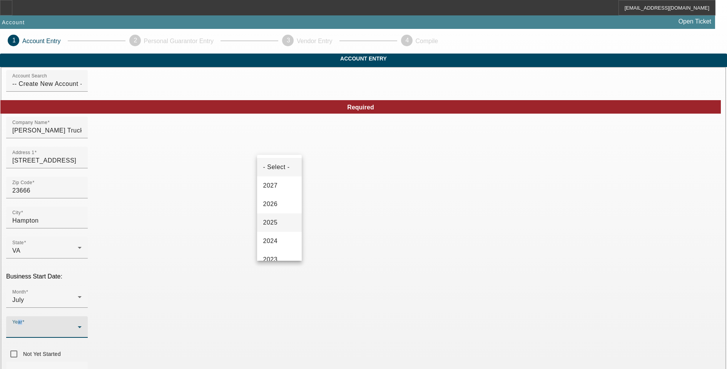
click at [277, 221] on span "2025" at bounding box center [270, 222] width 15 height 9
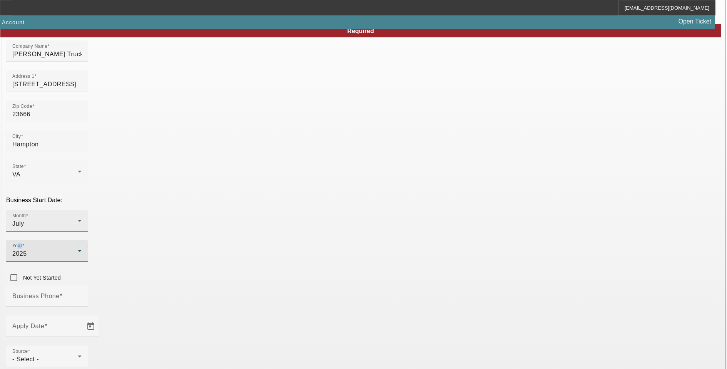
scroll to position [77, 0]
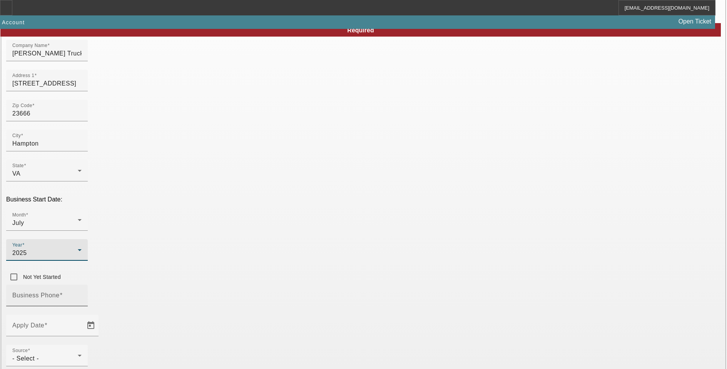
click at [82, 294] on input "Business Phone" at bounding box center [46, 298] width 69 height 9
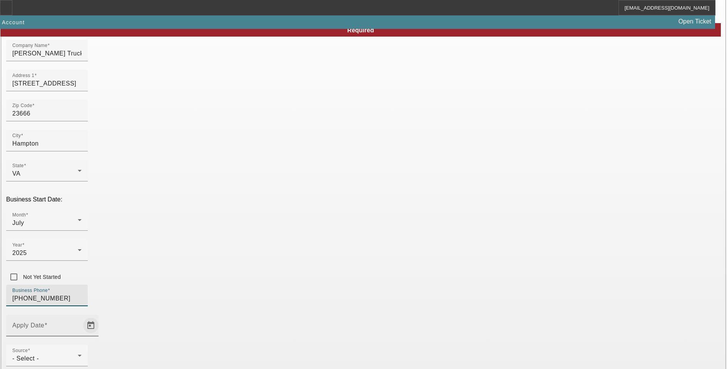
type input "[PHONE_NUMBER]"
click at [100, 316] on span "Open calendar" at bounding box center [91, 325] width 18 height 18
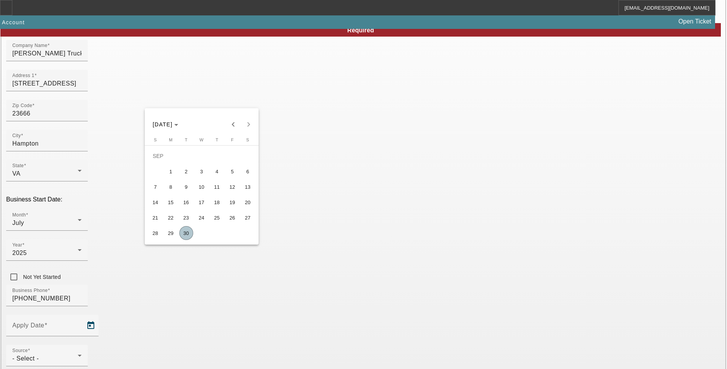
click at [183, 234] on span "30" at bounding box center [186, 233] width 14 height 14
type input "[DATE]"
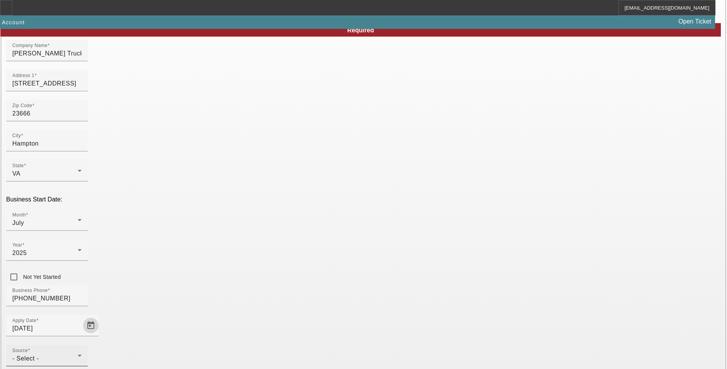
click at [78, 354] on div "- Select -" at bounding box center [44, 358] width 65 height 9
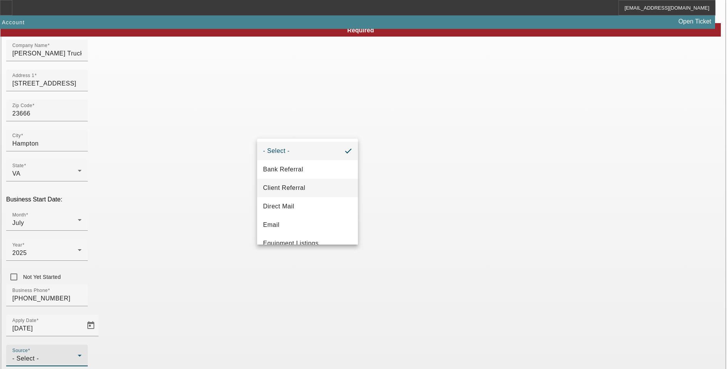
click at [299, 180] on mat-option "Client Referral" at bounding box center [307, 188] width 101 height 18
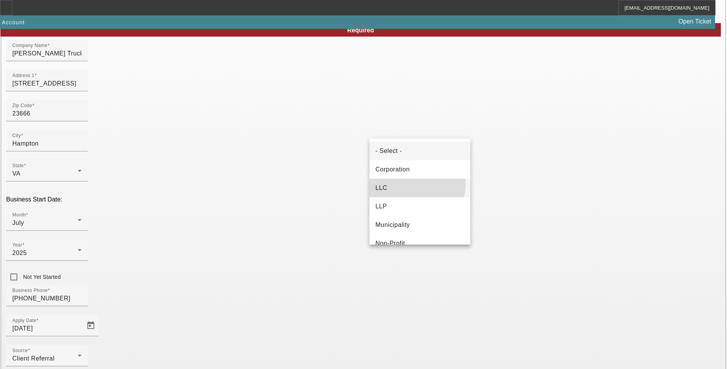
click at [403, 183] on mat-option "LLC" at bounding box center [420, 188] width 101 height 18
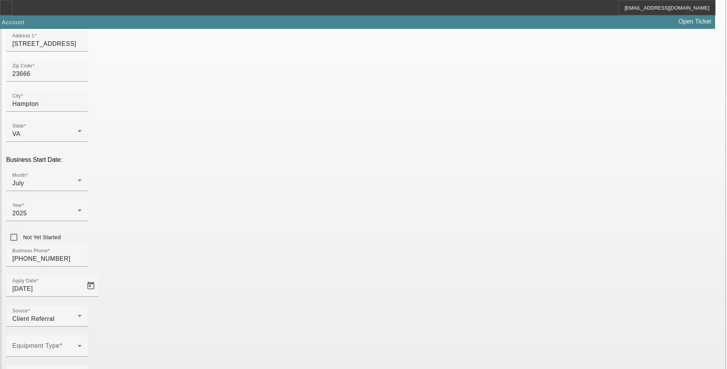
scroll to position [117, 0]
click at [82, 334] on div "Equipment Type" at bounding box center [46, 345] width 69 height 22
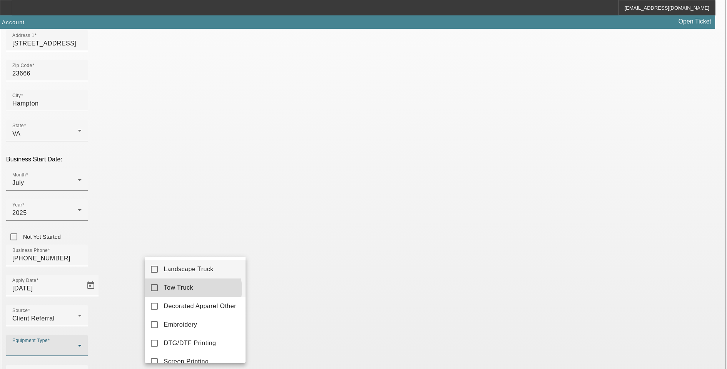
click at [193, 289] on span "Tow Truck" at bounding box center [179, 287] width 30 height 9
click at [299, 267] on div at bounding box center [363, 184] width 727 height 369
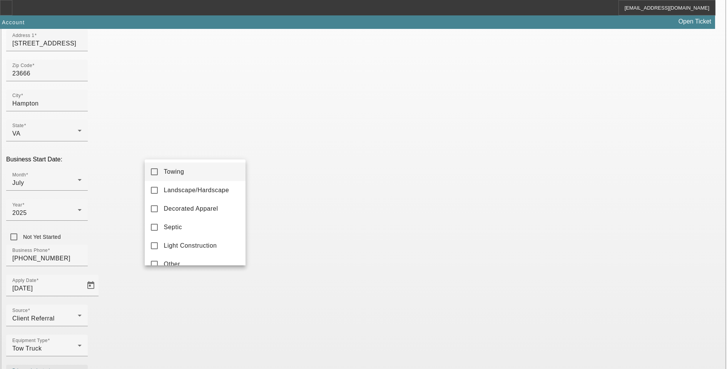
click at [178, 176] on mat-option "Towing" at bounding box center [195, 171] width 101 height 18
drag, startPoint x: 301, startPoint y: 269, endPoint x: 301, endPoint y: 277, distance: 7.3
click at [301, 270] on div at bounding box center [363, 184] width 727 height 369
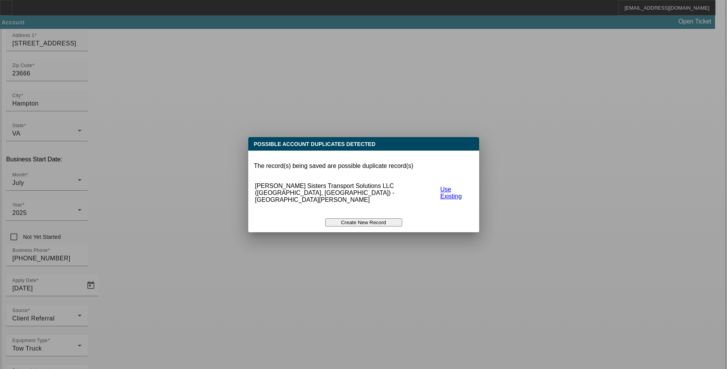
click at [388, 218] on button "Create New Record" at bounding box center [363, 222] width 77 height 8
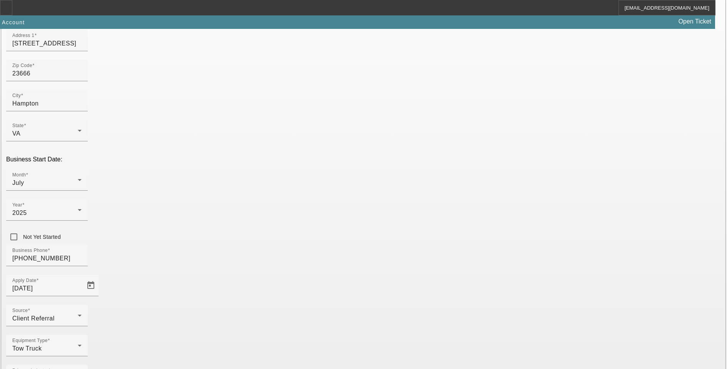
scroll to position [117, 0]
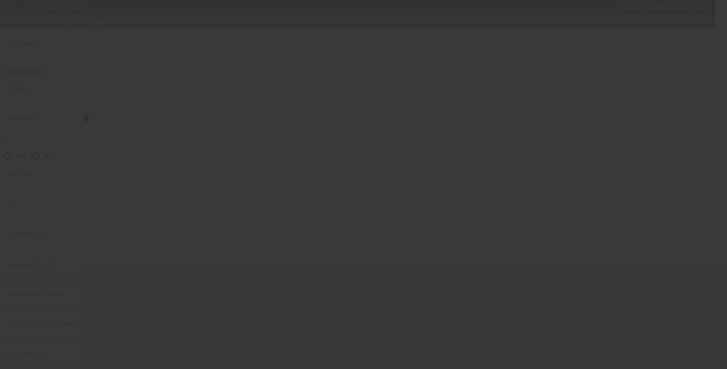
scroll to position [8, 0]
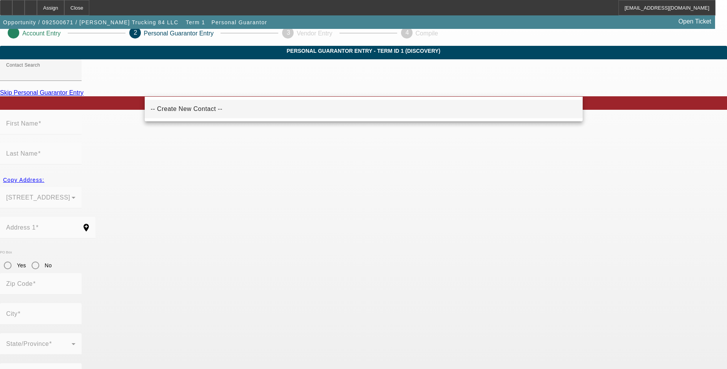
click at [199, 107] on span "-- Create New Contact --" at bounding box center [187, 108] width 72 height 7
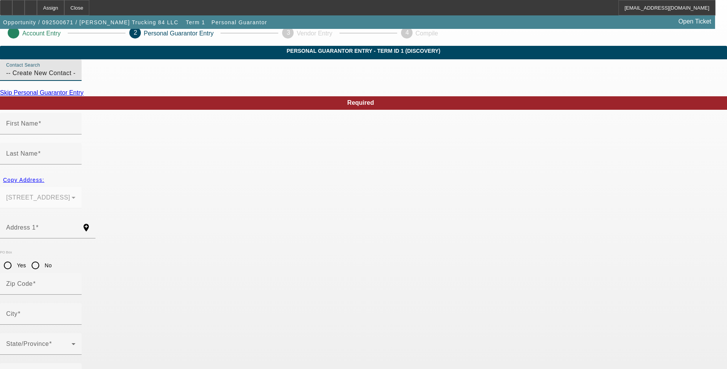
click at [75, 81] on div "Contact Search -- Create New Contact --" at bounding box center [40, 70] width 69 height 22
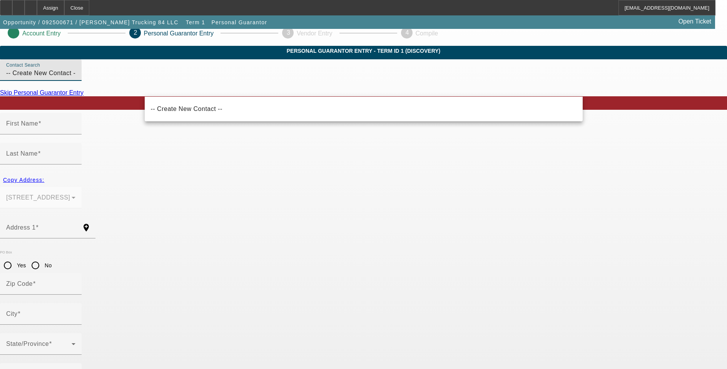
click at [75, 81] on div "Contact Search -- Create New Contact --" at bounding box center [40, 70] width 69 height 22
click at [75, 78] on input "-- Create New Contact --" at bounding box center [40, 73] width 69 height 9
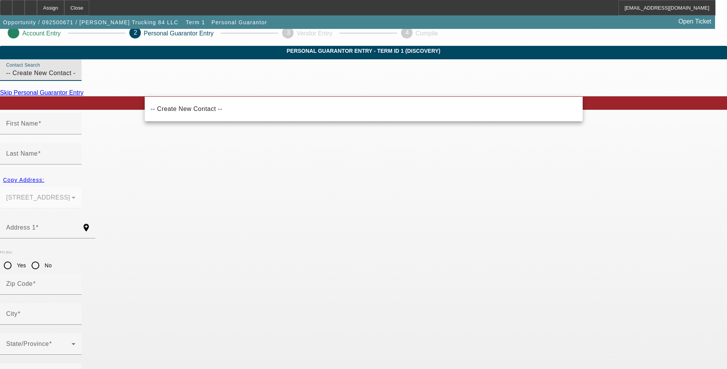
click at [75, 78] on input "-- Create New Contact --" at bounding box center [40, 73] width 69 height 9
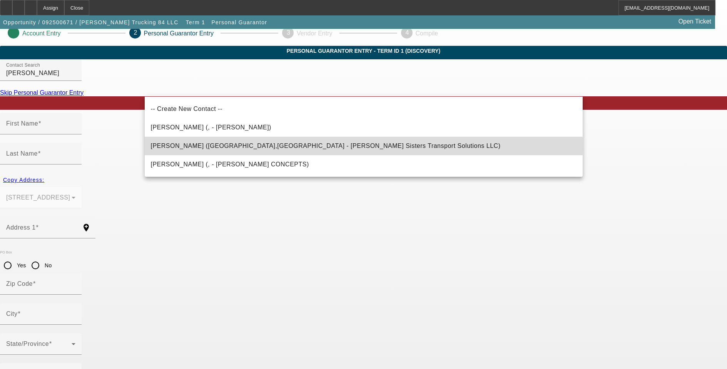
click at [235, 147] on span "Montgomery, Sharita (Hampton,VA - Shawn Sisters Transport Solutions LLC)" at bounding box center [326, 145] width 350 height 7
type input "Montgomery, Sharita (Hampton,VA - Shawn Sisters Transport Solutions LLC)"
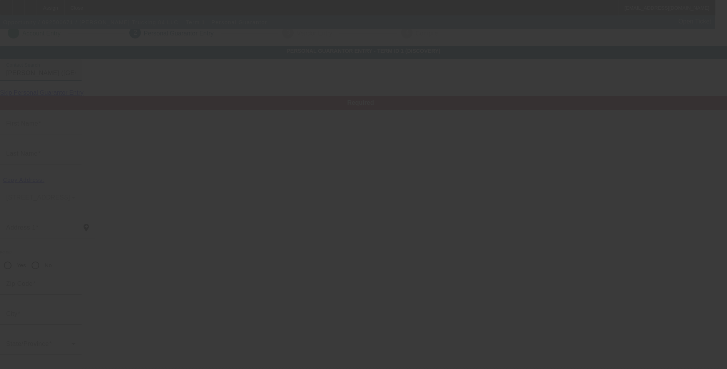
type input "Sharita"
type input "Montgomery"
type input "14 Albany Drive"
radio input "true"
type input "23666"
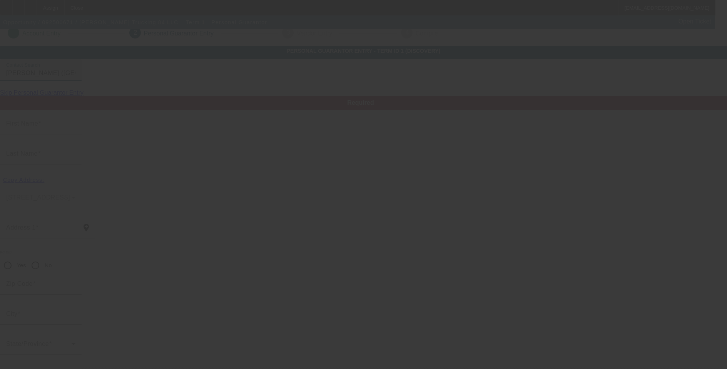
type input "Hampton"
type input "(757) 696-0702"
type input "100"
type input "229-37-0698"
type input "sharita00@gmail.com"
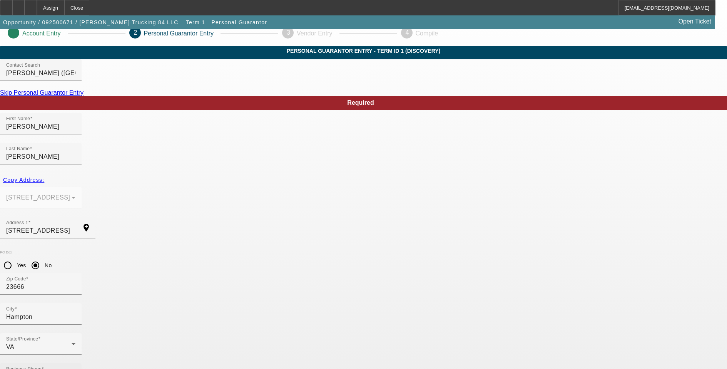
drag, startPoint x: 293, startPoint y: 297, endPoint x: 239, endPoint y: 297, distance: 53.5
type input "50"
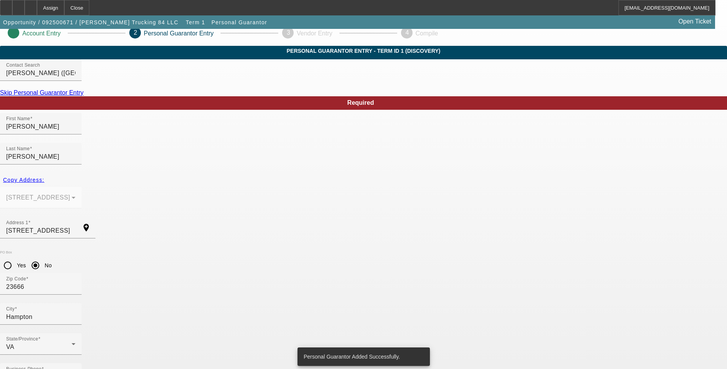
scroll to position [0, 0]
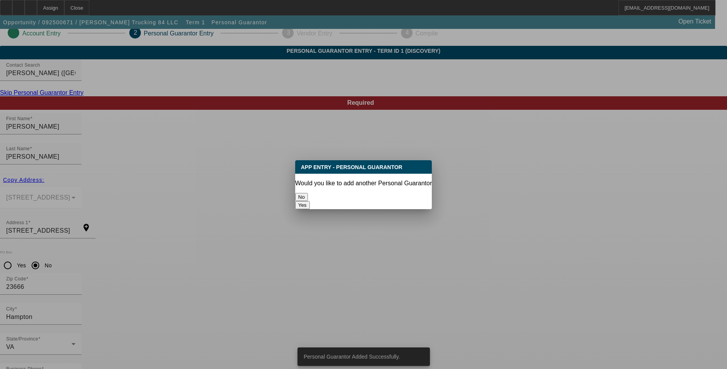
click at [308, 196] on button "No" at bounding box center [301, 197] width 13 height 8
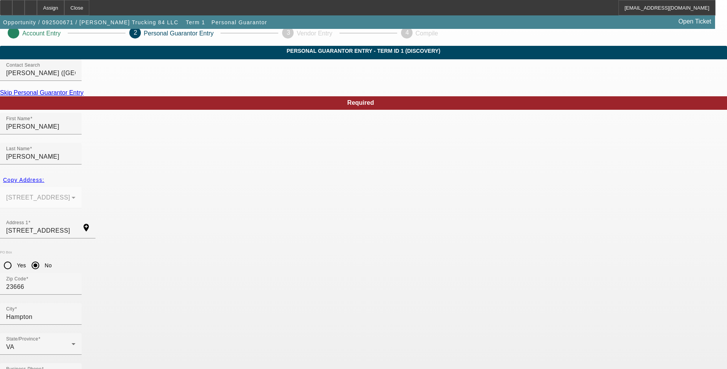
scroll to position [8, 0]
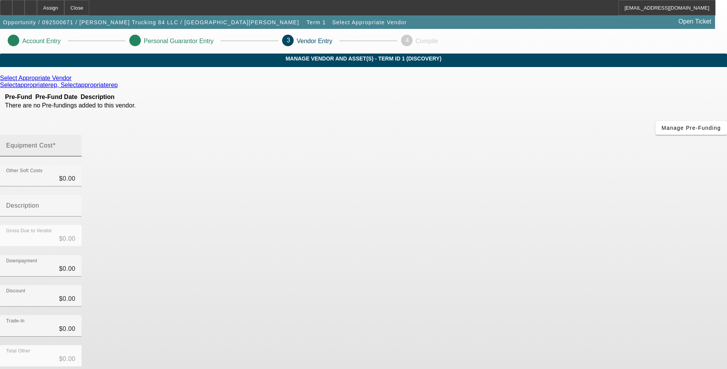
click at [75, 135] on div "Equipment Cost" at bounding box center [40, 146] width 69 height 22
type input "3"
type input "$3.00"
type input "35"
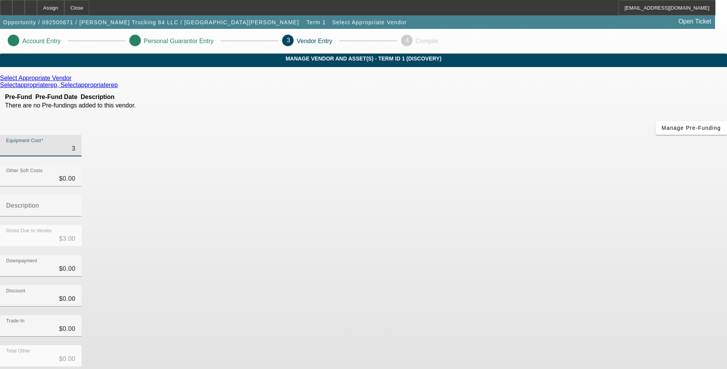
type input "$35.00"
type input "350"
type input "$350.00"
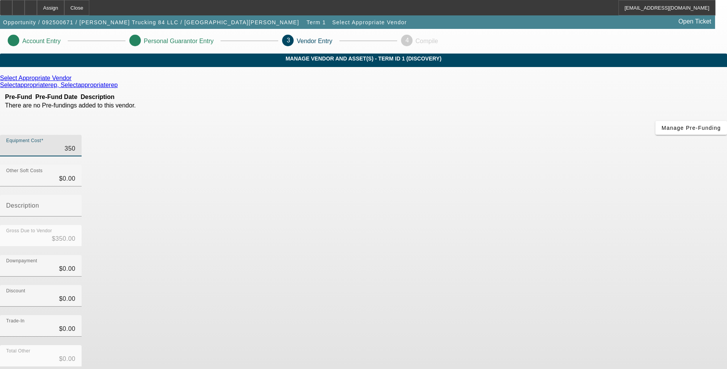
type input "3500"
type input "$3,500.00"
type input "35000"
type input "$35,000.00"
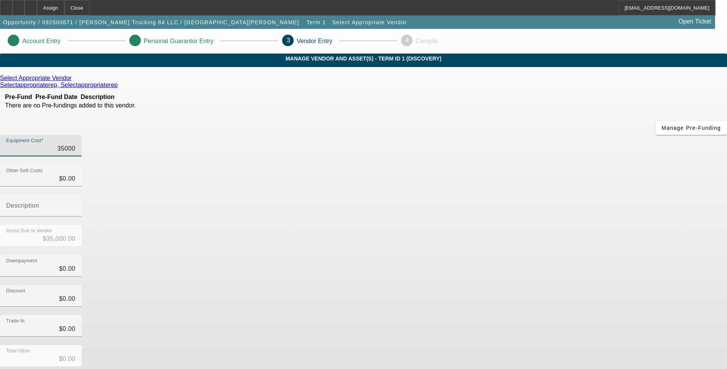
type input "$35,000.00"
click at [540, 315] on div "Trade-In $0.00" at bounding box center [363, 330] width 727 height 30
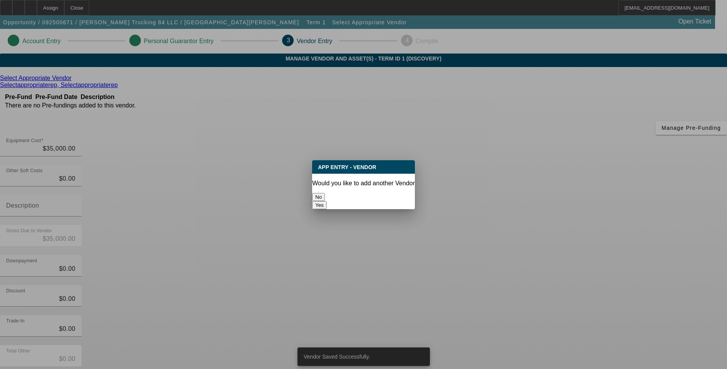
click at [325, 193] on button "No" at bounding box center [318, 197] width 13 height 8
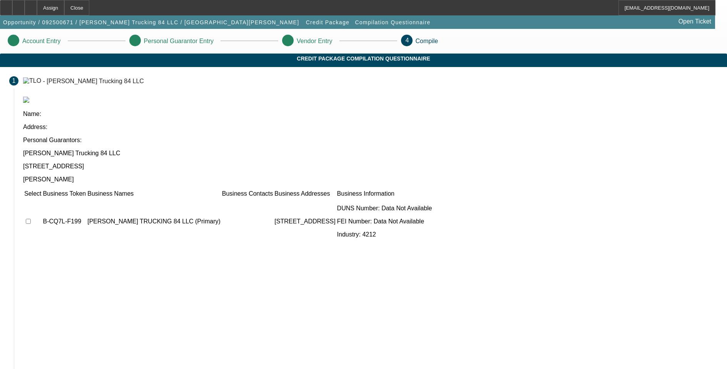
click at [31, 219] on input "checkbox" at bounding box center [28, 221] width 5 height 5
checkbox input "true"
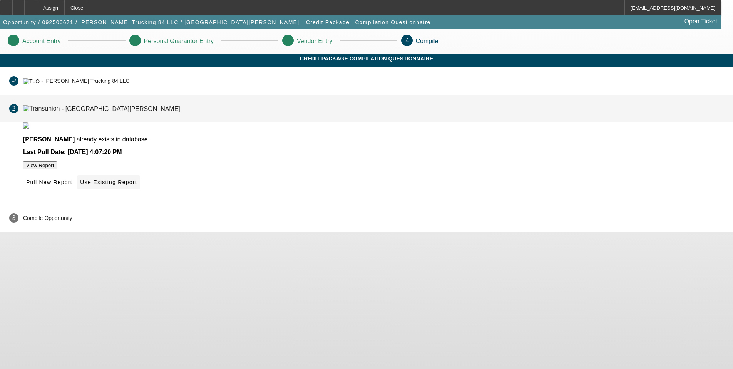
click at [137, 185] on span "Use Existing Report" at bounding box center [108, 182] width 57 height 6
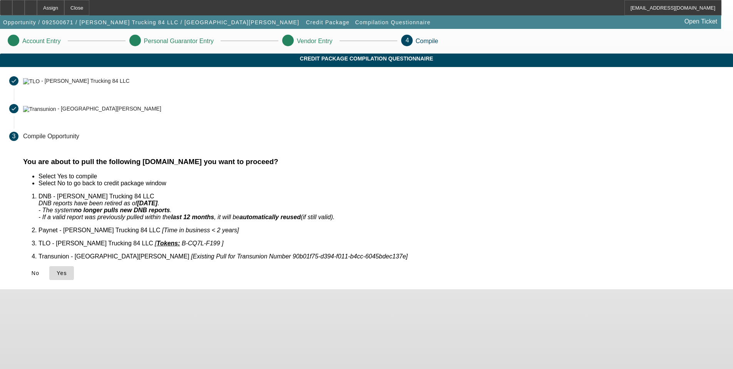
click at [67, 270] on span "Yes" at bounding box center [62, 273] width 10 height 6
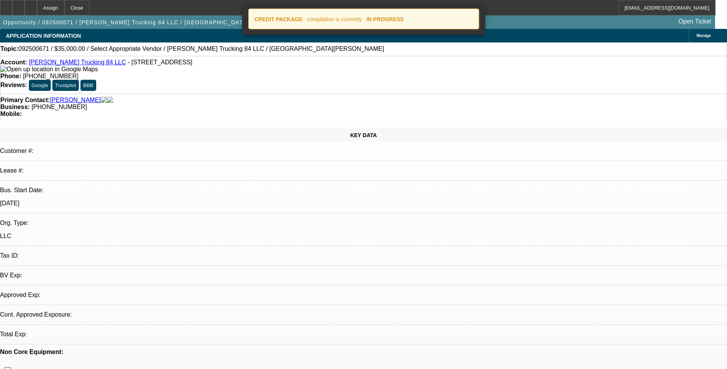
select select "0"
select select "2"
select select "0.1"
select select "4"
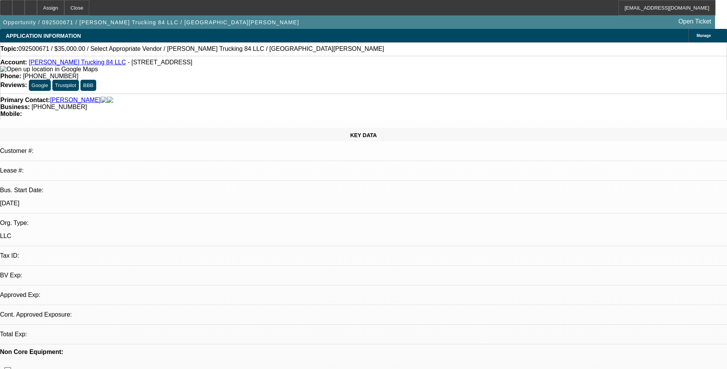
radio input "true"
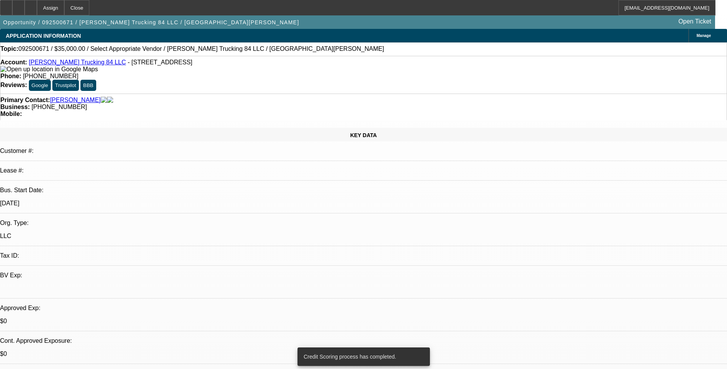
drag, startPoint x: 664, startPoint y: 154, endPoint x: 615, endPoint y: 157, distance: 48.7
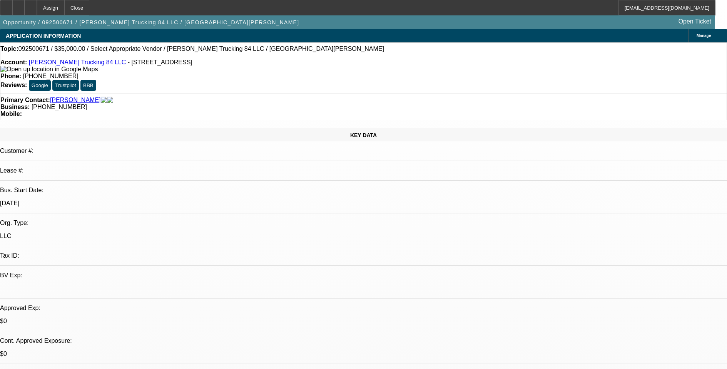
type textarea "9-30: Started a new business to be for the towing--Eric & Sharita as PGs.// Bee…"
radio input "true"
click at [6, 5] on icon at bounding box center [6, 5] width 0 height 0
click at [37, 7] on div at bounding box center [31, 7] width 12 height 15
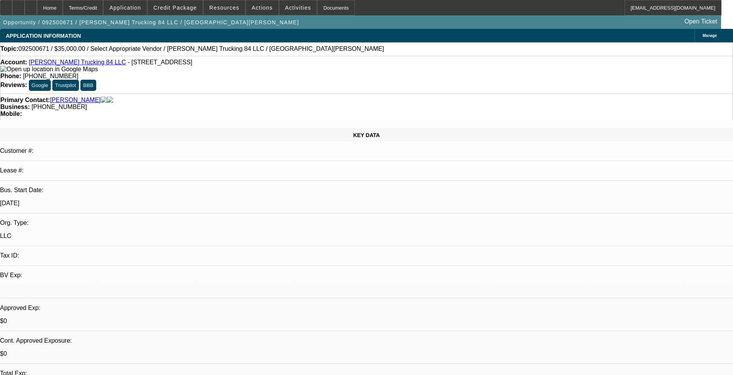
select select "0"
select select "2"
select select "0.1"
select select "4"
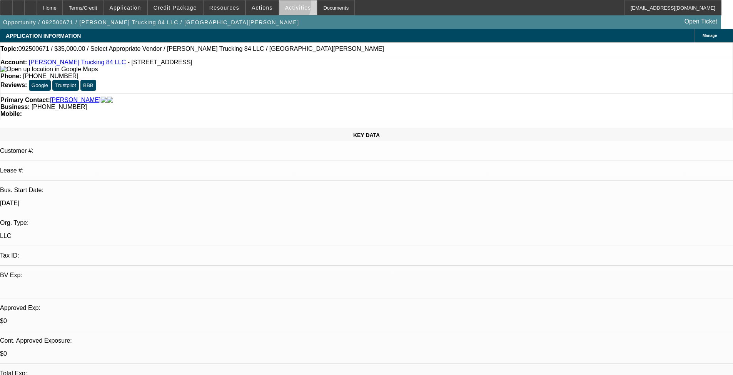
click at [285, 7] on span "Activities" at bounding box center [298, 8] width 26 height 6
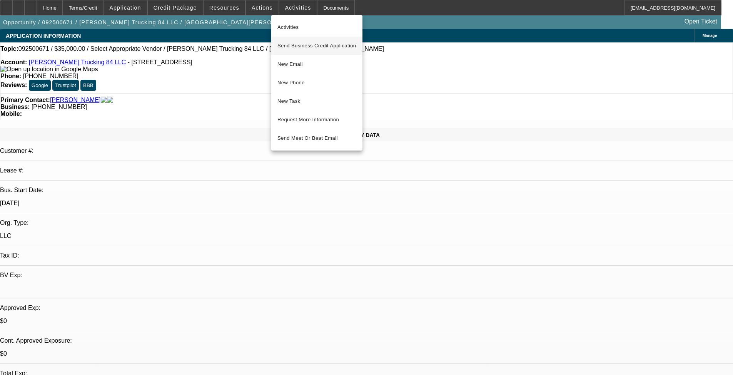
click at [320, 48] on span "Send Business Credit Application" at bounding box center [317, 45] width 79 height 9
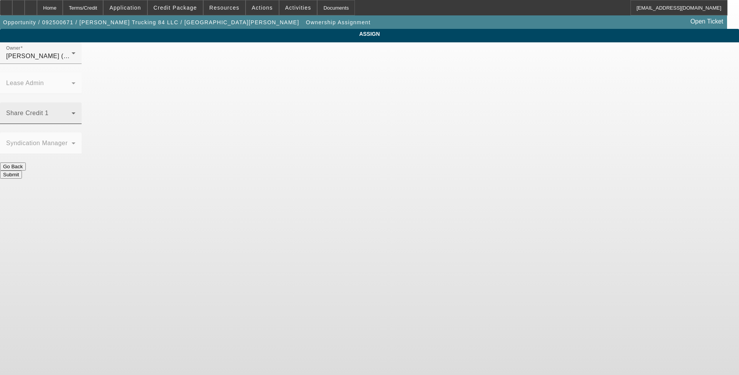
click at [72, 112] on span at bounding box center [38, 116] width 65 height 9
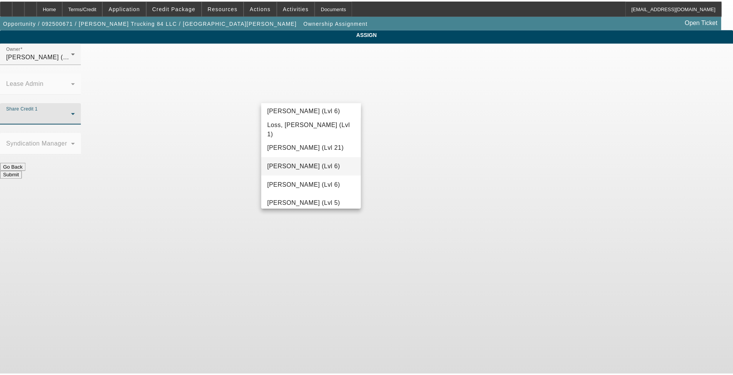
scroll to position [770, 0]
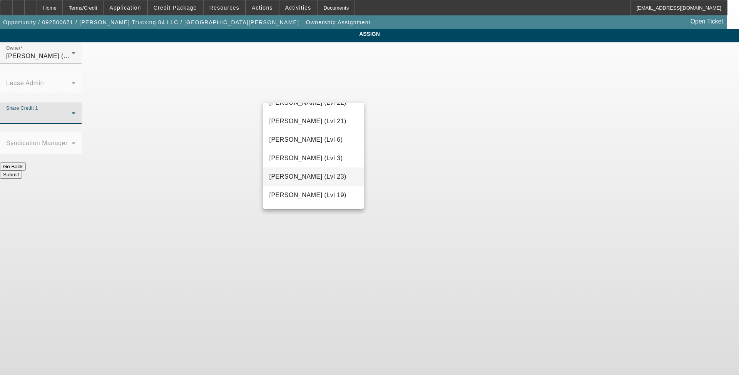
click at [310, 177] on span "[PERSON_NAME] (Lvl 23)" at bounding box center [307, 176] width 77 height 9
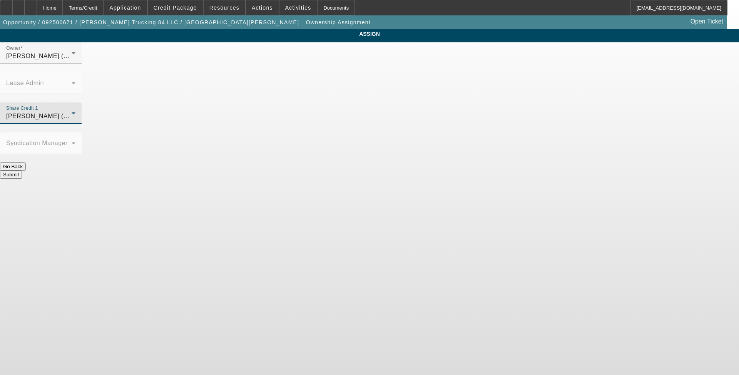
click at [22, 171] on button "Submit" at bounding box center [11, 175] width 22 height 8
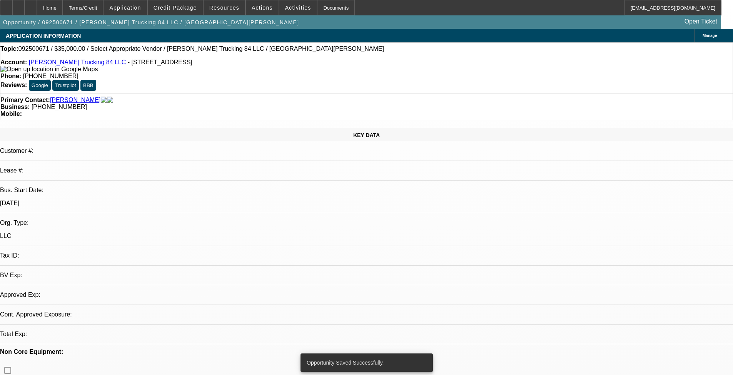
select select "0"
select select "2"
select select "0.1"
select select "4"
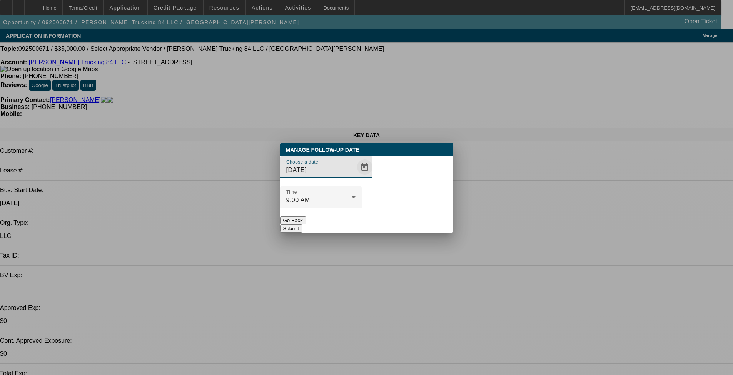
click at [356, 176] on span "Open calendar" at bounding box center [365, 167] width 18 height 18
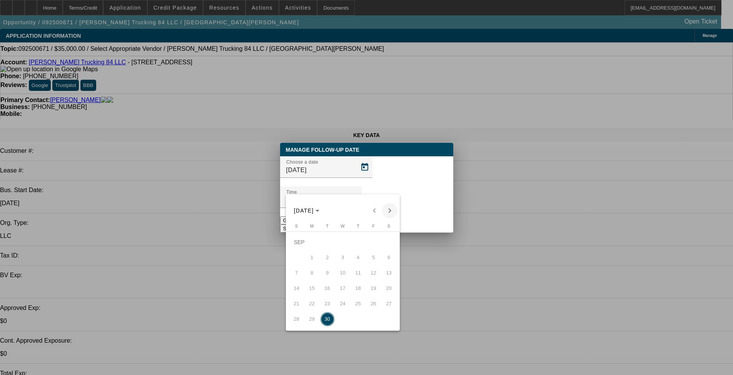
click at [390, 211] on span "Next month" at bounding box center [389, 210] width 15 height 15
click at [340, 246] on span "1" at bounding box center [343, 242] width 14 height 14
type input "10/1/2025"
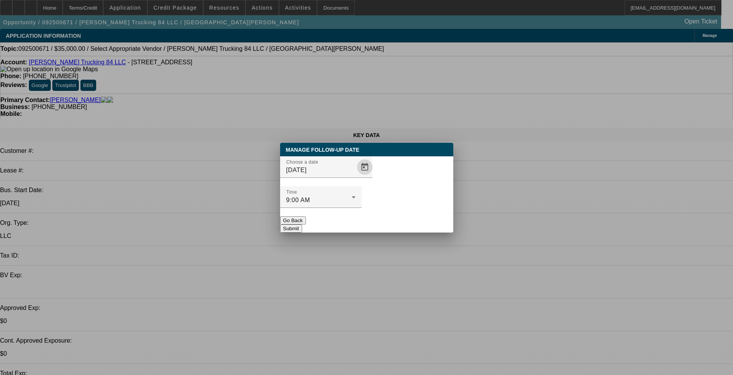
click at [302, 224] on button "Submit" at bounding box center [291, 228] width 22 height 8
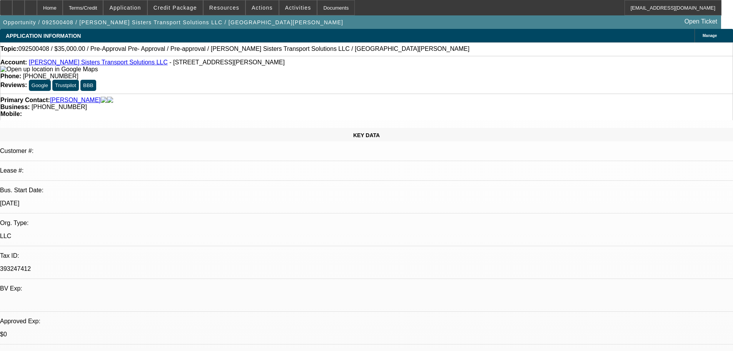
select select "0"
select select "0.1"
select select "4"
select select "0"
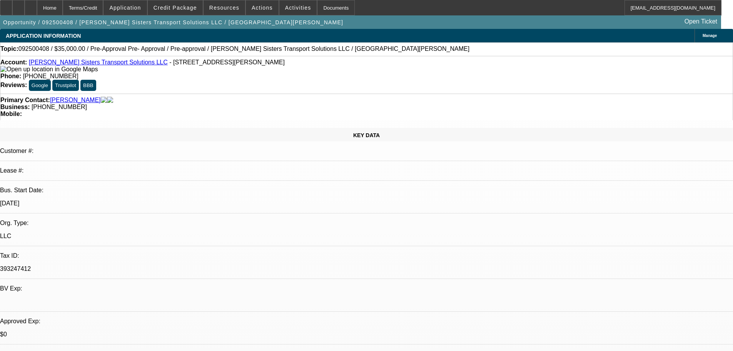
select select "0"
select select "0.1"
select select "4"
select select "0"
select select "2"
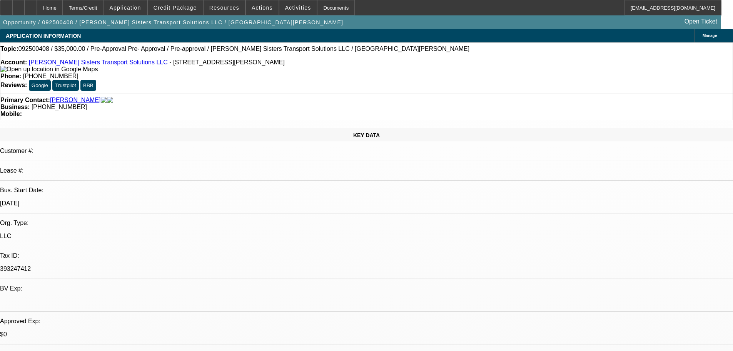
select select "2"
select select "0.1"
select select "4"
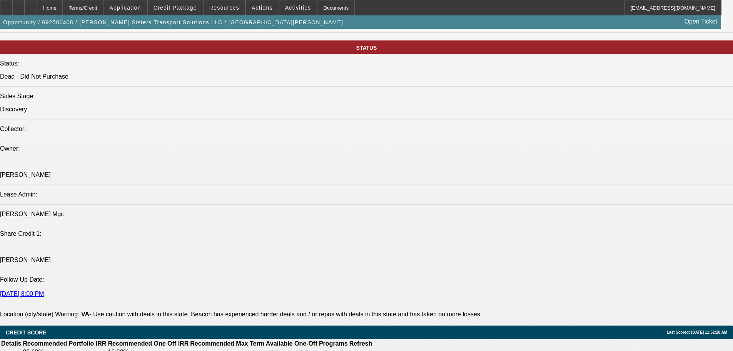
scroll to position [1001, 0]
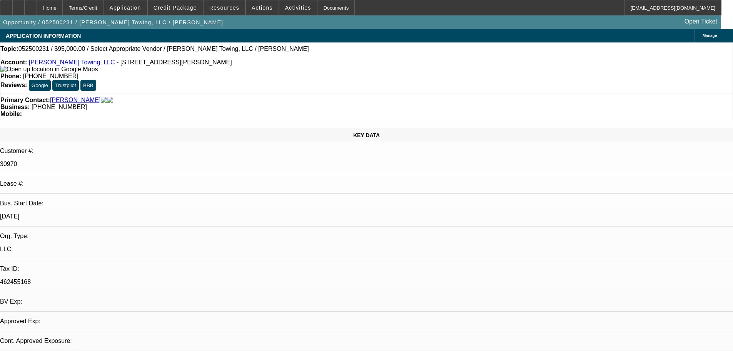
select select "0"
select select "2"
select select "0.1"
select select "4"
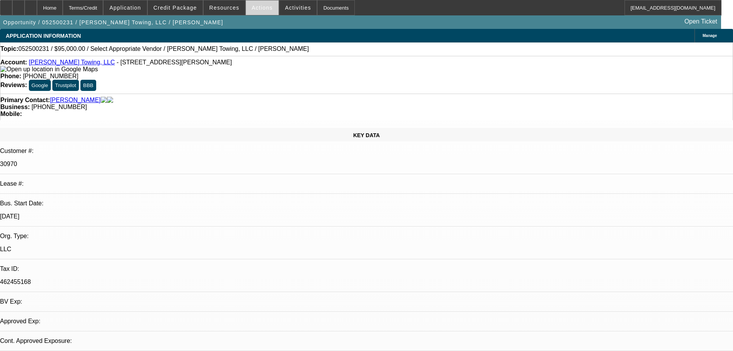
click at [261, 11] on span at bounding box center [262, 7] width 33 height 18
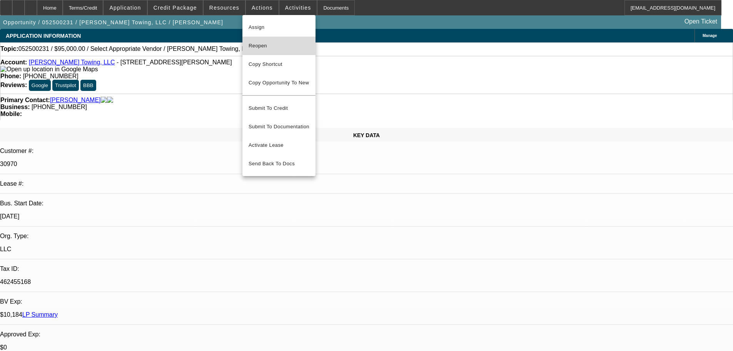
click at [287, 48] on span "Reopen" at bounding box center [279, 45] width 61 height 9
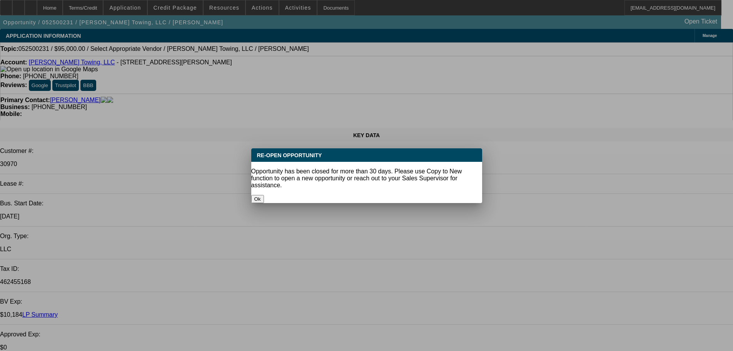
click at [264, 195] on button "Ok" at bounding box center [257, 199] width 13 height 8
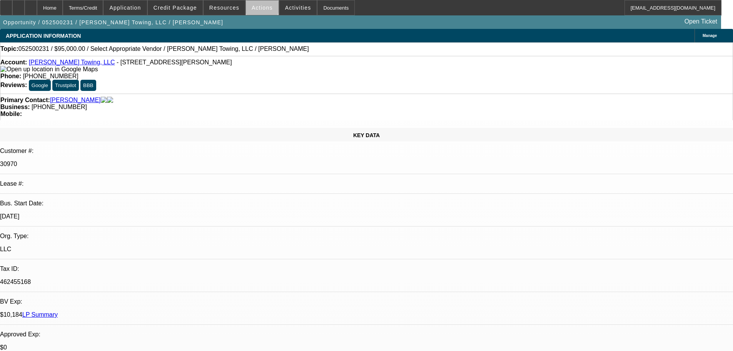
click at [259, 9] on span "Actions" at bounding box center [262, 8] width 21 height 6
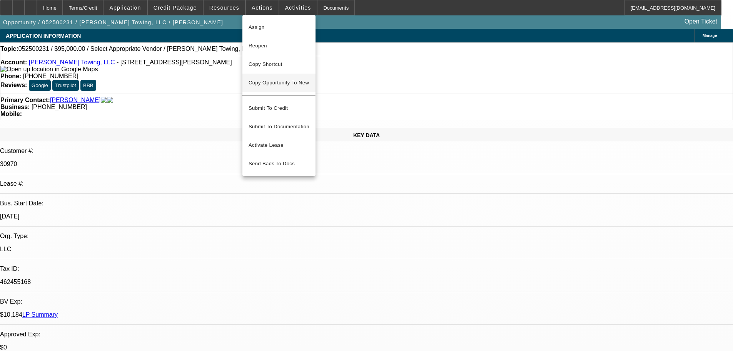
click at [293, 84] on span "Copy Opportunity To New" at bounding box center [279, 83] width 60 height 6
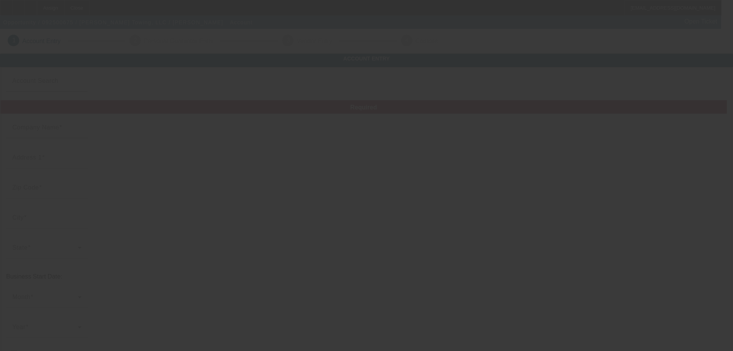
type input "[PERSON_NAME] Towing, LLC"
type input "5246 Lytle St"
type input "15207"
type input "Pittsburgh"
type input "[PHONE_NUMBER]"
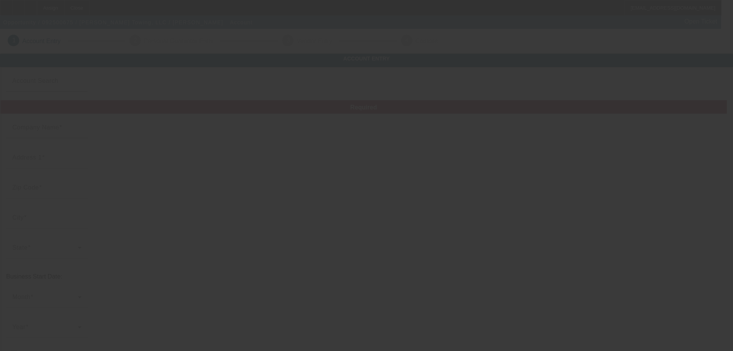
type input "[EMAIL_ADDRESS][DOMAIN_NAME]"
type input "Allegheny"
type input "462455168"
type input "https://WW1.STICKLESTOWING.COM"
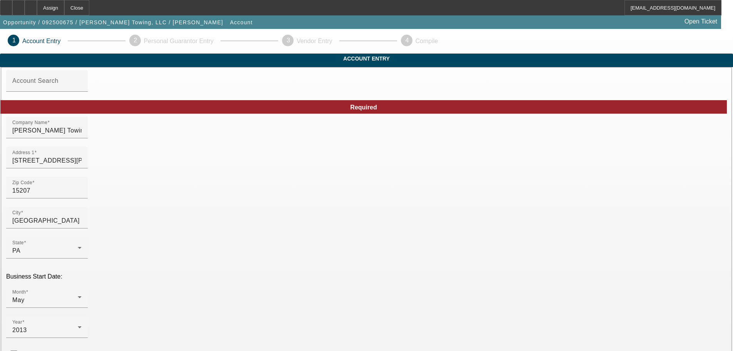
scroll to position [135, 0]
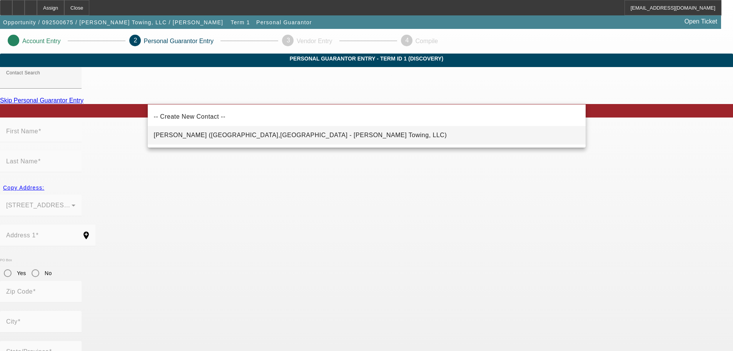
click at [227, 128] on mat-option "Stickles, Joseph (Pittsburgh,PA - Stickles Towing, LLC)" at bounding box center [367, 135] width 438 height 18
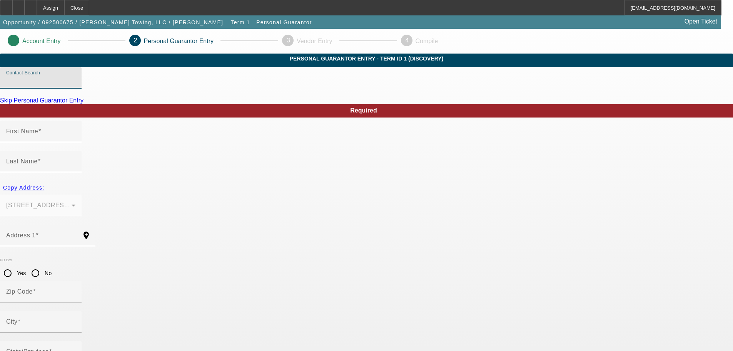
type input "Stickles, Joseph (Pittsburgh,PA - Stickles Towing, LLC)"
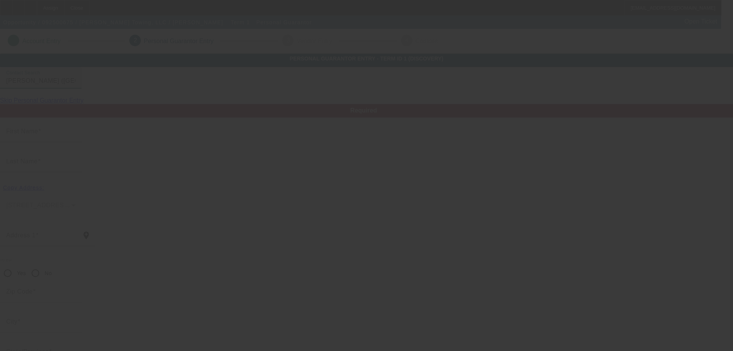
type input "Joseph"
type input "Stickles"
type input "5246 Lytle St"
radio input "true"
type input "15207"
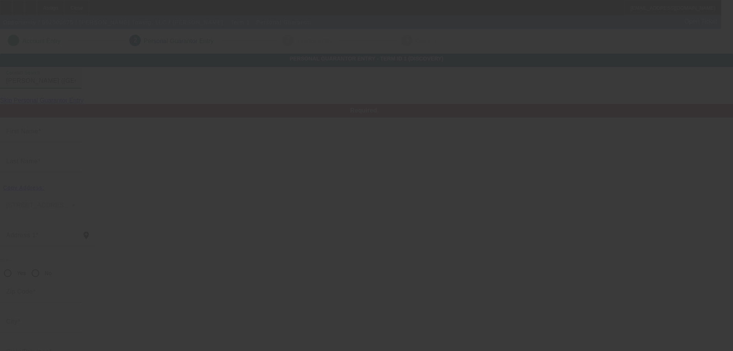
type input "Pittsburgh"
type input "[PHONE_NUMBER]"
type input "100"
type input "191-58-5751"
type input "[EMAIL_ADDRESS][DOMAIN_NAME]"
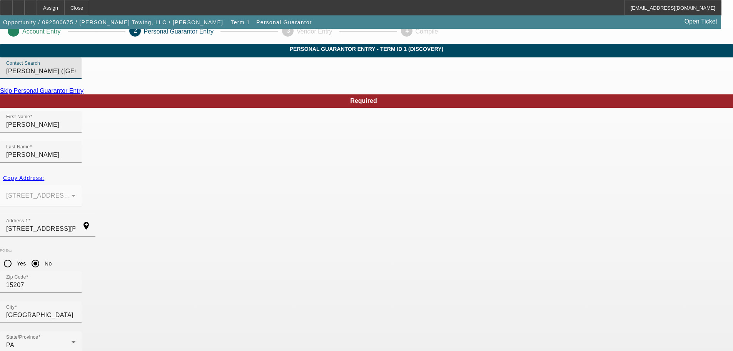
scroll to position [26, 0]
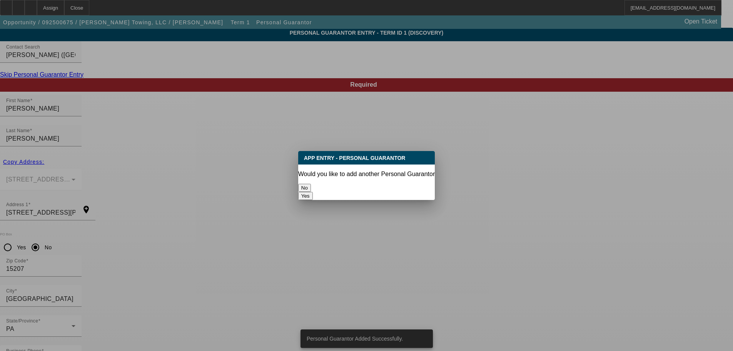
scroll to position [0, 0]
click at [311, 184] on button "No" at bounding box center [304, 188] width 13 height 8
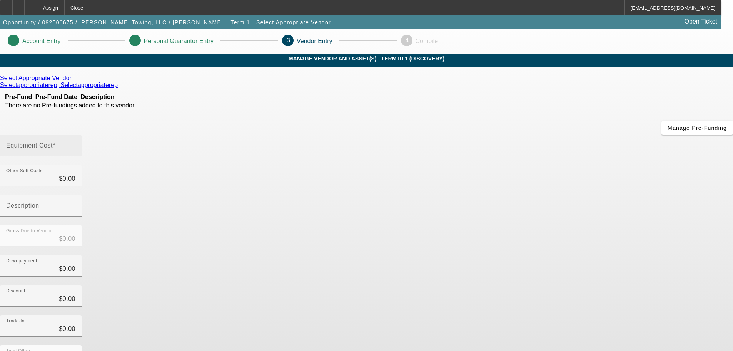
click at [56, 142] on span at bounding box center [54, 145] width 3 height 7
click at [75, 144] on input "Equipment Cost" at bounding box center [40, 148] width 69 height 9
type input "6"
type input "$6.00"
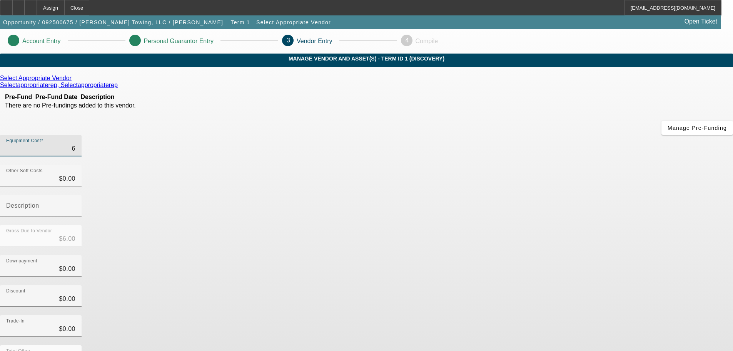
type input "65"
type input "$65.00"
type input "650"
type input "$650.00"
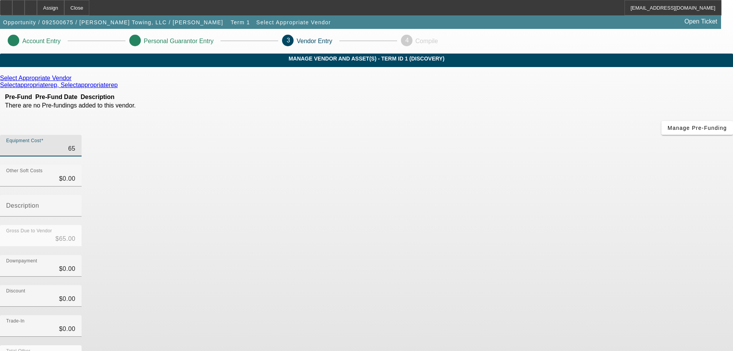
type input "$650.00"
type input "6500"
type input "$6,500.00"
type input "65000"
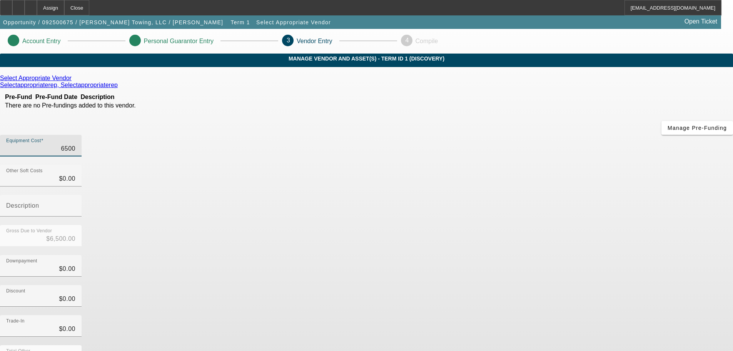
type input "$65,000.00"
click at [559, 285] on div "Discount $0.00" at bounding box center [366, 300] width 733 height 30
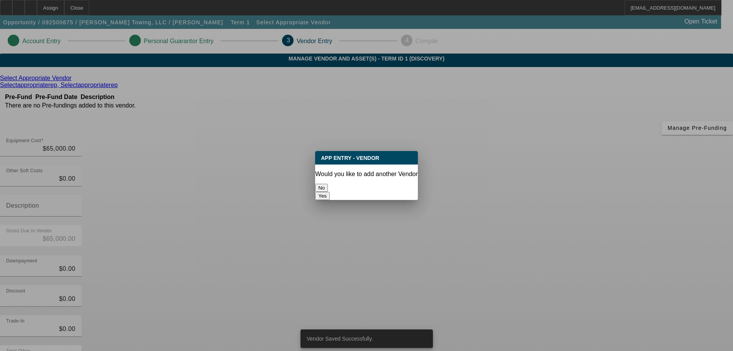
click at [328, 184] on button "No" at bounding box center [321, 188] width 13 height 8
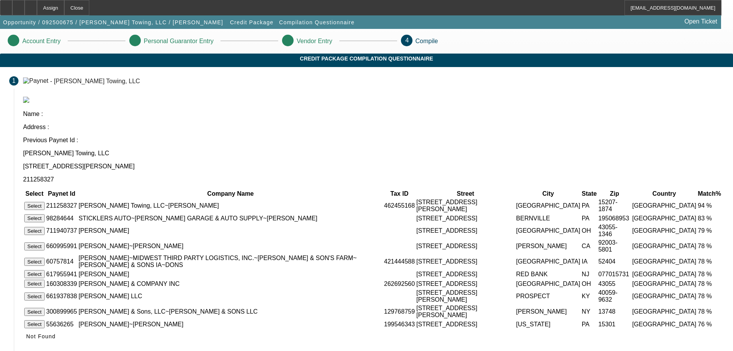
click at [45, 202] on button "Select" at bounding box center [34, 206] width 20 height 8
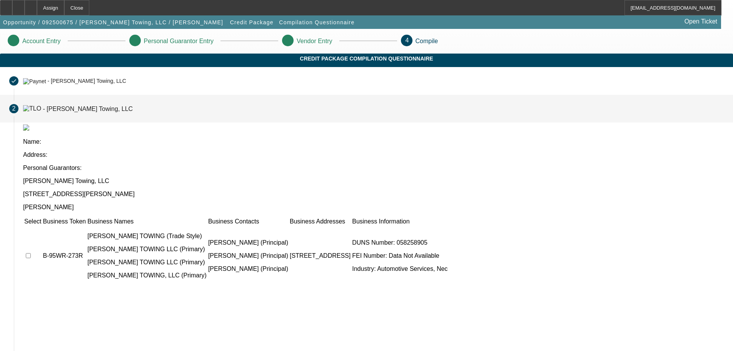
scroll to position [20, 0]
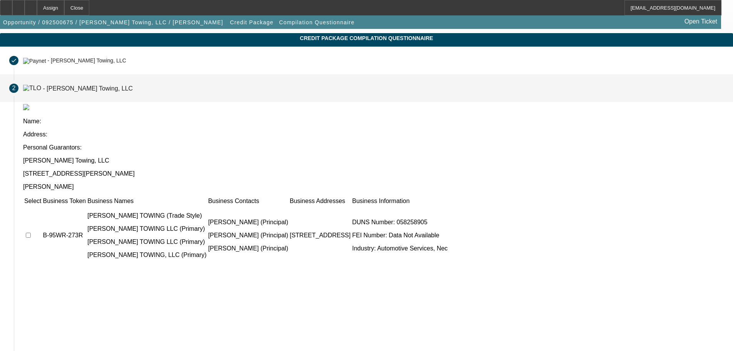
click at [31, 232] on input "checkbox" at bounding box center [28, 234] width 5 height 5
checkbox input "true"
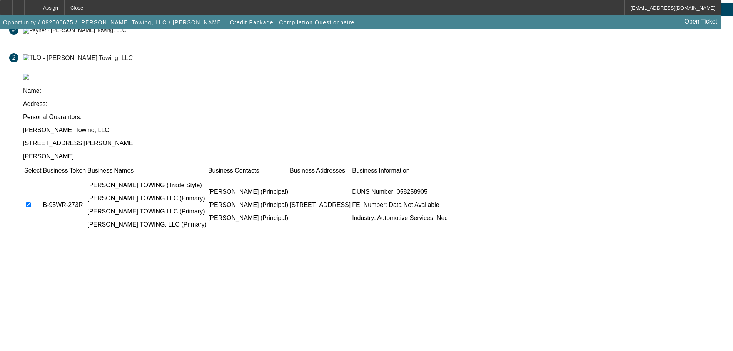
scroll to position [75, 0]
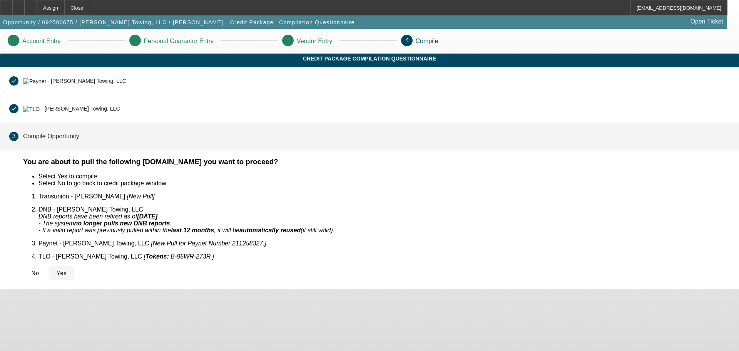
click at [67, 270] on span "Yes" at bounding box center [62, 273] width 10 height 6
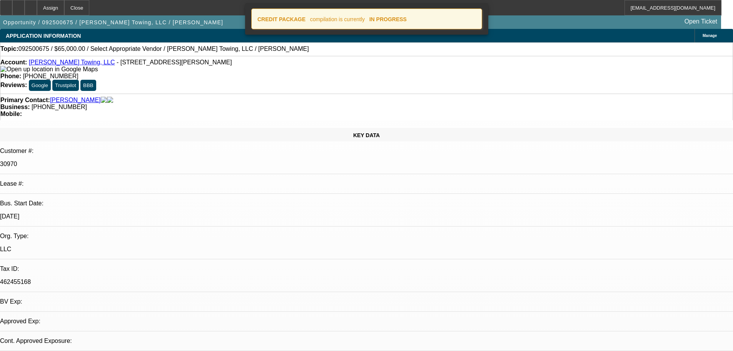
select select "0"
select select "2"
select select "0.1"
select select "4"
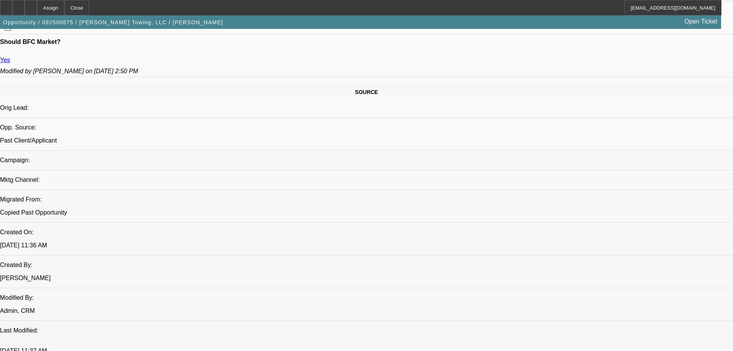
scroll to position [462, 0]
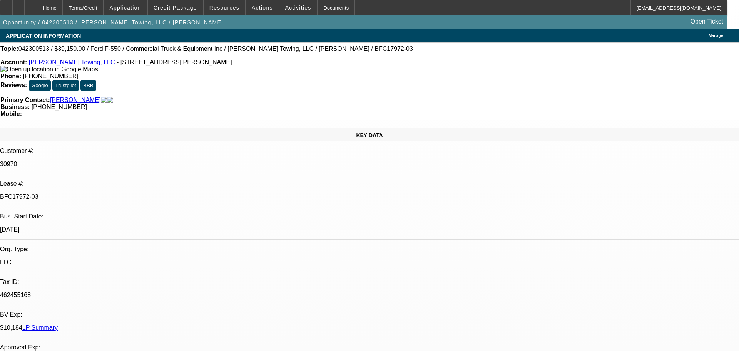
select select "0.1"
select select "0"
select select "0.1"
select select "0"
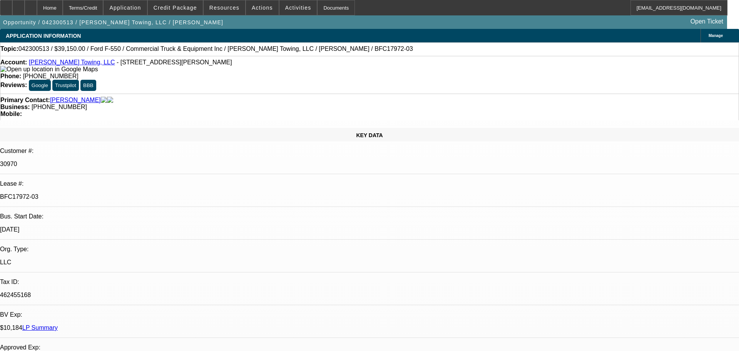
select select "0.1"
select select "0"
select select "0.1"
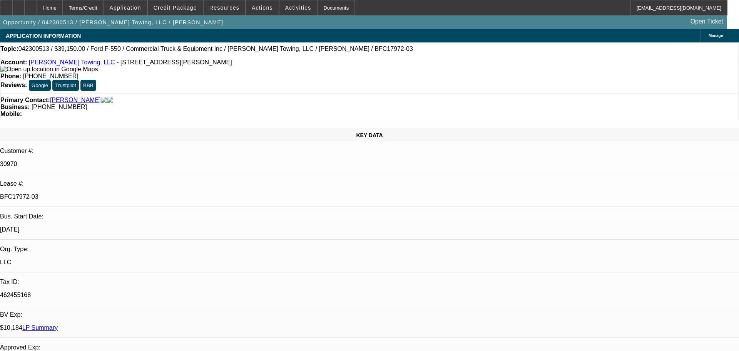
select select "0"
select select "0.1"
select select "1"
select select "2"
select select "4"
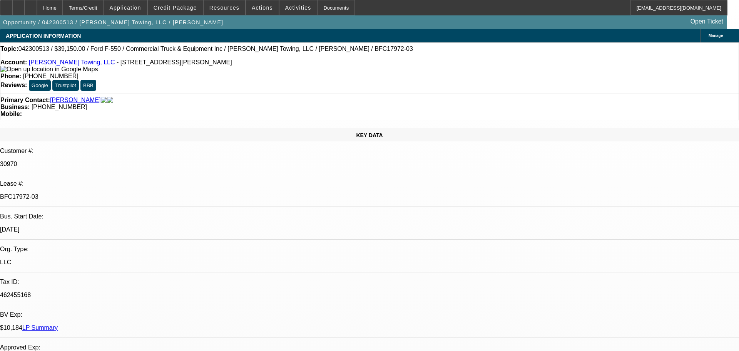
select select "1"
select select "2"
select select "4"
select select "1"
select select "2"
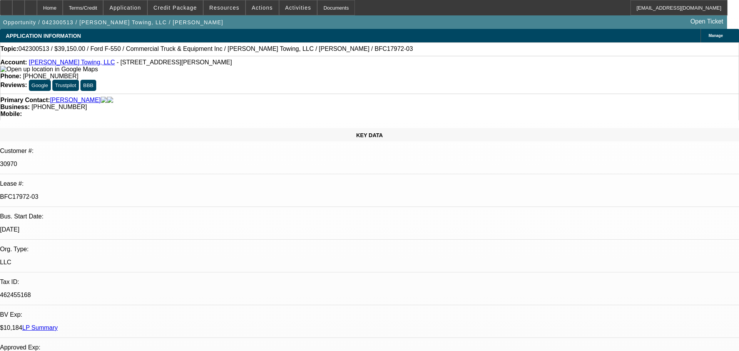
select select "4"
select select "1"
select select "2"
select select "4"
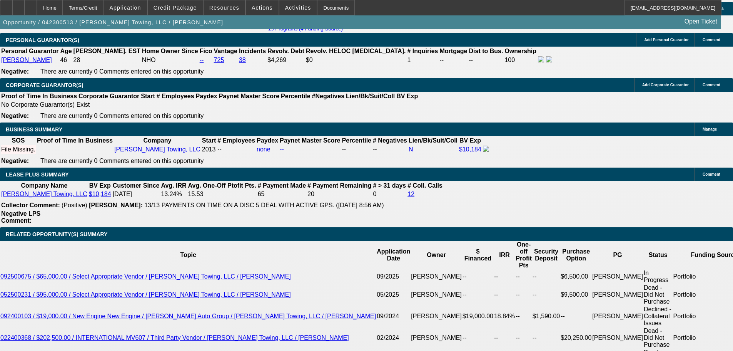
scroll to position [1116, 0]
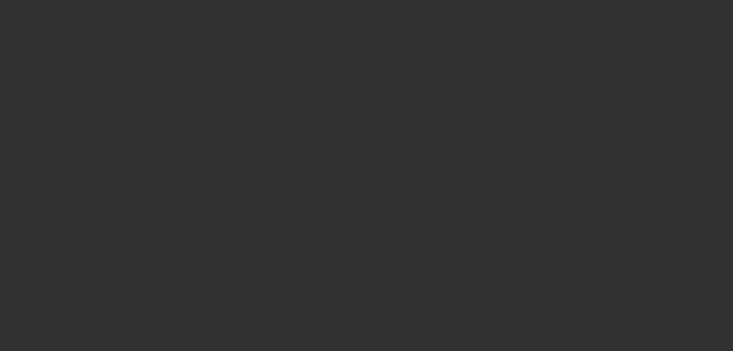
scroll to position [231, 0]
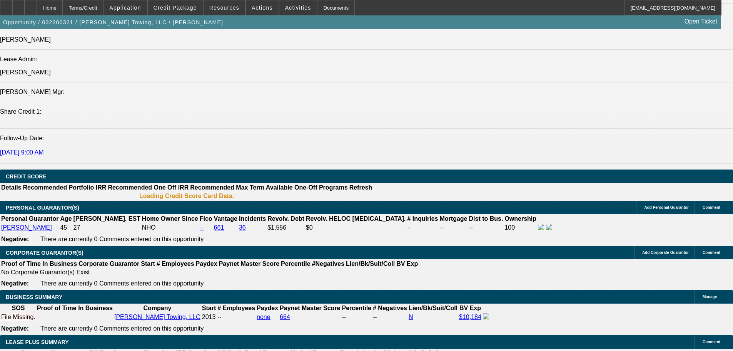
select select "0"
select select "0.1"
select select "0"
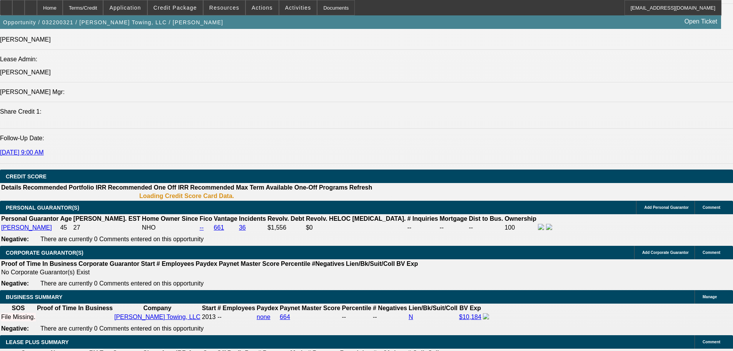
select select "0.1"
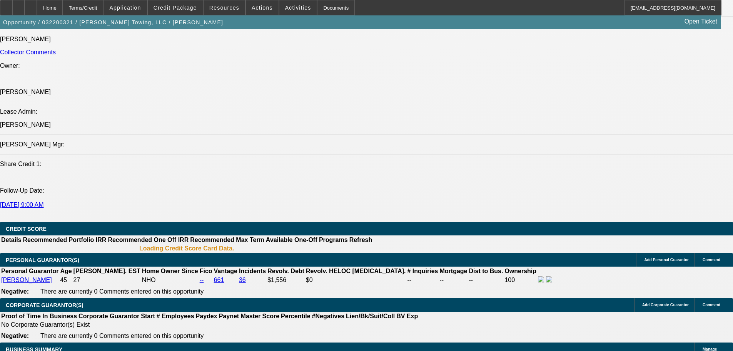
select select "1"
select select "4"
select select "1"
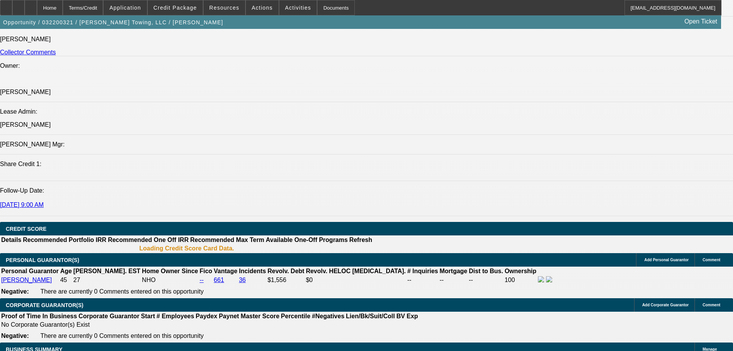
select select "4"
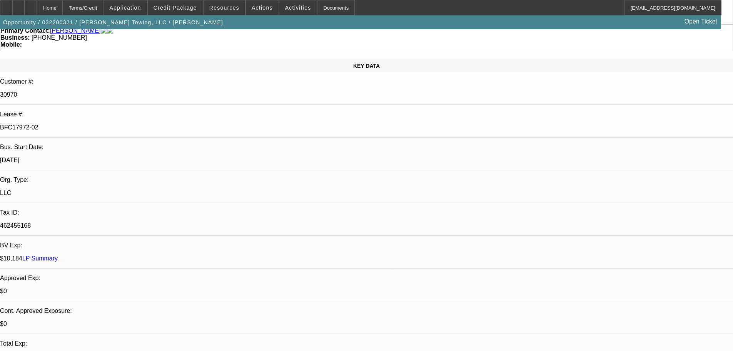
scroll to position [0, 0]
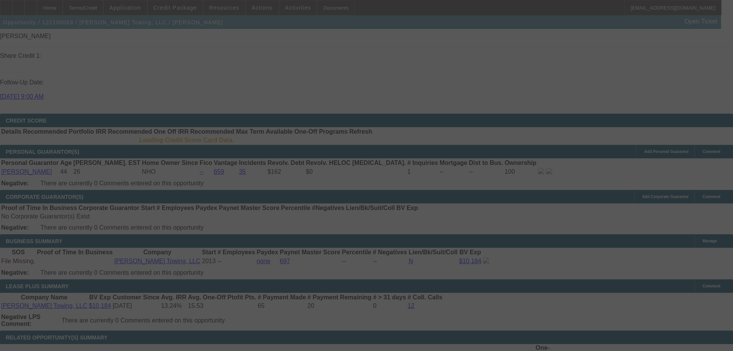
scroll to position [1055, 0]
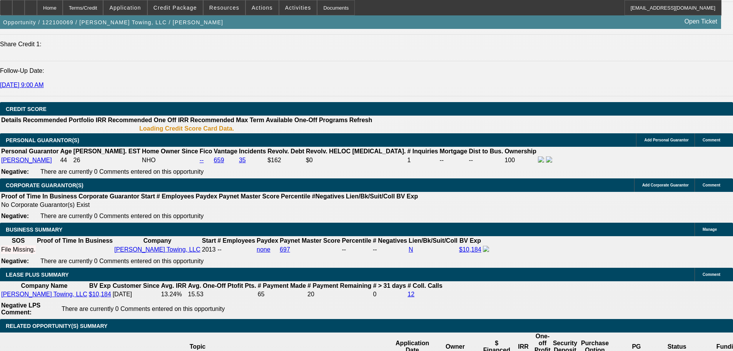
select select "0"
select select "0.1"
select select "0"
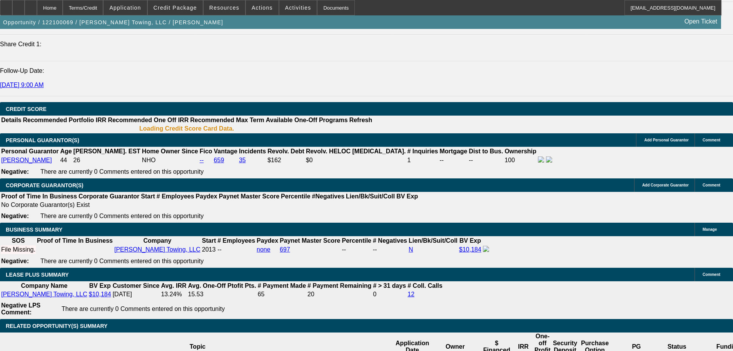
select select "0"
select select "0.1"
select select "0"
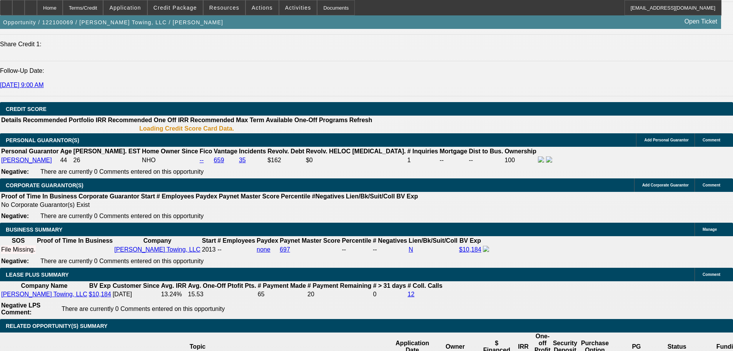
select select "0"
select select "0.1"
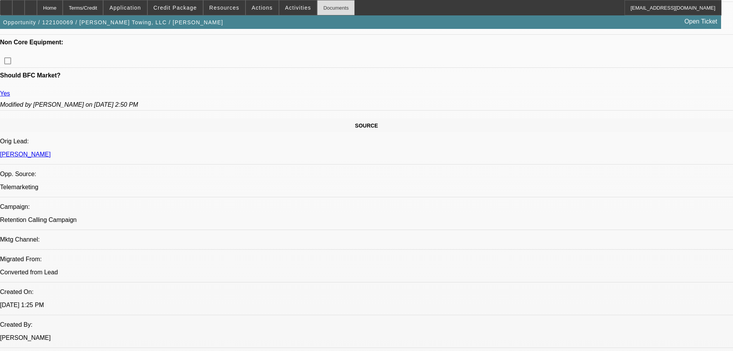
scroll to position [398, 0]
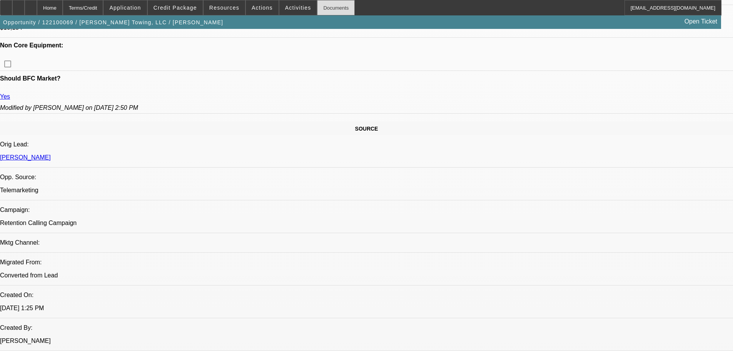
select select "1"
select select "4"
select select "1"
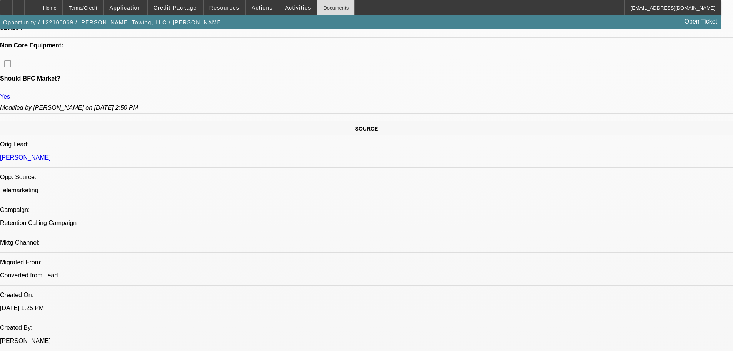
select select "6"
select select "1"
select select "4"
select select "1"
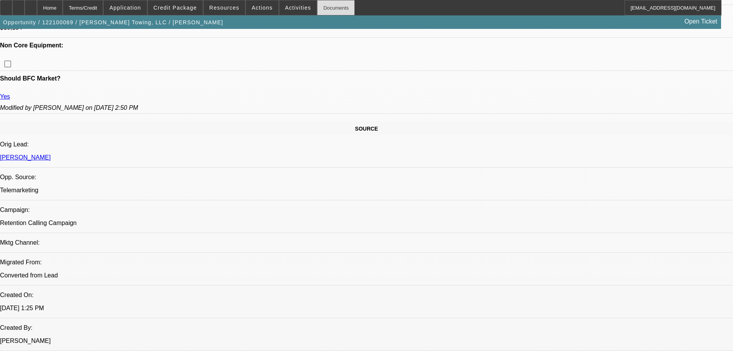
select select "1"
select select "4"
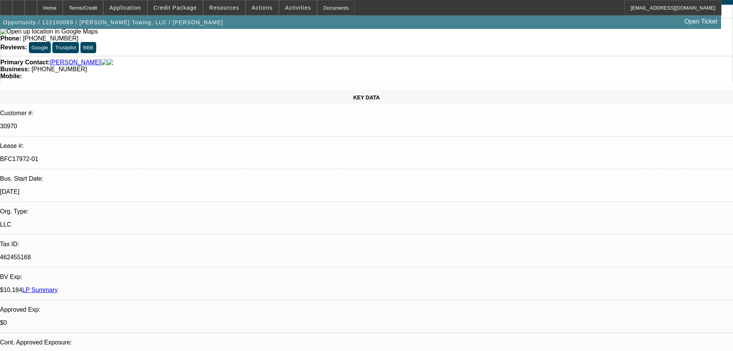
scroll to position [0, 0]
